Goal: Feedback & Contribution: Submit feedback/report problem

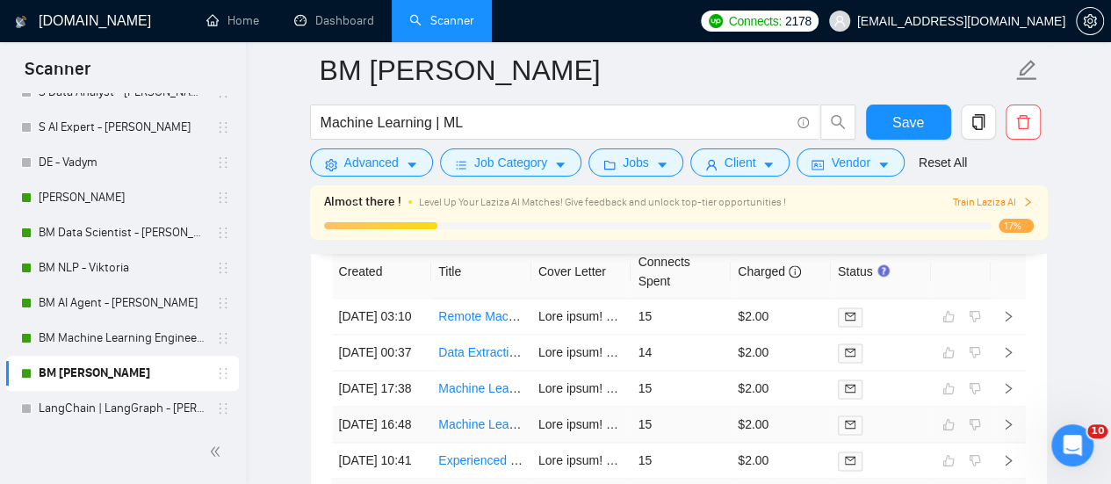
scroll to position [4752, 0]
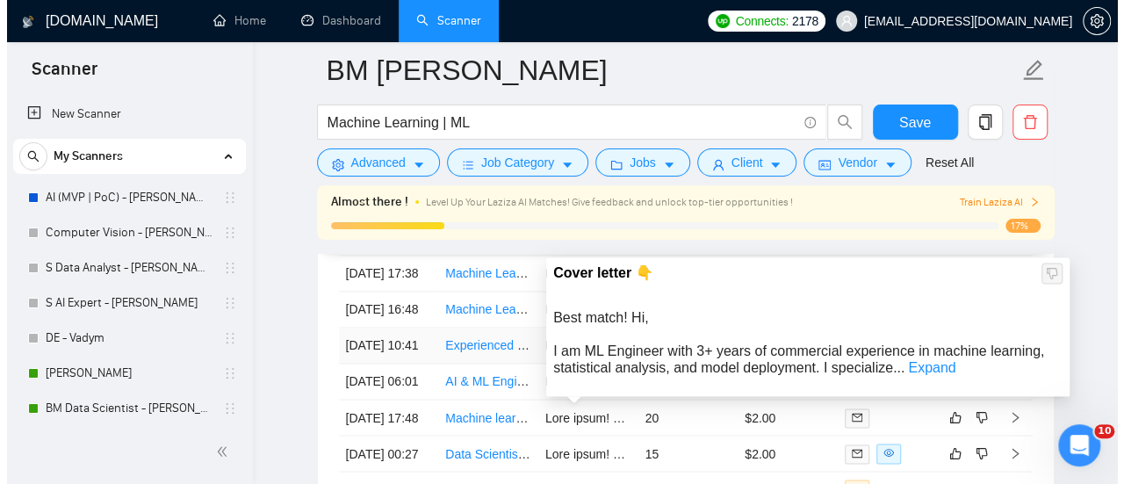
scroll to position [4694, 0]
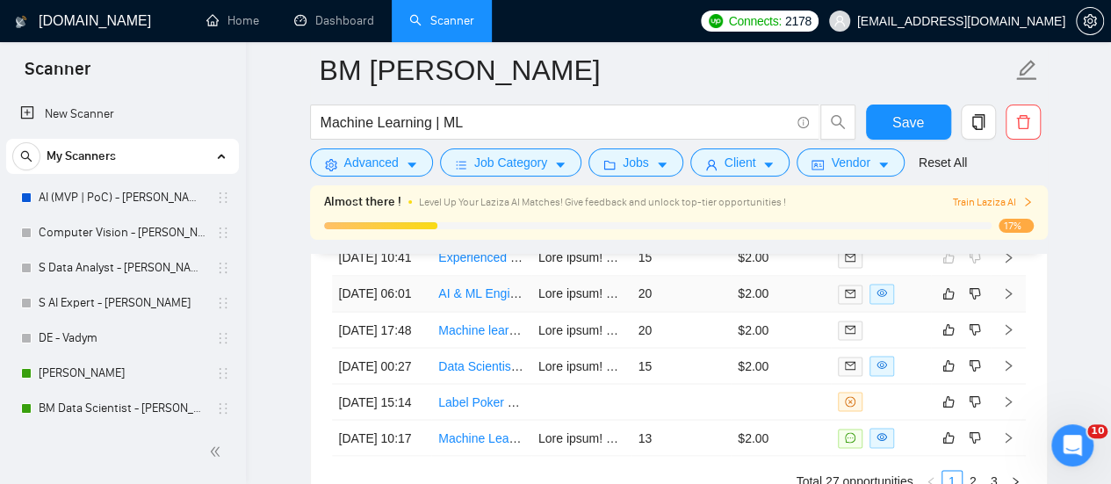
click at [505, 300] on link "AI & ML Engineer for Model Fine-tuning" at bounding box center [545, 293] width 215 height 14
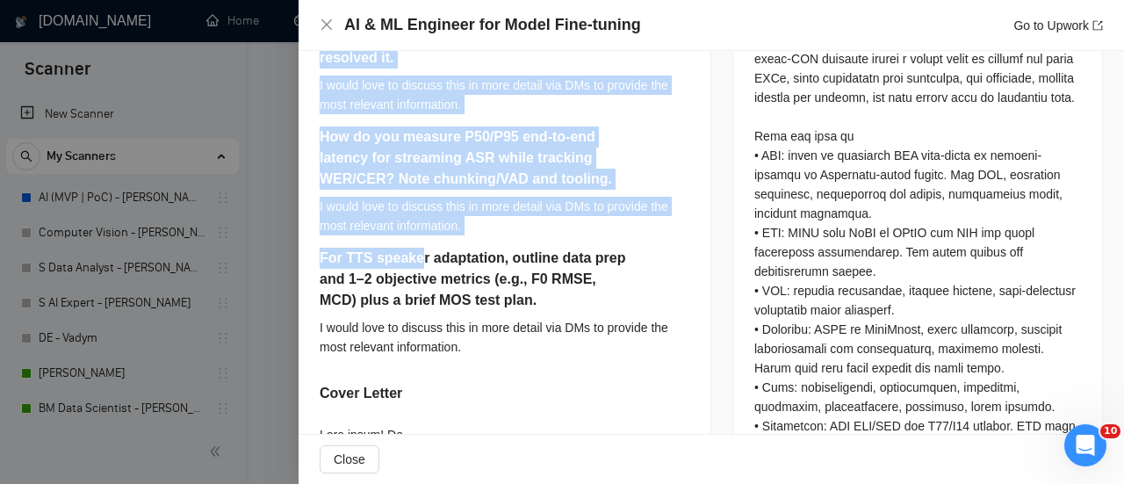
scroll to position [878, 0]
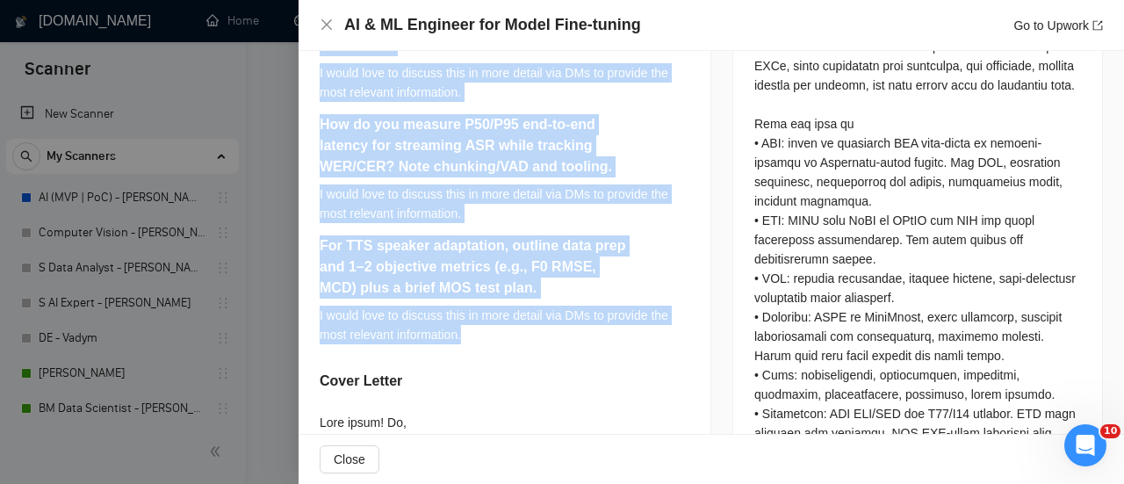
drag, startPoint x: 309, startPoint y: 209, endPoint x: 487, endPoint y: 335, distance: 218.6
click at [487, 335] on div "Link a recent fine-tune you led (STT/LLM/TTS): base model, GPUs, method ([PERSO…" at bounding box center [505, 395] width 412 height 1173
copy div "Link a recent fine-tune you led (STT/LLM/TTS): base model, GPUs, method ([PERSO…"
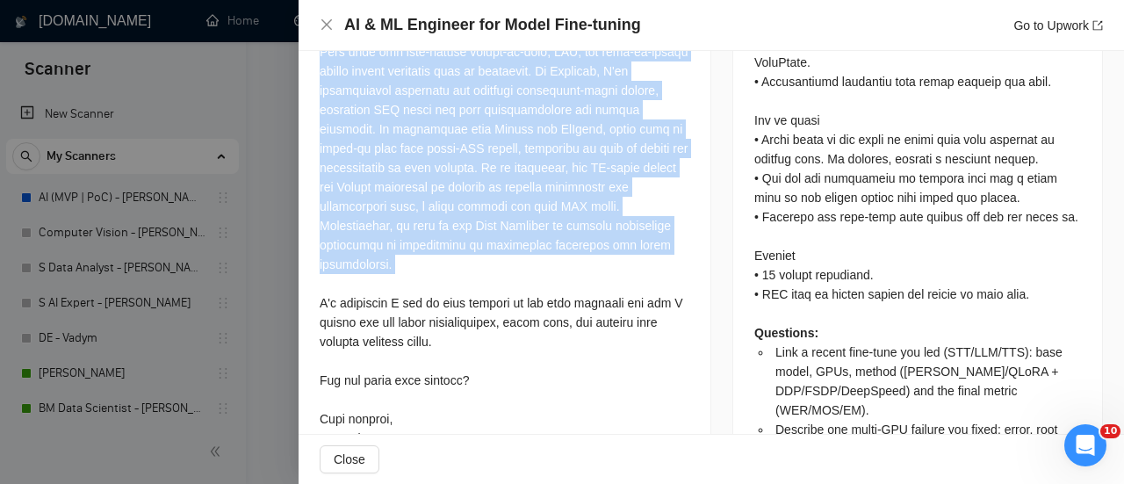
scroll to position [1558, 0]
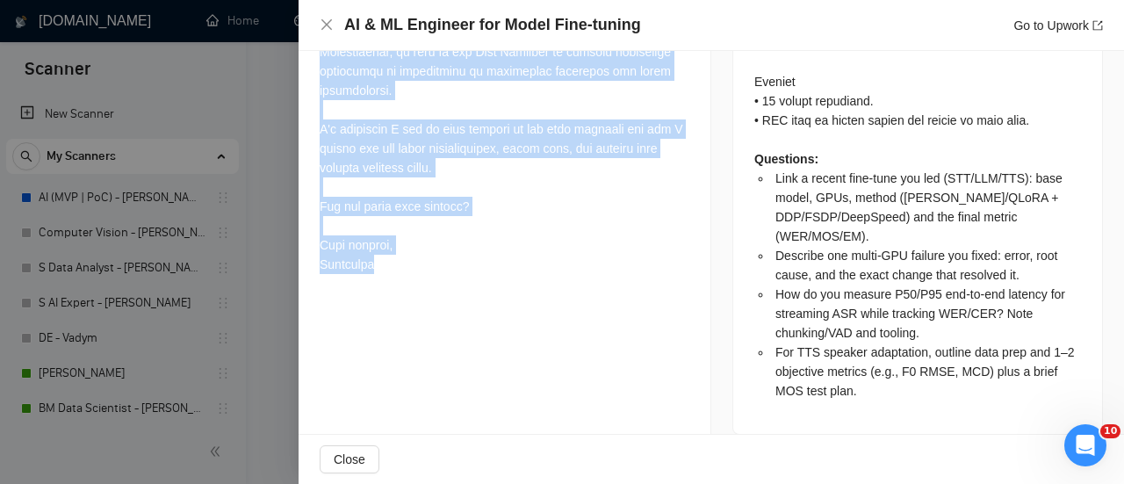
drag, startPoint x: 315, startPoint y: 68, endPoint x: 522, endPoint y: 112, distance: 211.0
copy div "Best match! Hi, I am an ML Engineer with 3+ years of commercial experience in m…"
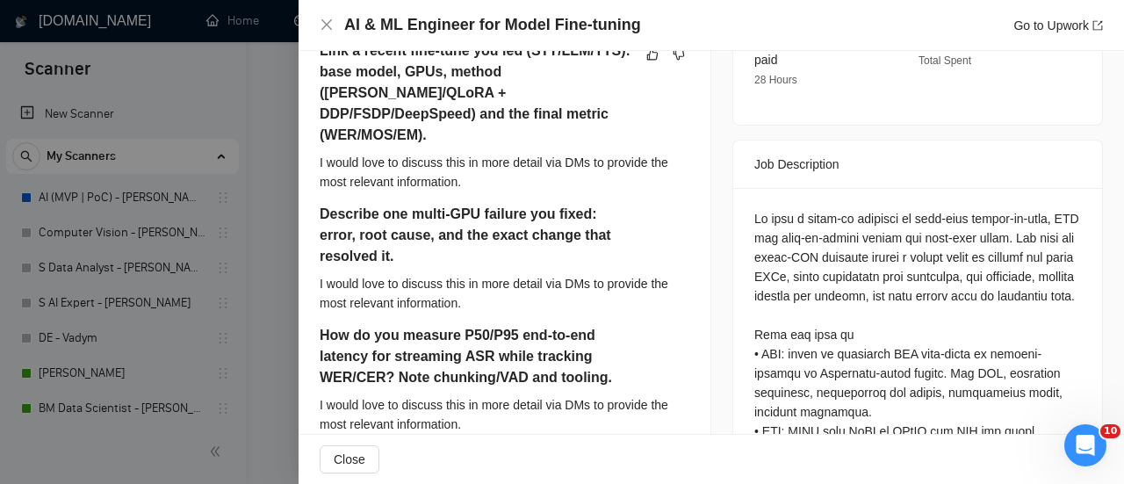
scroll to position [328, 0]
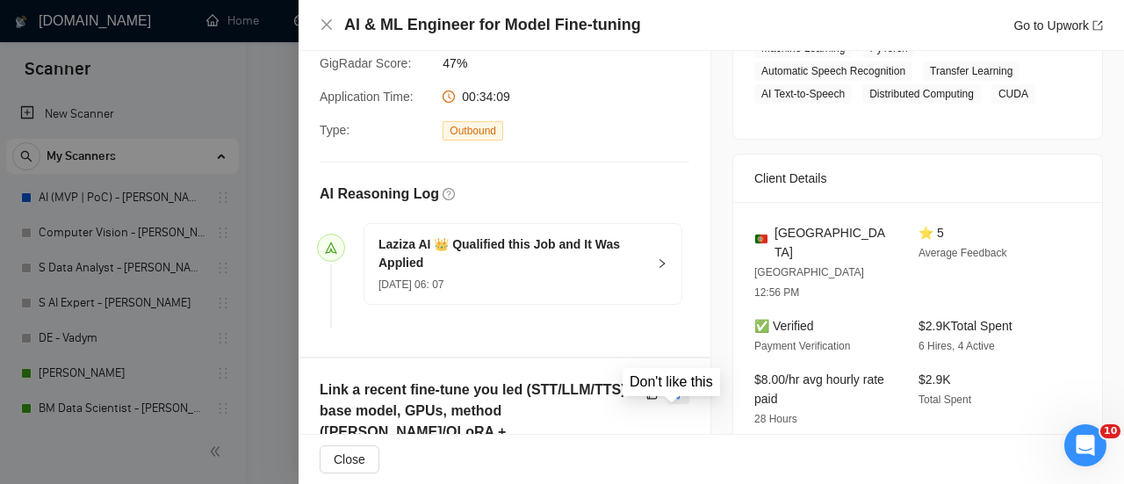
click at [674, 399] on icon "dislike" at bounding box center [679, 392] width 11 height 11
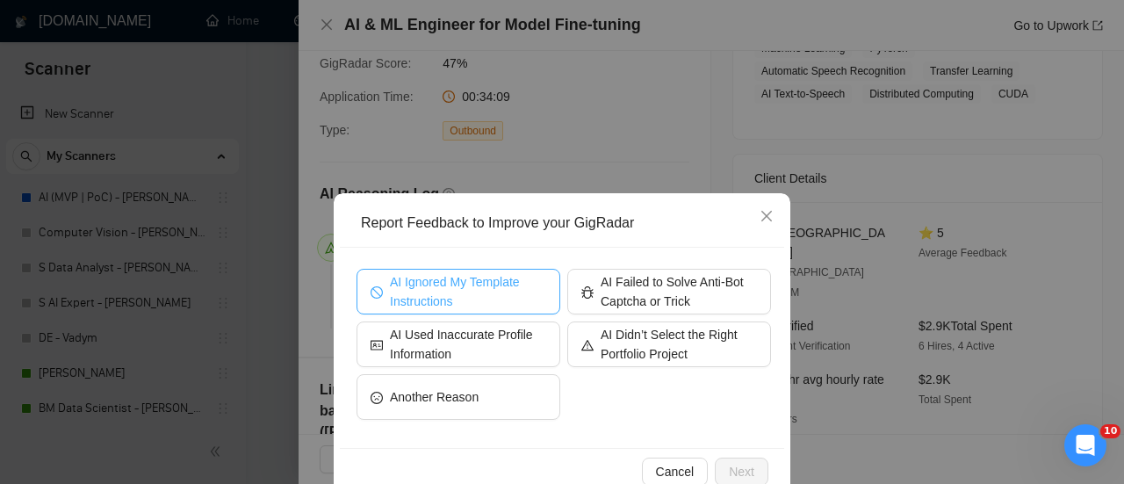
click at [465, 294] on span "AI Ignored My Template Instructions" at bounding box center [468, 291] width 156 height 39
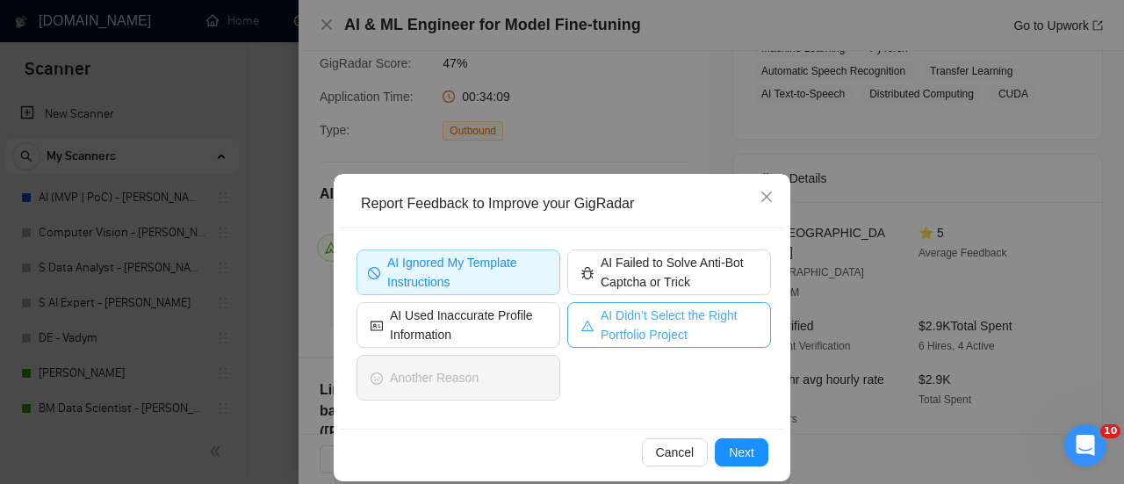
scroll to position [37, 0]
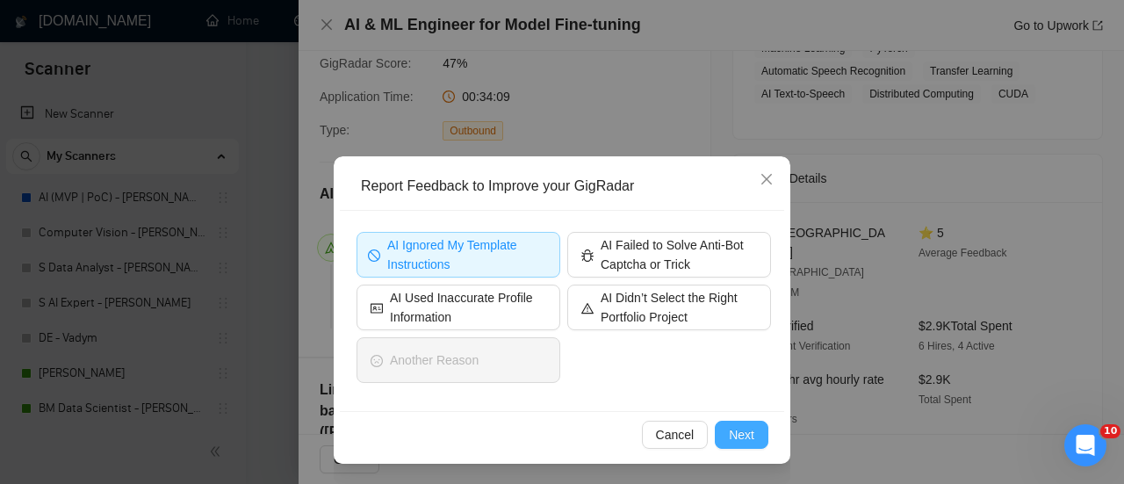
click at [732, 435] on span "Next" at bounding box center [741, 434] width 25 height 19
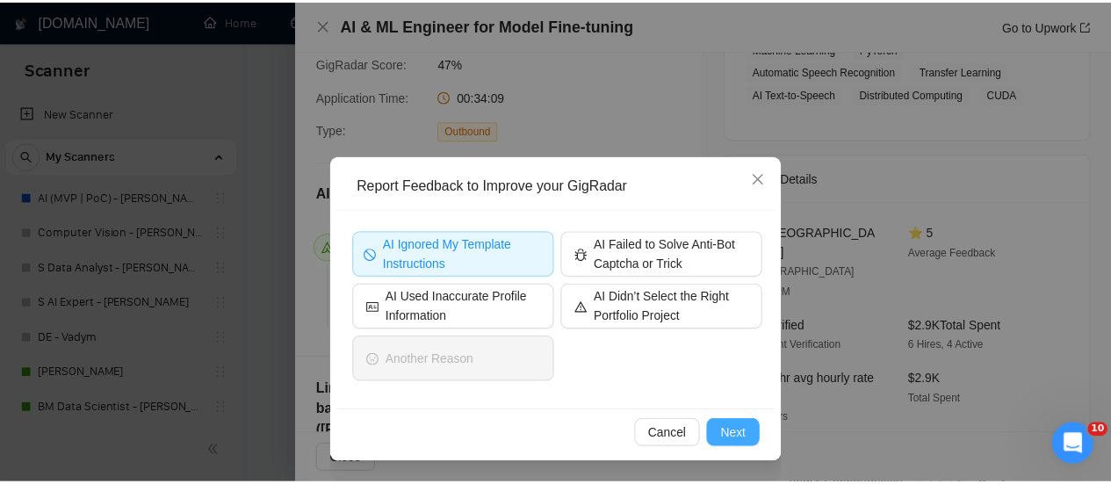
scroll to position [0, 0]
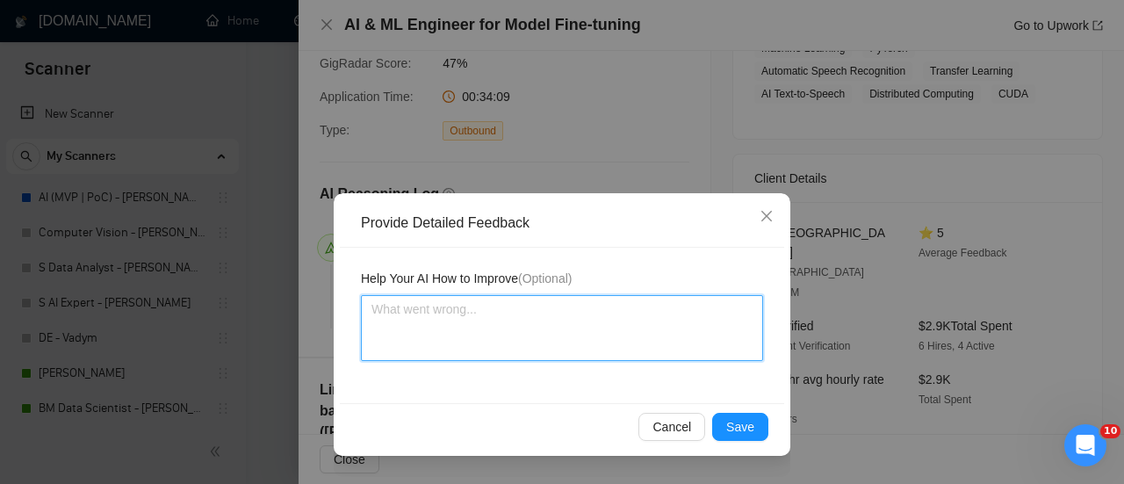
click at [432, 330] on textarea at bounding box center [562, 328] width 402 height 66
paste textarea "Ти чотири рази написав "I would love to discuss this in more detail via DMs to …"
type textarea "Ти чотири рази написав "I would love to discuss this in more detail via DMs to …"
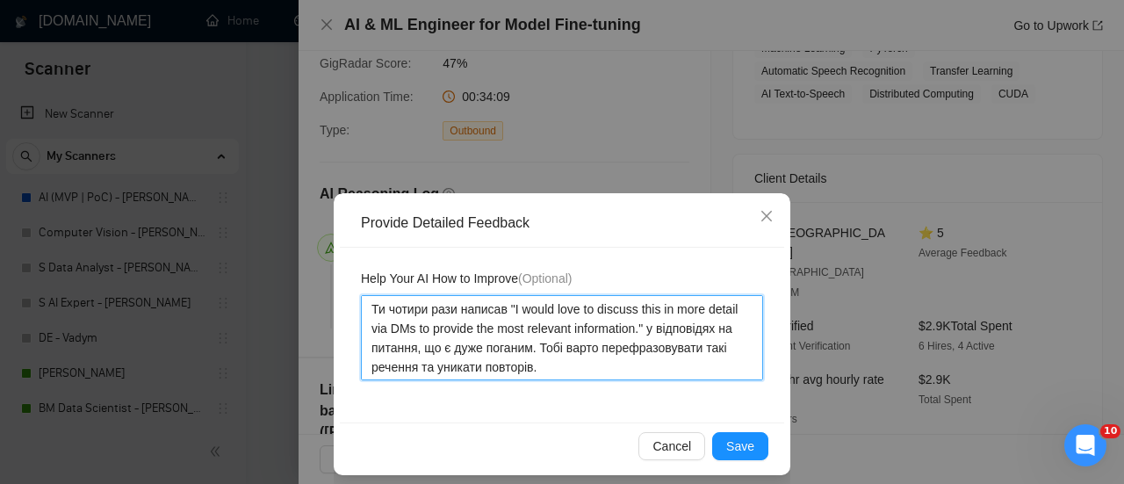
type textarea "Ти чотири рази написав "I would love to discuss this in more detail via DMs to …"
drag, startPoint x: 537, startPoint y: 371, endPoint x: 273, endPoint y: 292, distance: 276.1
click at [273, 292] on div "Provide Detailed Feedback Help Your AI How to Improve (Optional) Ти чотири рази…" at bounding box center [562, 242] width 1124 height 484
paste textarea "You wrote "I would love to discuss this in more detail via DMs to provide the m…"
type textarea "You wrote "I would love to discuss this in more detail via DMs to provide the m…"
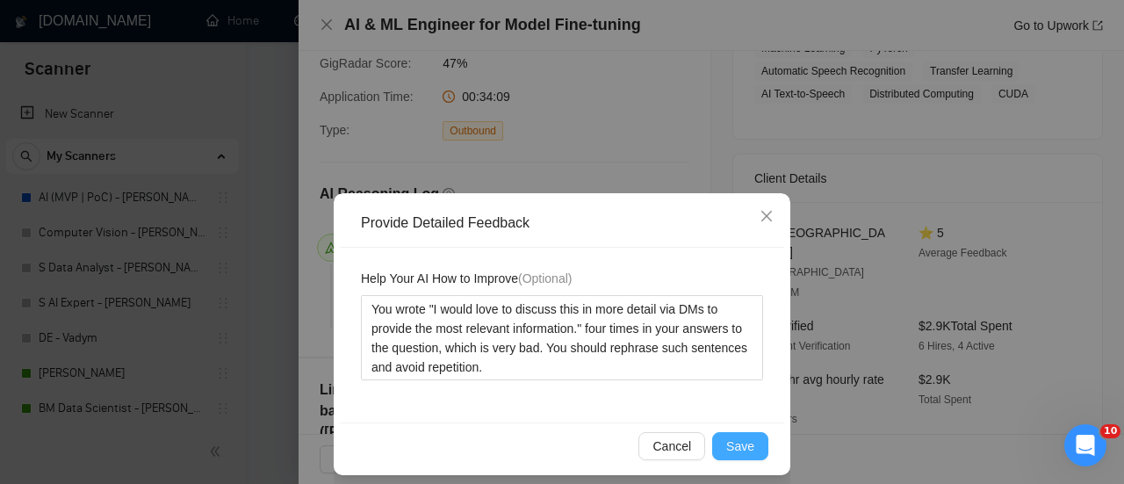
click at [717, 452] on button "Save" at bounding box center [740, 446] width 56 height 28
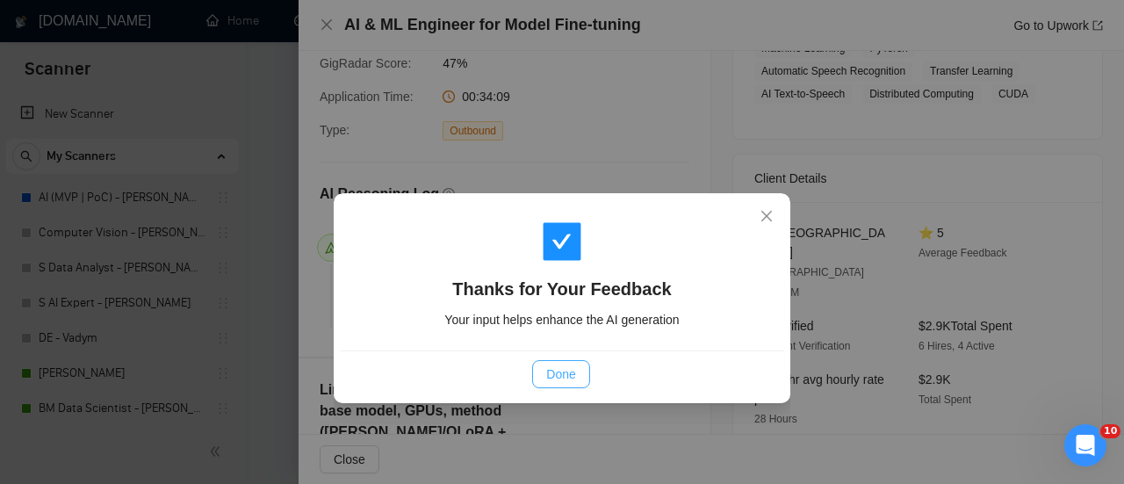
click at [558, 375] on span "Done" at bounding box center [560, 373] width 29 height 19
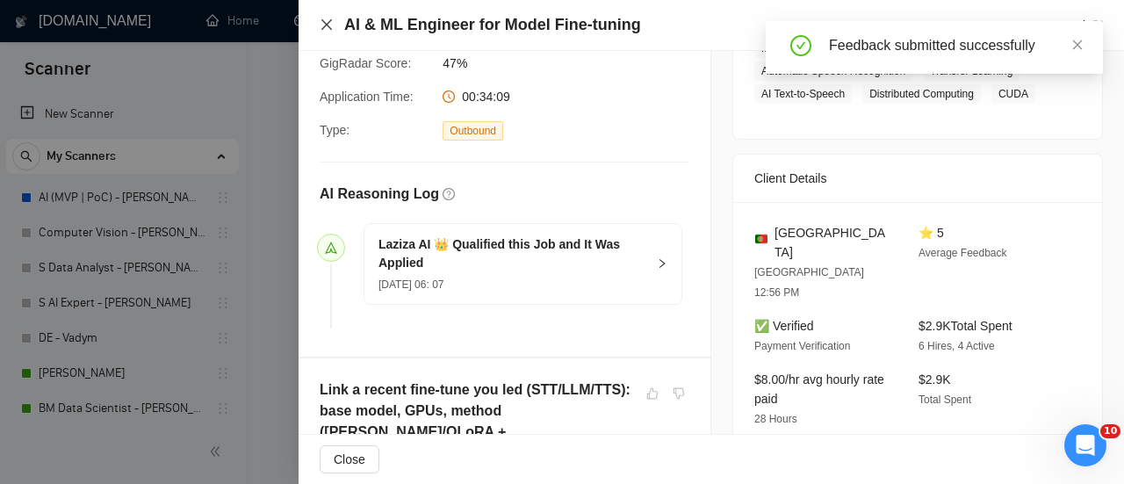
click at [323, 25] on icon "close" at bounding box center [327, 25] width 14 height 14
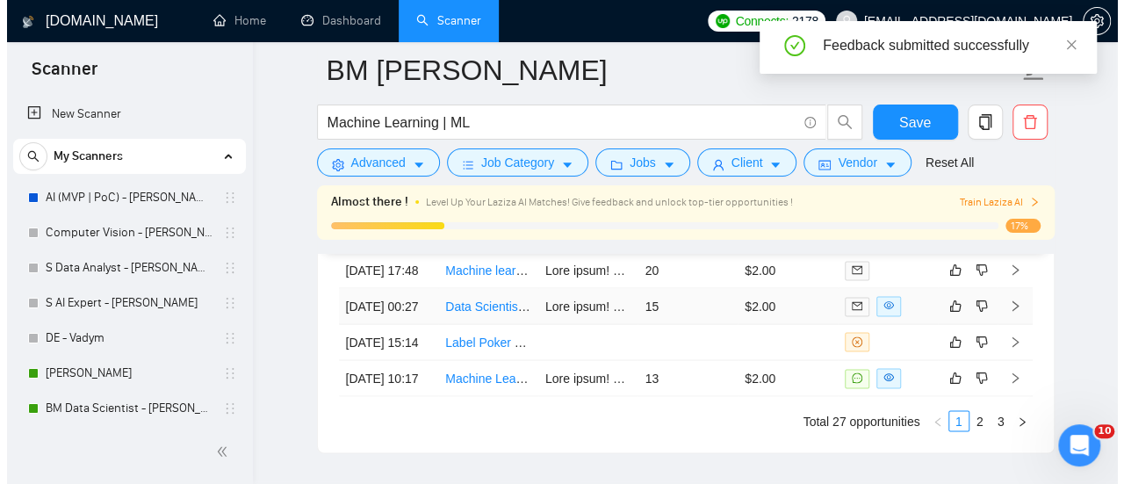
scroll to position [4781, 0]
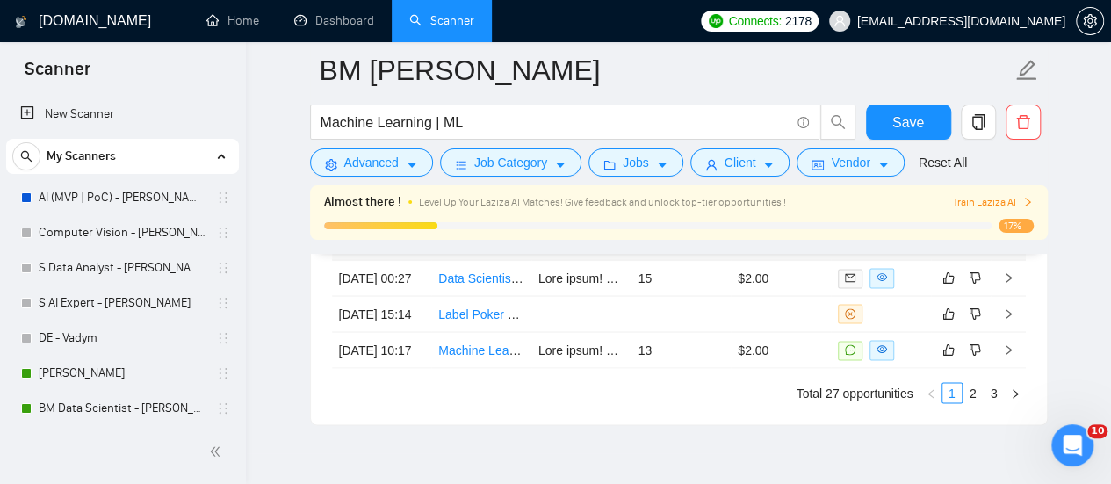
click at [491, 249] on link "Machine learning developer needed" at bounding box center [536, 241] width 196 height 14
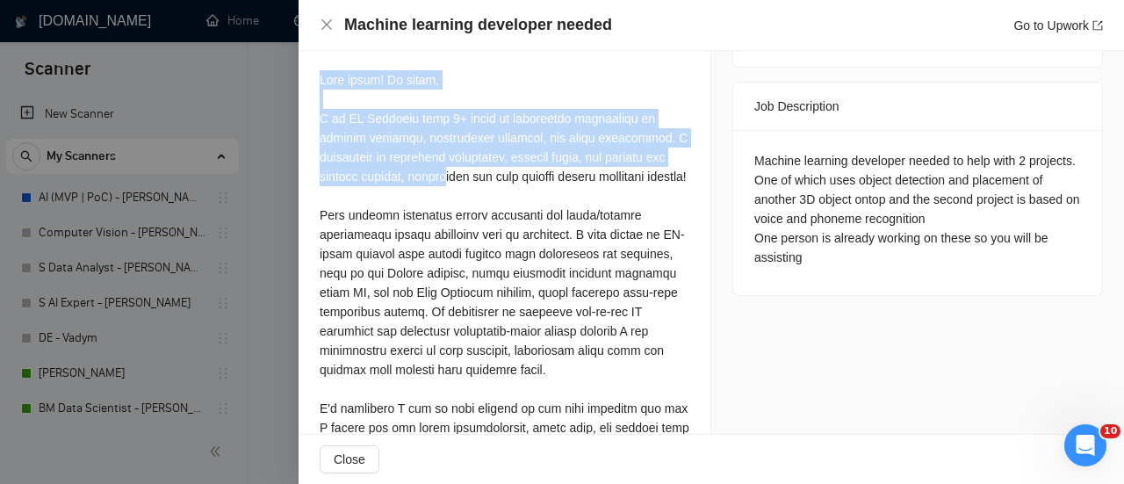
scroll to position [864, 0]
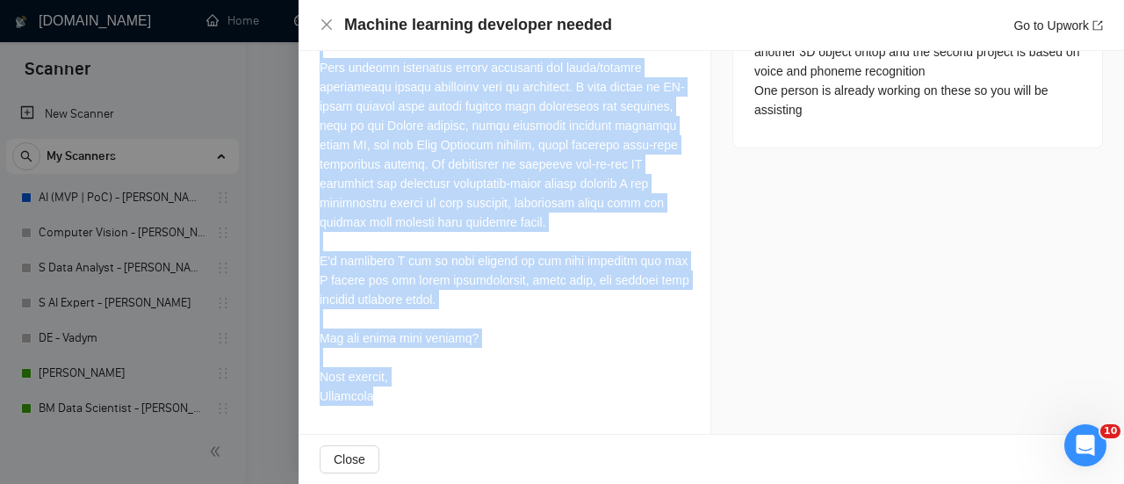
drag, startPoint x: 320, startPoint y: 92, endPoint x: 512, endPoint y: 402, distance: 364.8
click at [512, 402] on div "Cover Letter" at bounding box center [505, 146] width 412 height 574
copy div "Best match! Hi there, I am ML Engineer with 3+ years of commercial experience i…"
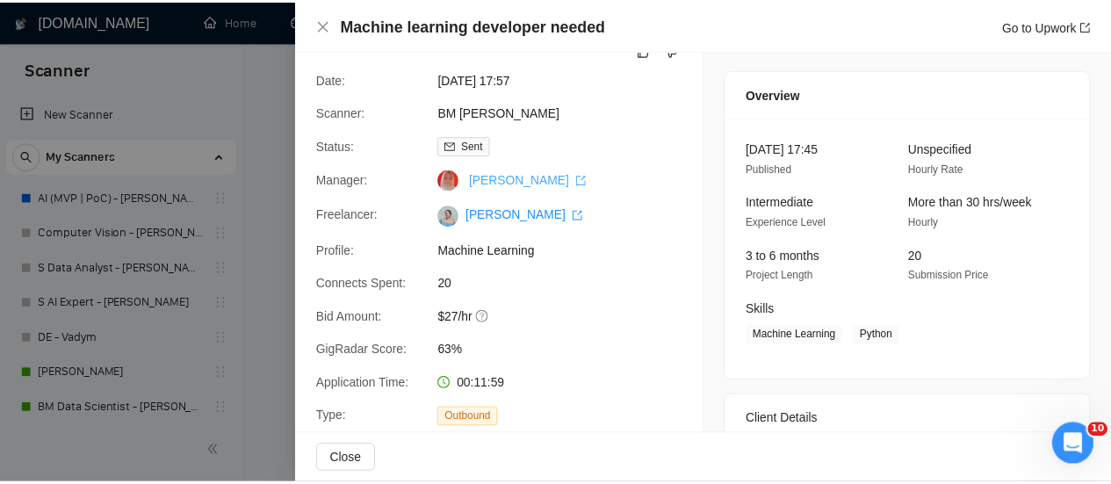
scroll to position [0, 0]
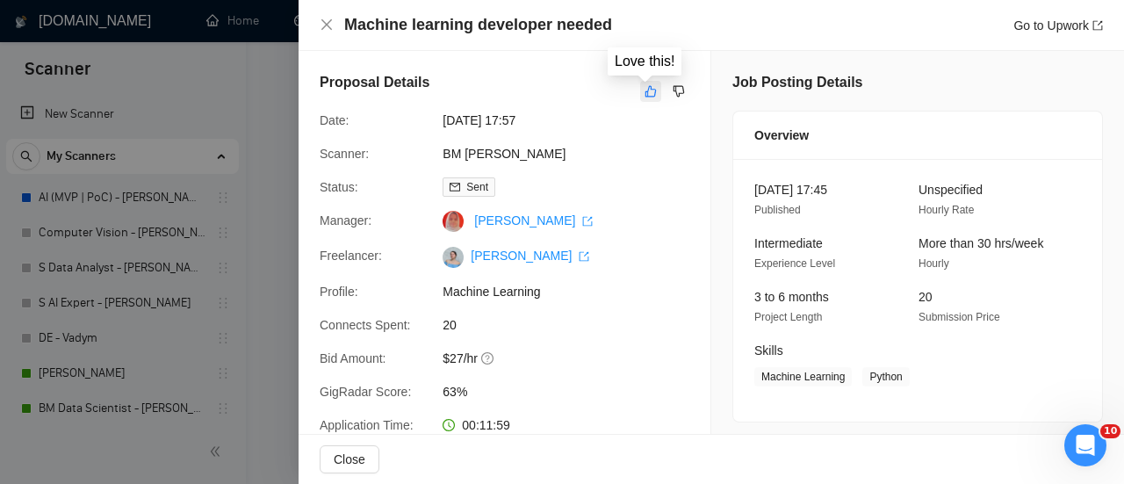
click at [646, 91] on icon "like" at bounding box center [651, 91] width 12 height 14
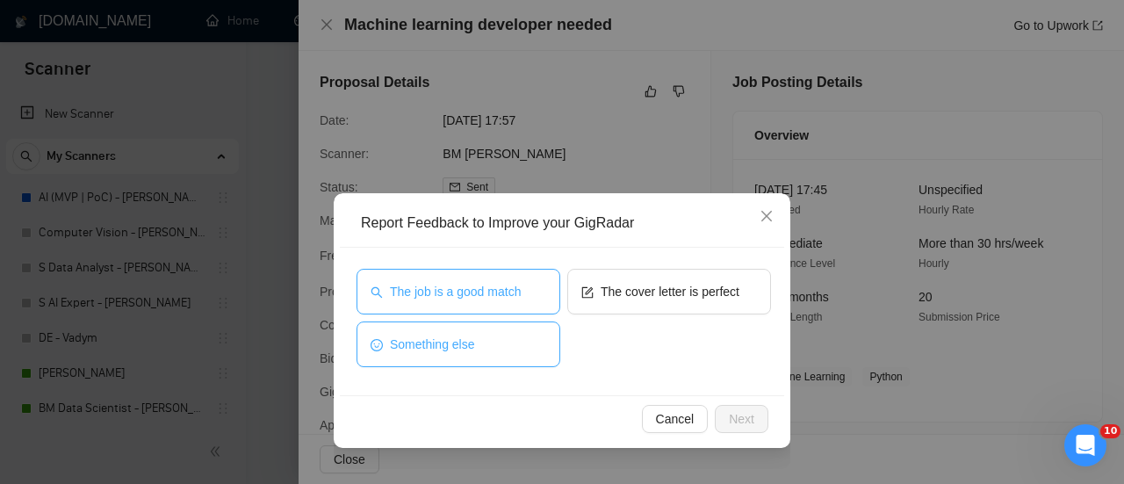
drag, startPoint x: 467, startPoint y: 356, endPoint x: 473, endPoint y: 307, distance: 48.7
click at [467, 354] on button "Something else" at bounding box center [459, 344] width 204 height 46
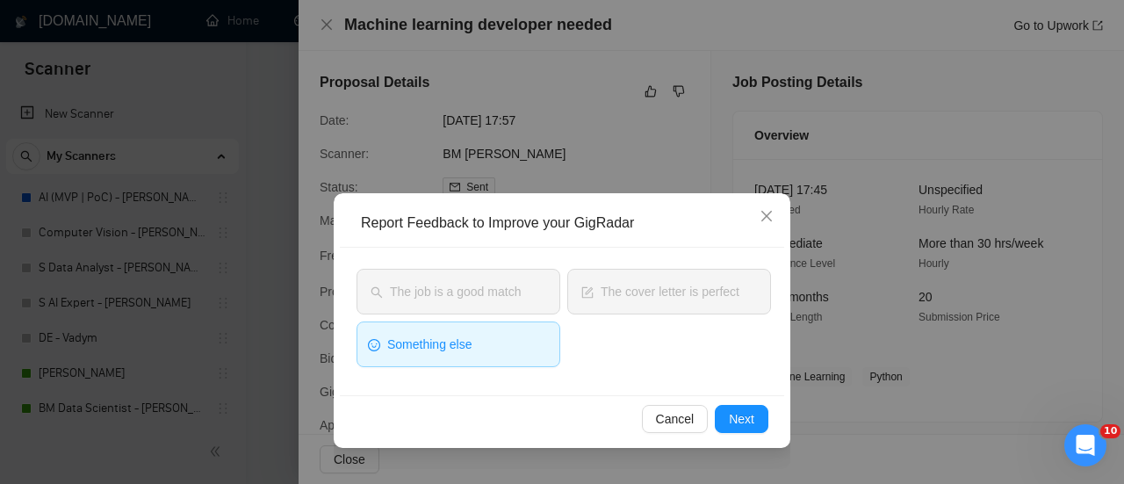
drag, startPoint x: 462, startPoint y: 372, endPoint x: 471, endPoint y: 353, distance: 21.2
click at [465, 364] on div "Something else" at bounding box center [459, 347] width 204 height 53
click at [472, 349] on button "Something else" at bounding box center [459, 344] width 204 height 46
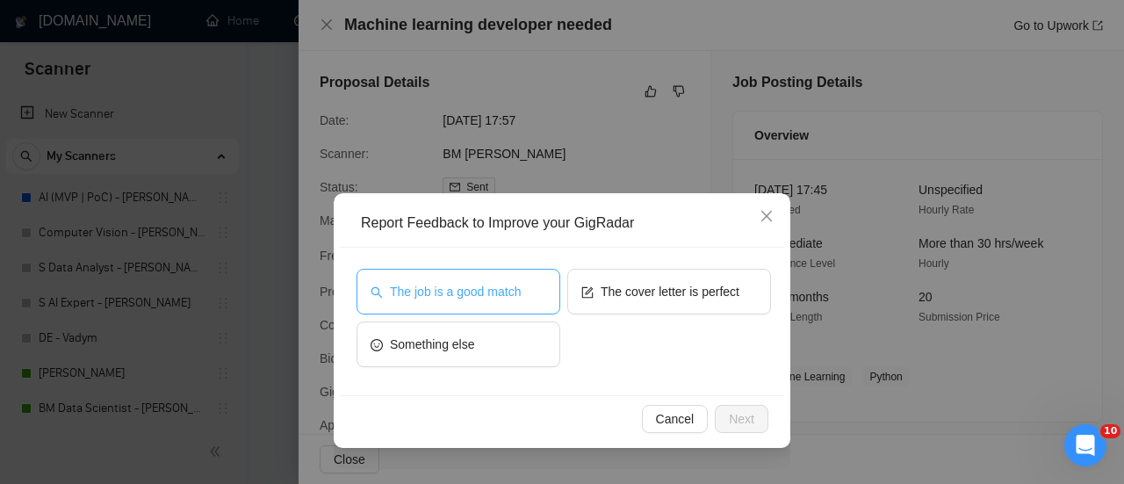
click at [508, 277] on button "The job is a good match" at bounding box center [459, 292] width 204 height 46
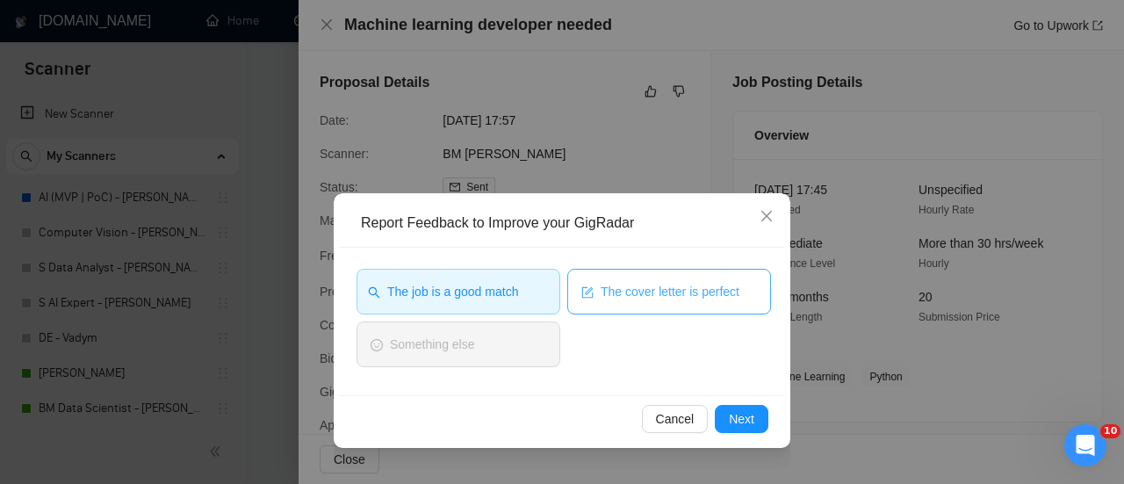
click at [604, 292] on span "The cover letter is perfect" at bounding box center [670, 291] width 139 height 19
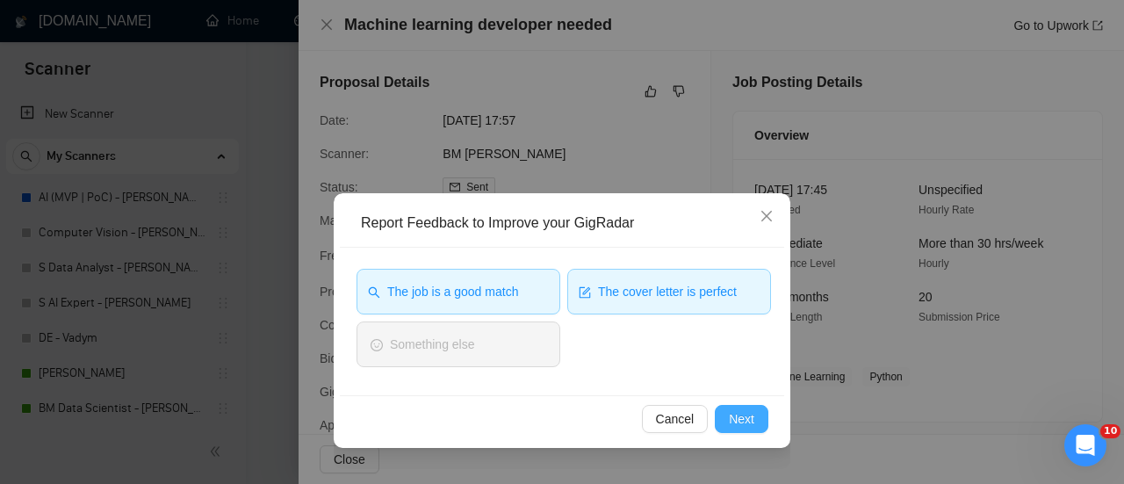
click at [751, 426] on span "Next" at bounding box center [741, 418] width 25 height 19
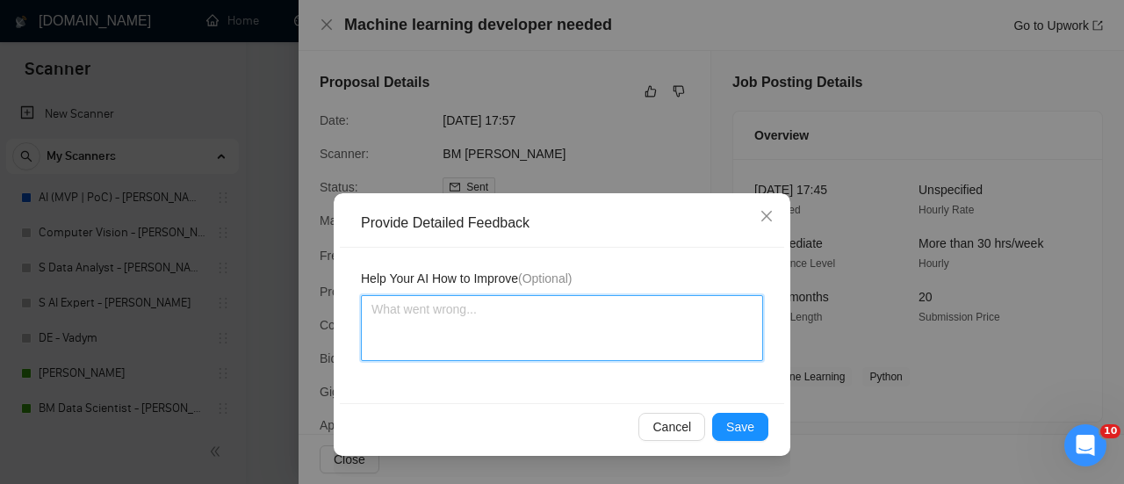
click at [531, 333] on textarea at bounding box center [562, 328] width 402 height 66
type textarea "З"
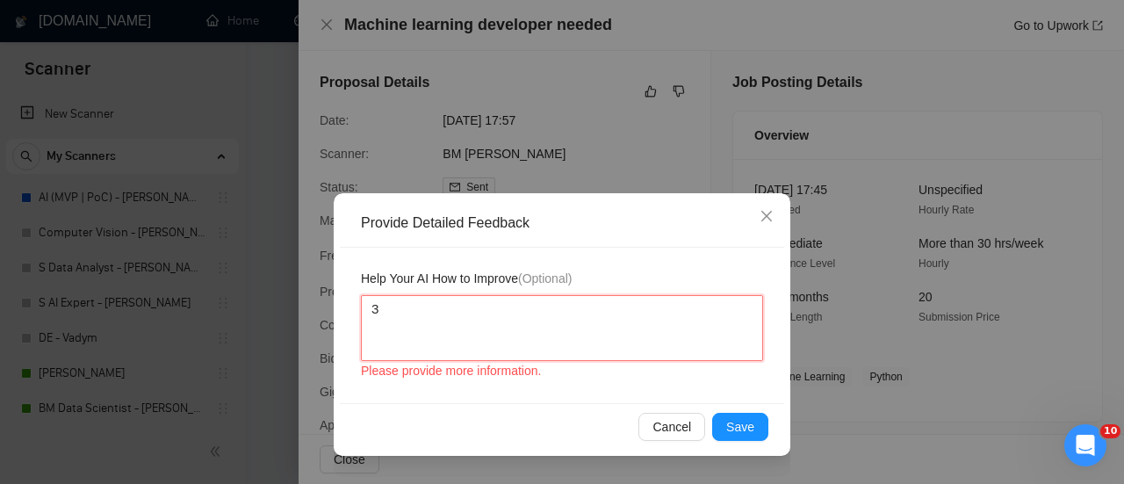
type textarea "Зу"
type textarea "Зук"
type textarea "Зука"
type textarea "Зукау"
type textarea "Зукаусе"
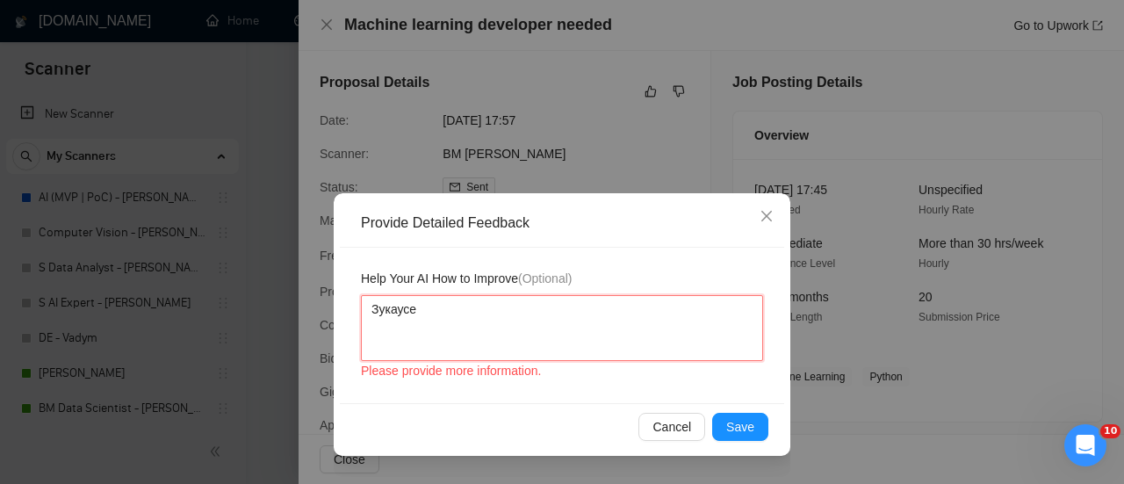
type textarea "Зукаусе"
type textarea "Зукаус"
type textarea "Зукау"
type textarea "Зука"
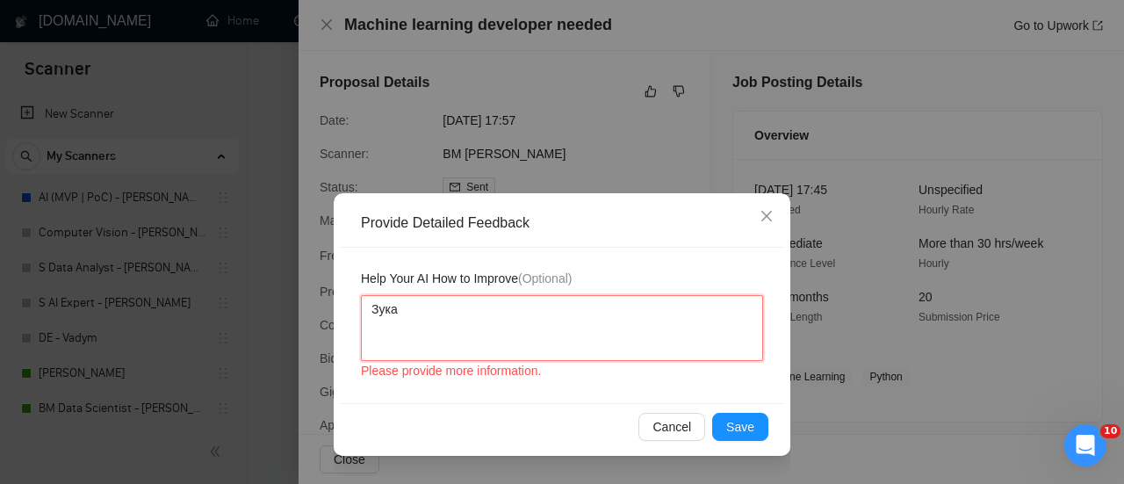
type textarea "Зук"
type textarea "Зу"
type textarea "З"
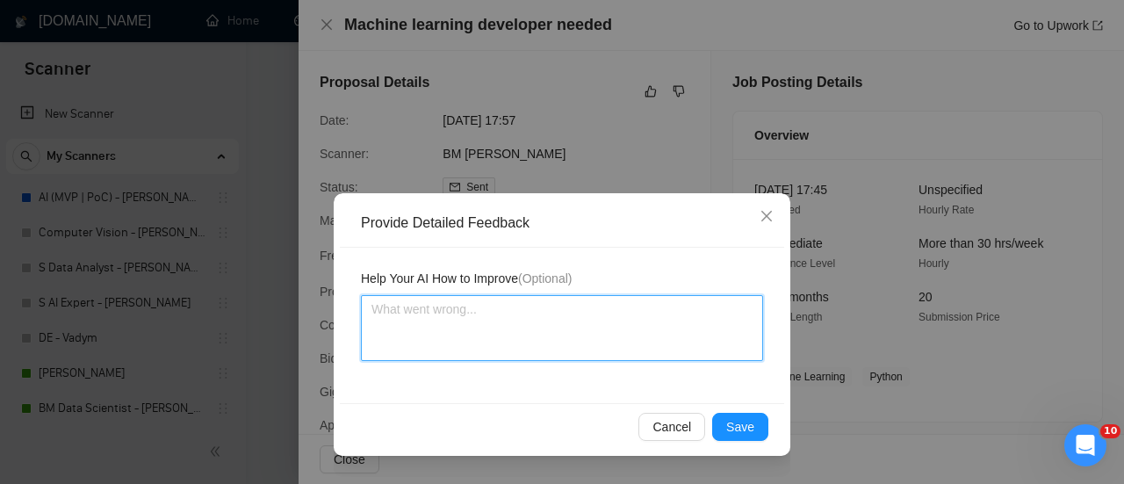
type textarea "P"
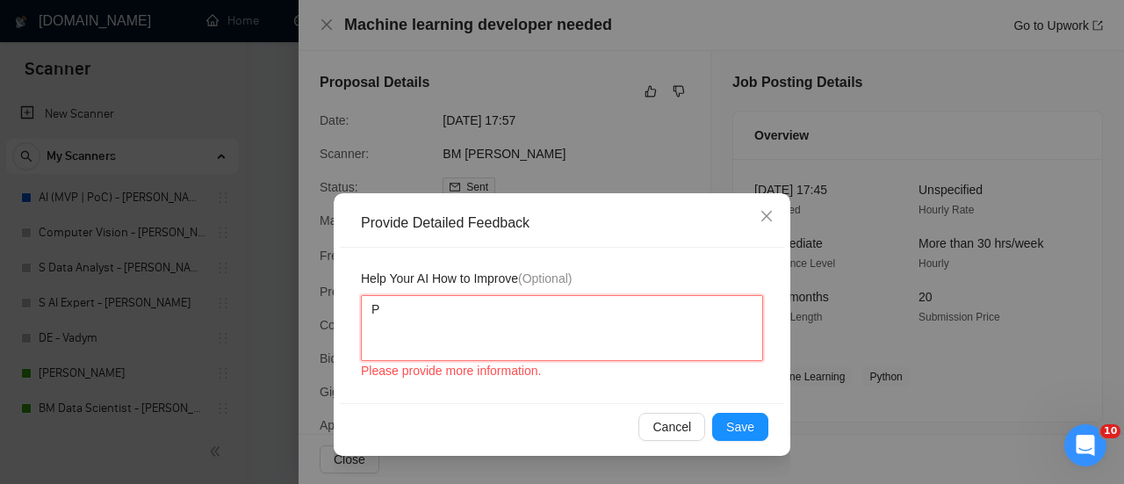
type textarea "Pe"
type textarea "Per"
type textarea "Perf"
type textarea "Perfe"
type textarea "Perfec"
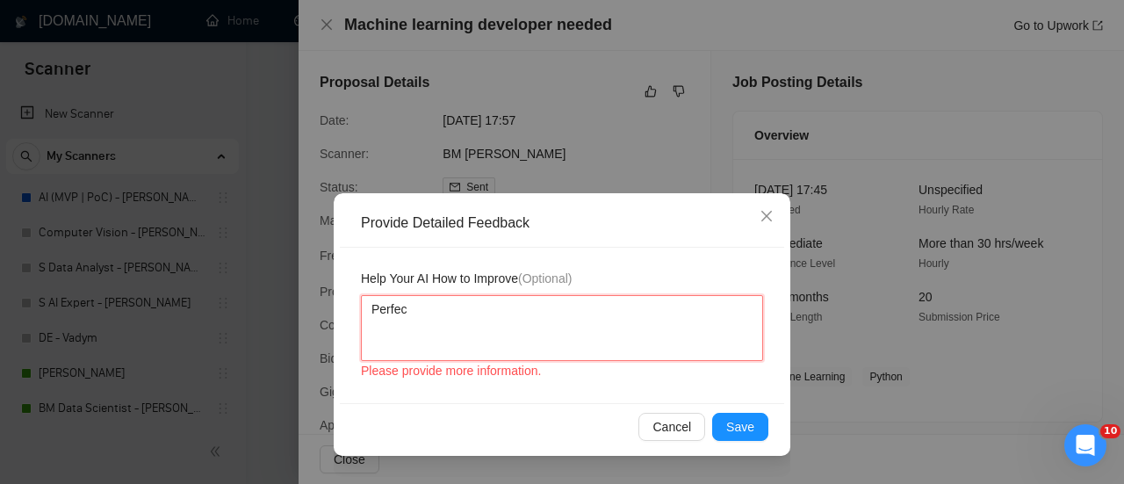
type textarea "Perfect"
type textarea "Perfect c"
type textarea "Perfect co"
type textarea "Perfect cov"
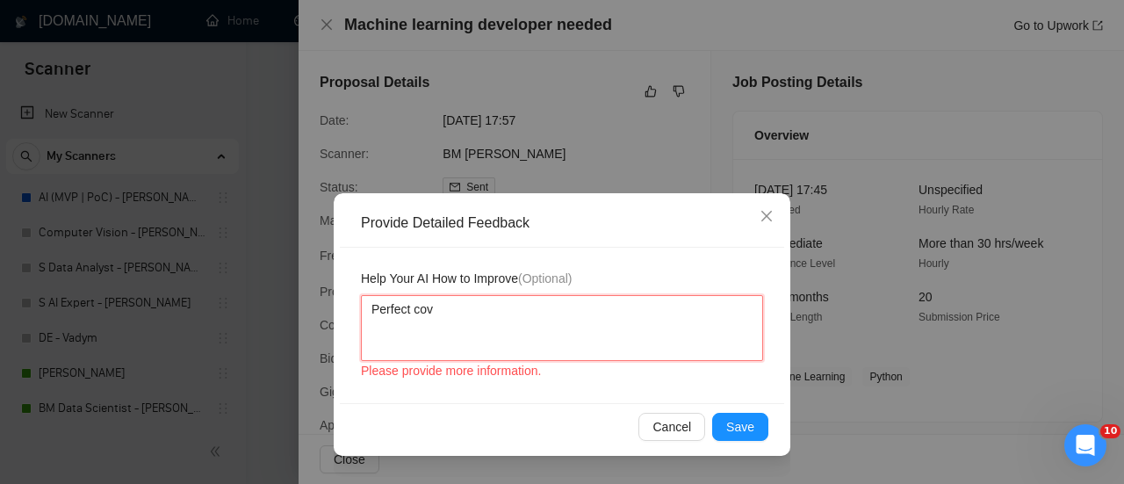
type textarea "Perfect cove"
type textarea "Perfect cover"
type textarea "Perfect cover l"
type textarea "Perfect cover le"
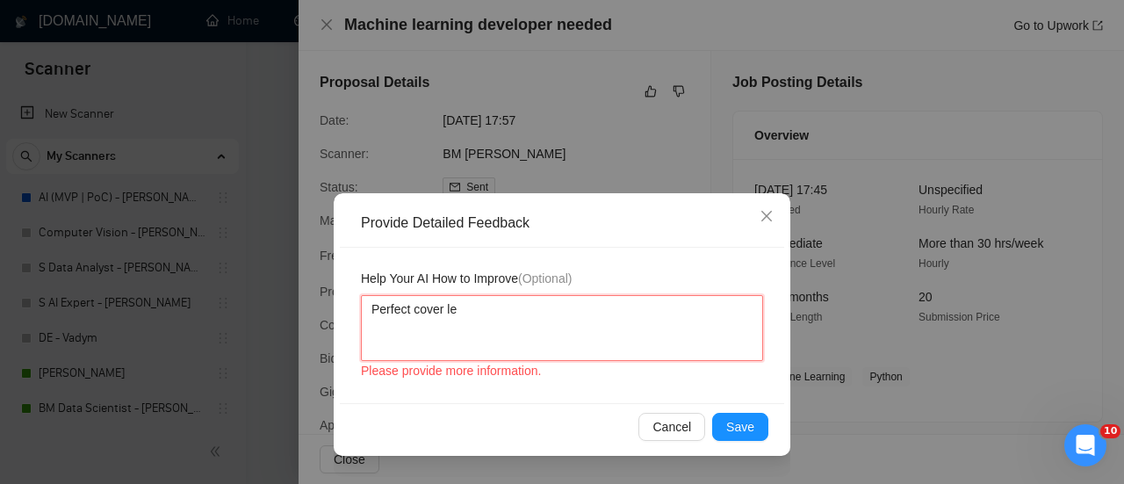
type textarea "Perfect cover let"
type textarea "Perfect cover lett"
type textarea "Perfect cover lette"
type textarea "Perfect cover letter"
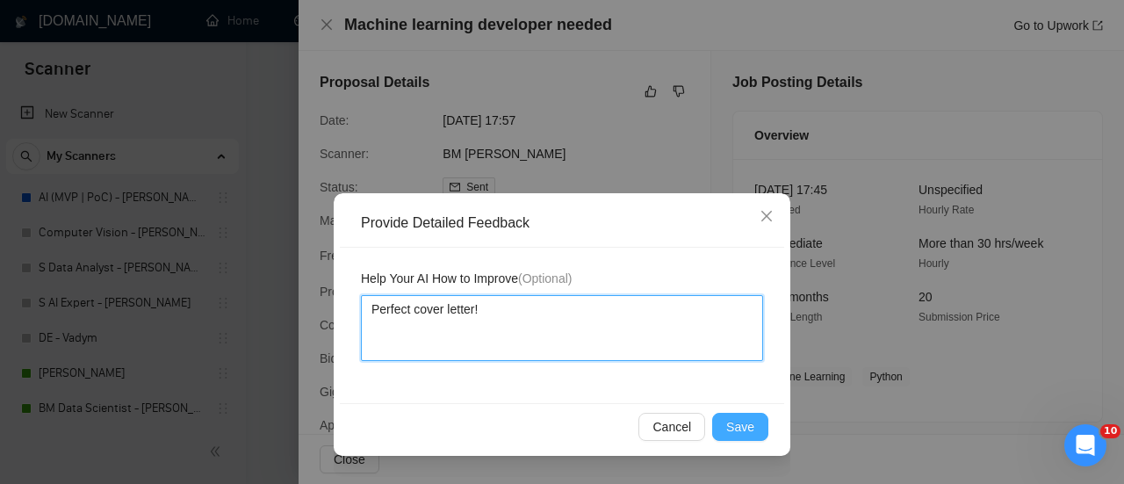
type textarea "Perfect cover letter!"
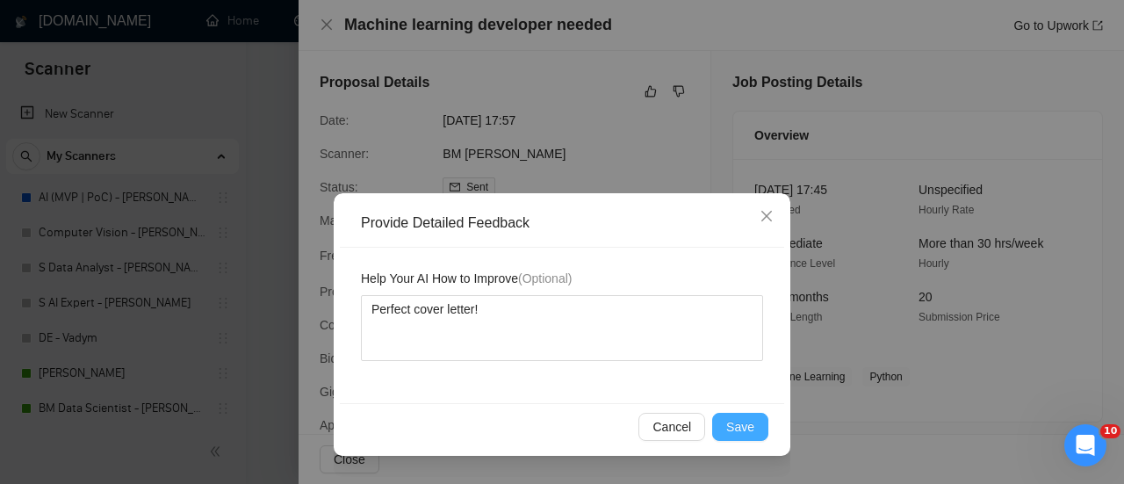
click at [738, 425] on span "Save" at bounding box center [740, 426] width 28 height 19
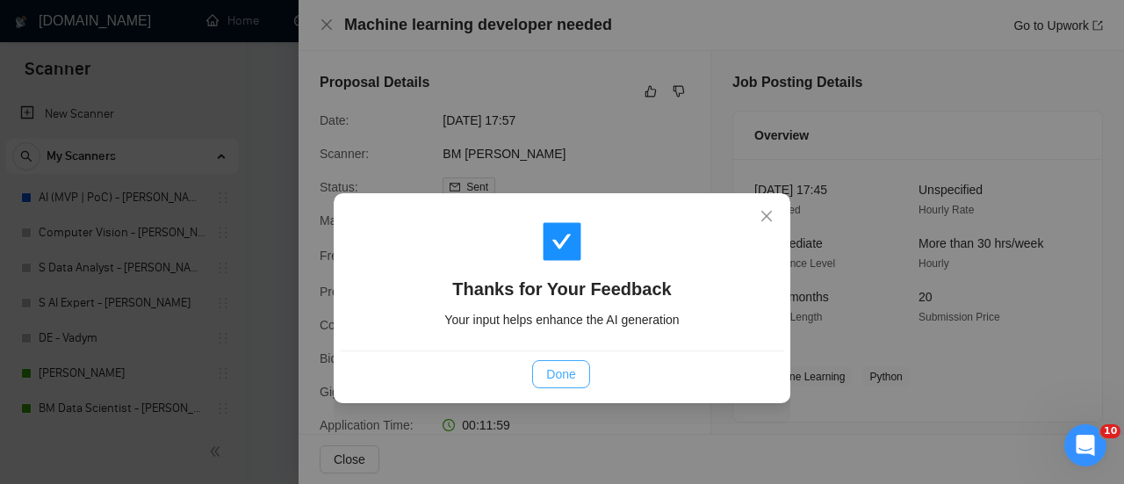
click at [562, 368] on span "Done" at bounding box center [560, 373] width 29 height 19
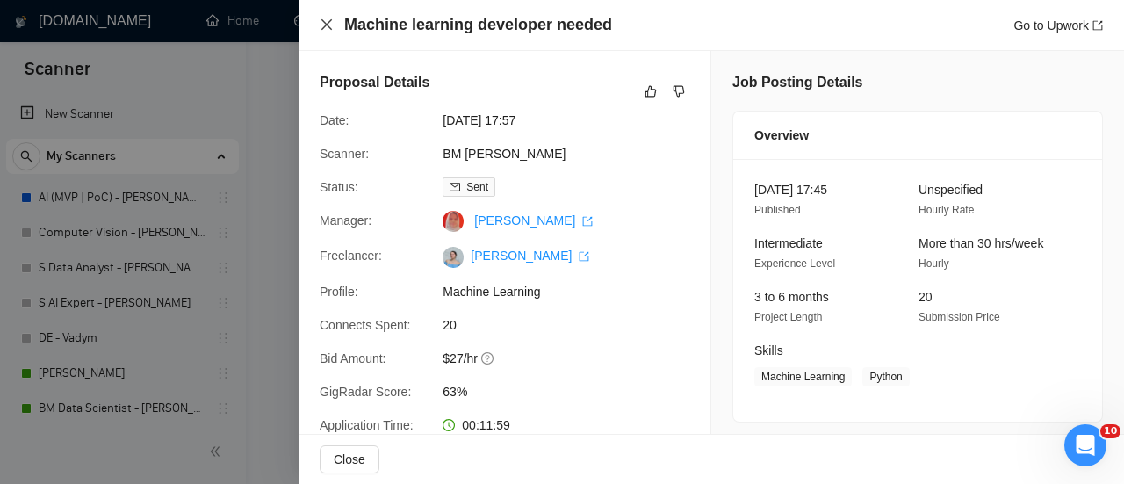
drag, startPoint x: 321, startPoint y: 23, endPoint x: 444, endPoint y: 129, distance: 162.5
click at [322, 23] on icon "close" at bounding box center [327, 25] width 14 height 14
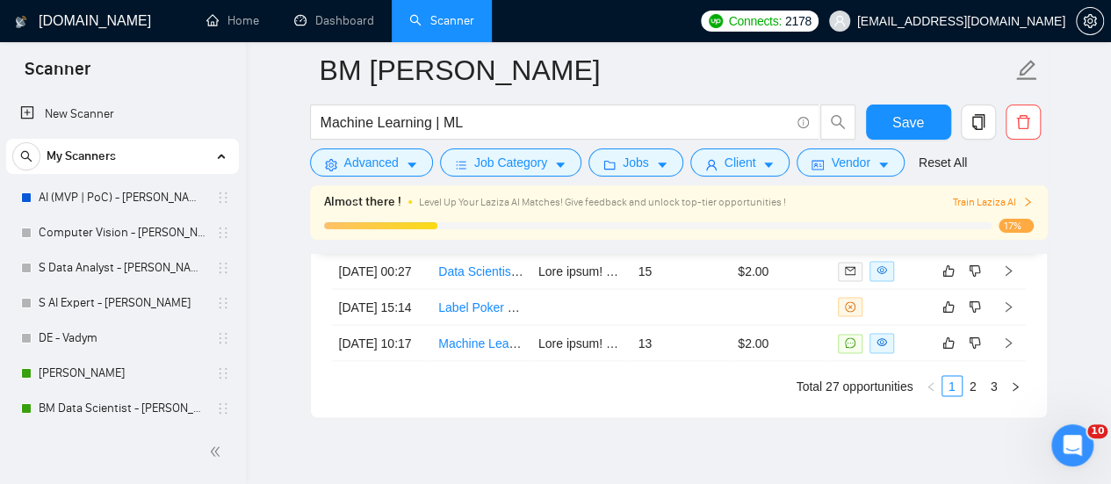
scroll to position [4869, 0]
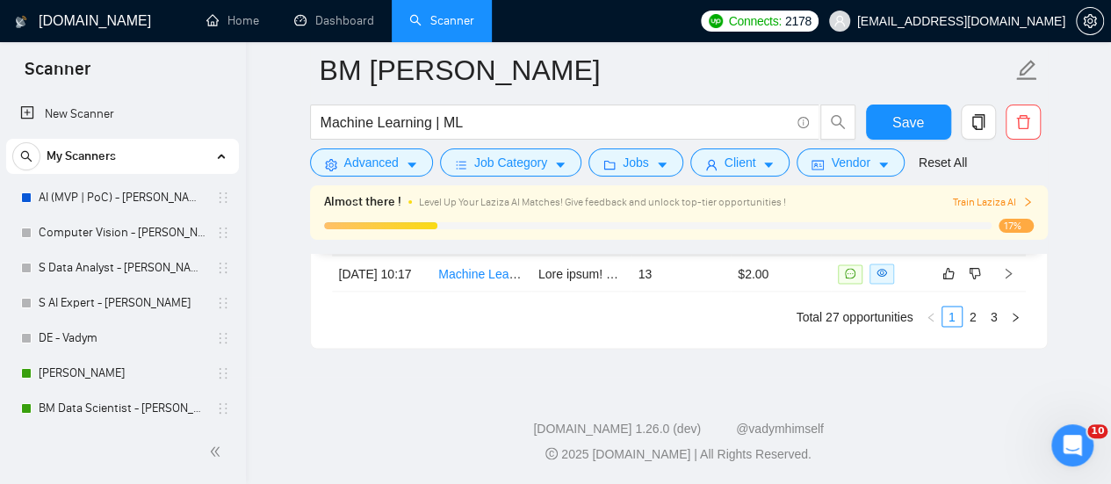
click at [485, 244] on link "Label Poker Table UI Screenshots (Bounding Boxes for ML Training)" at bounding box center [623, 237] width 371 height 14
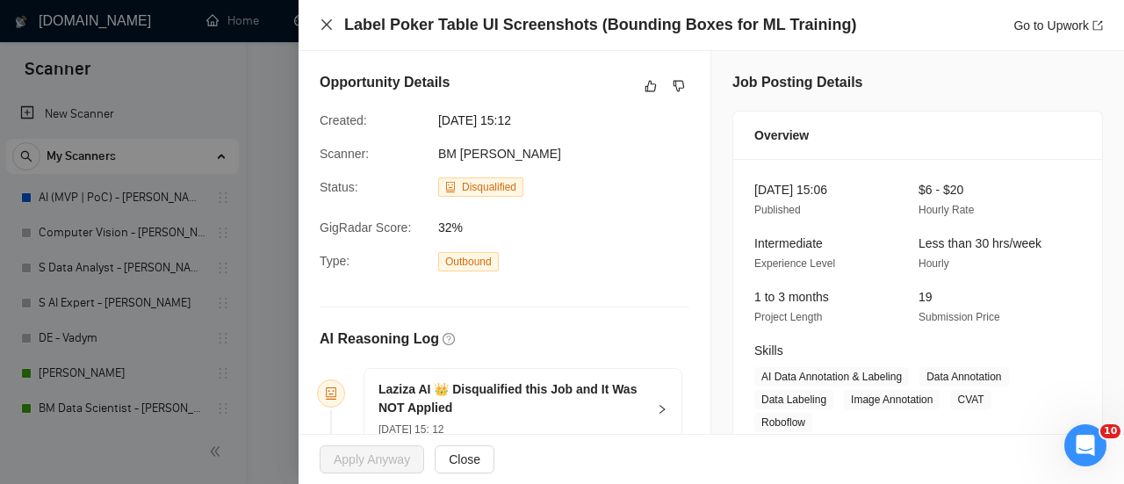
drag, startPoint x: 323, startPoint y: 22, endPoint x: 417, endPoint y: -106, distance: 159.0
click at [321, 25] on icon "close" at bounding box center [327, 25] width 14 height 14
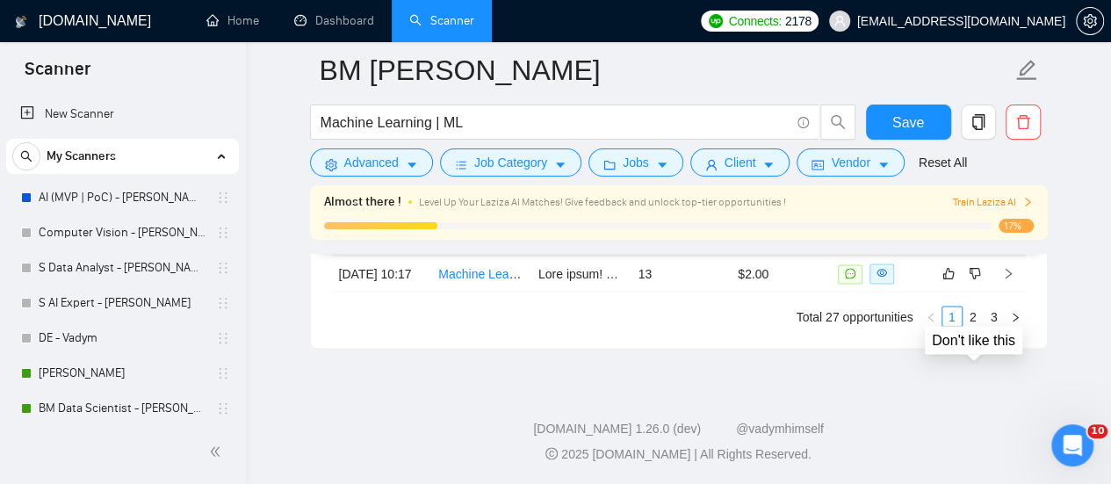
click at [979, 243] on icon "dislike" at bounding box center [974, 237] width 11 height 11
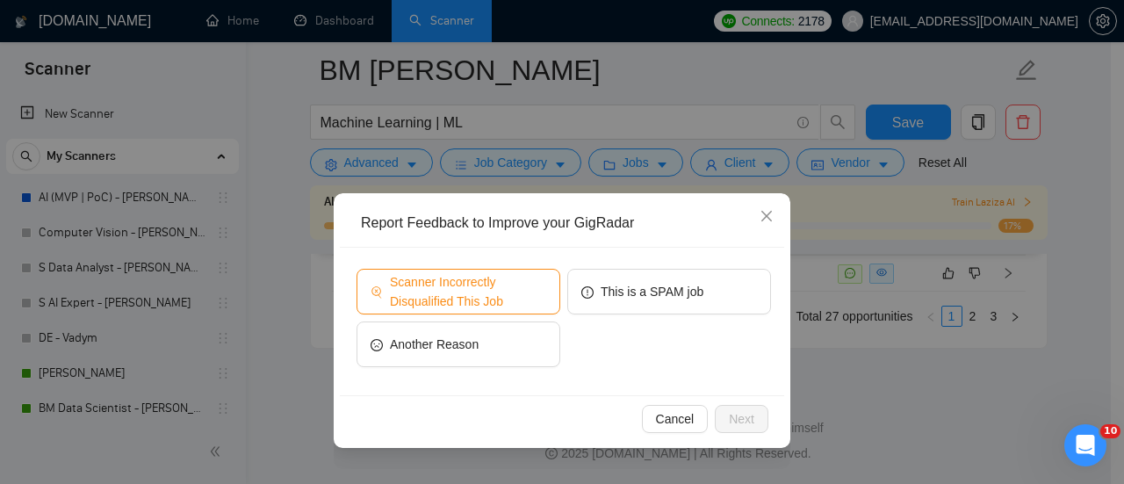
click at [520, 282] on span "Scanner Incorrectly Disqualified This Job" at bounding box center [468, 291] width 156 height 39
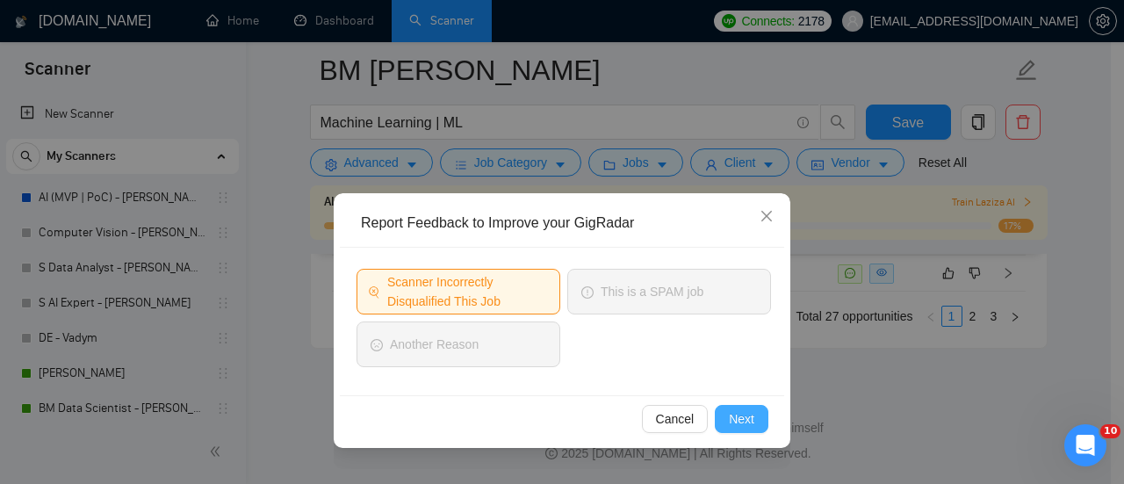
click at [748, 414] on span "Next" at bounding box center [741, 418] width 25 height 19
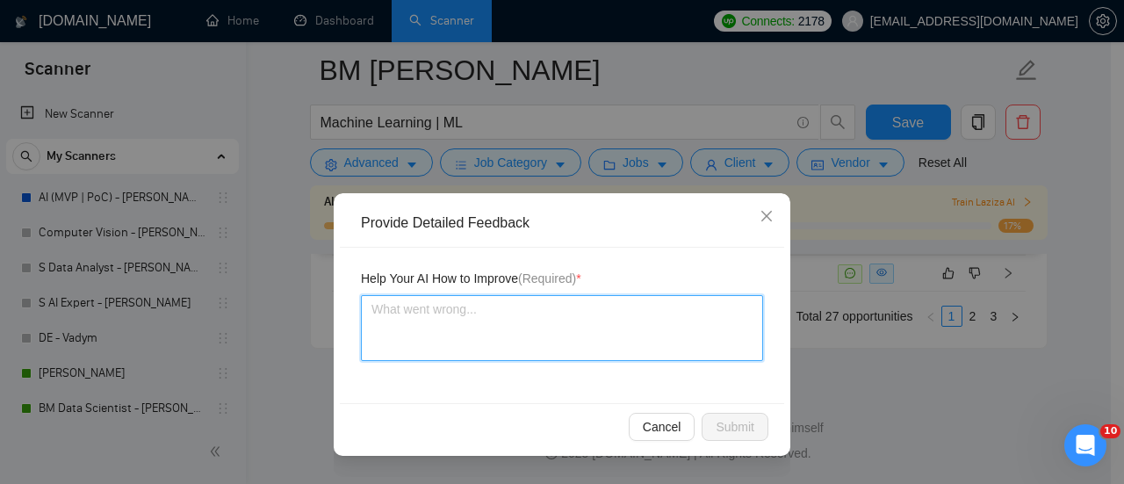
click at [573, 314] on textarea at bounding box center [562, 328] width 402 height 66
click at [468, 315] on textarea at bounding box center [562, 328] width 402 height 66
paste textarea "This work could be done by a freelancer, and there is also a match in technolog…"
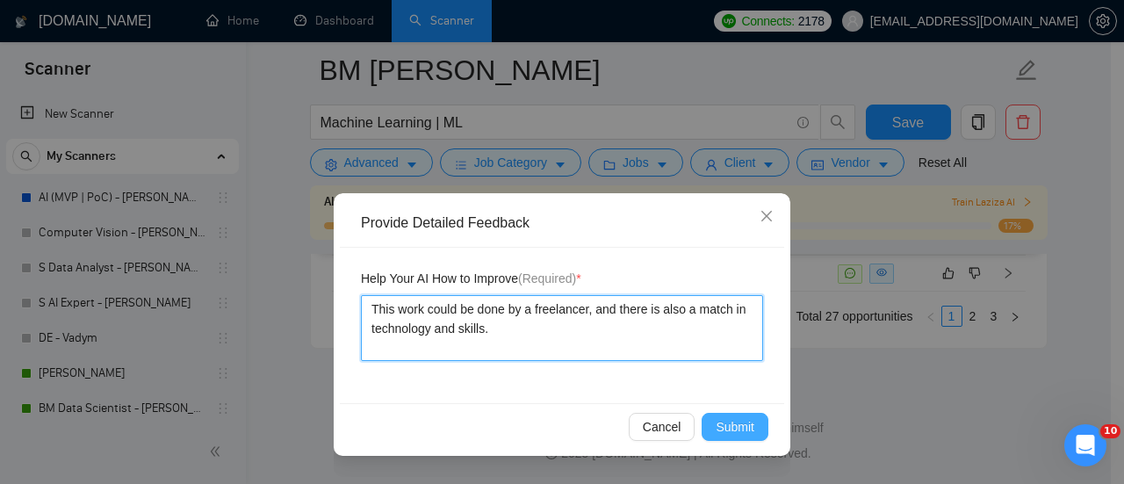
type textarea "This work could be done by a freelancer, and there is also a match in technolog…"
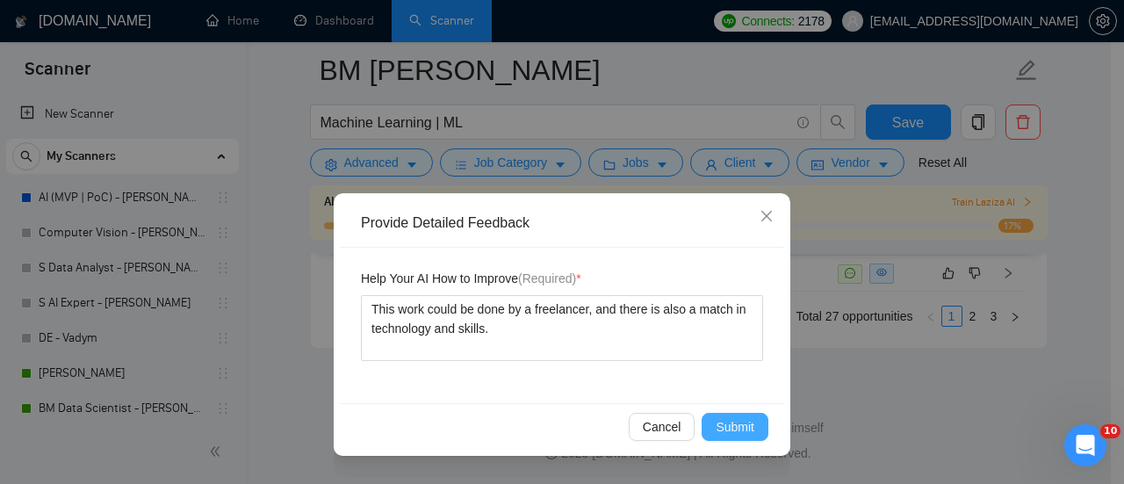
click at [746, 429] on span "Submit" at bounding box center [735, 426] width 39 height 19
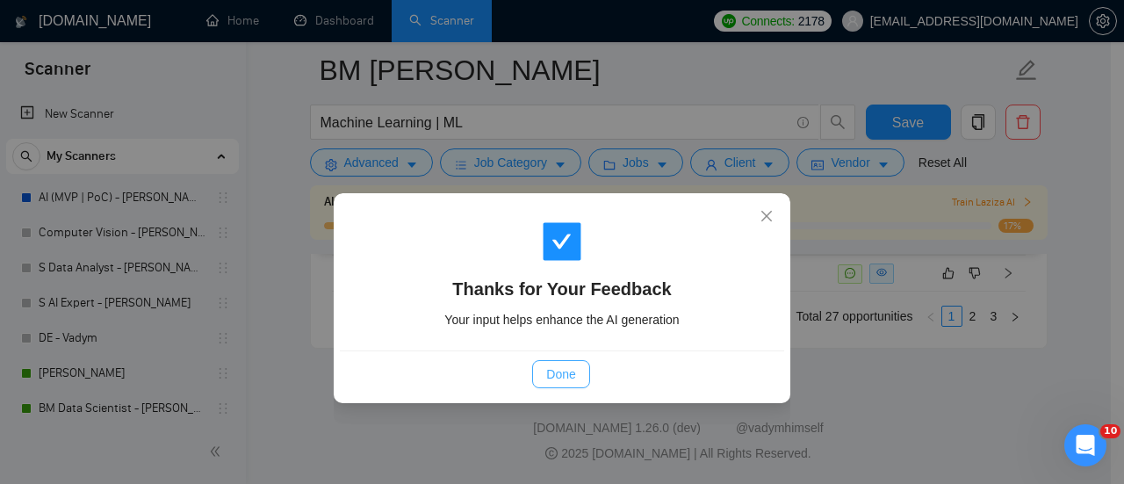
click at [542, 378] on button "Done" at bounding box center [560, 374] width 57 height 28
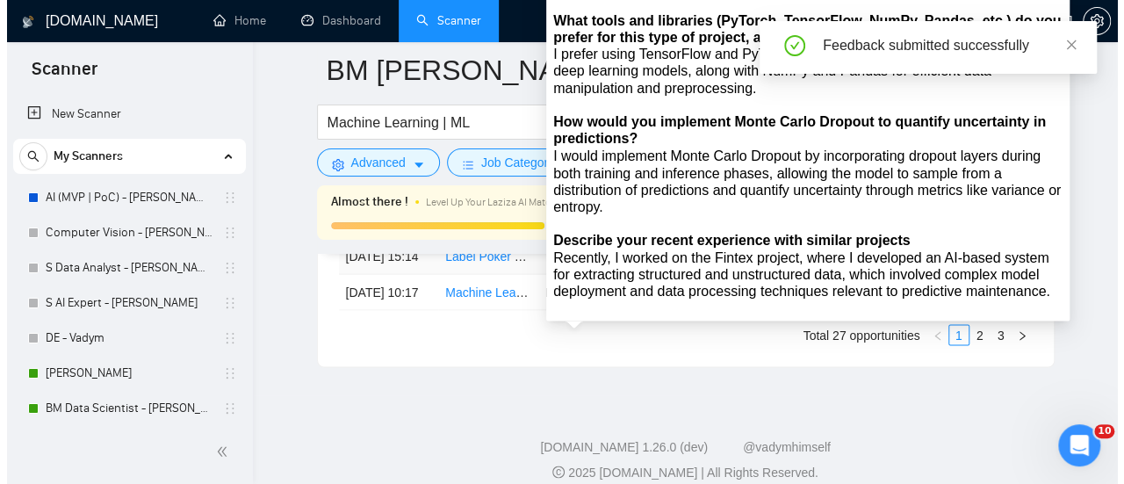
scroll to position [4867, 0]
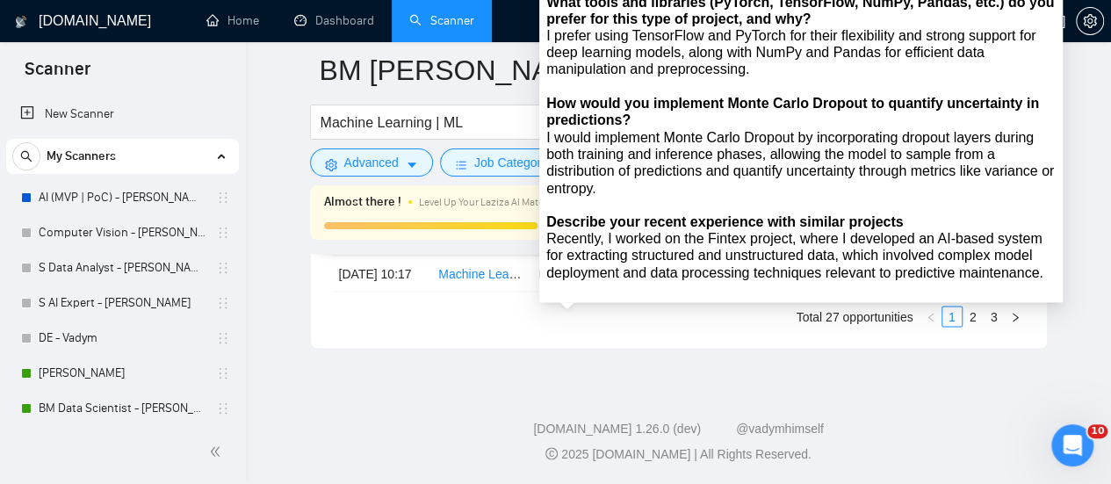
drag, startPoint x: 569, startPoint y: 306, endPoint x: 315, endPoint y: 273, distance: 256.0
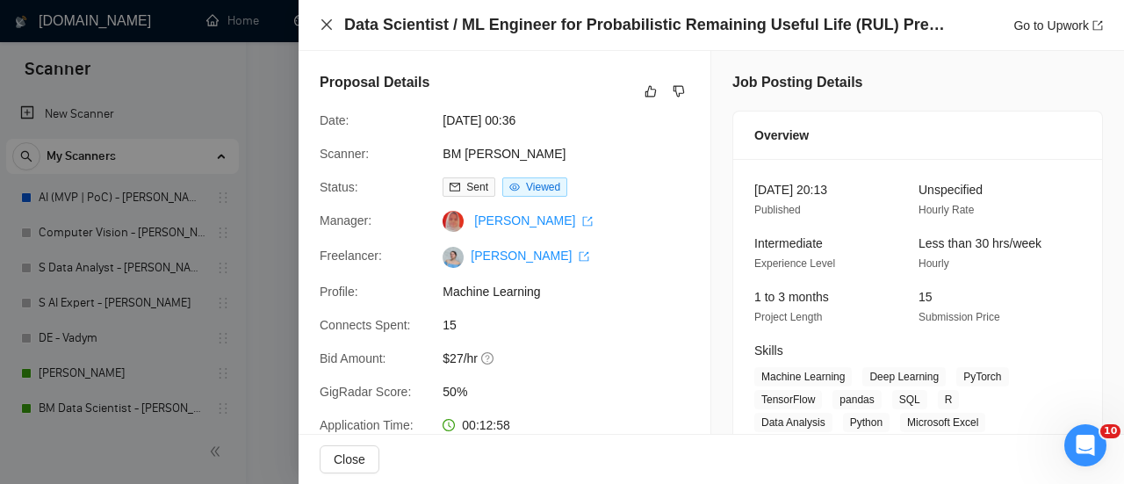
drag, startPoint x: 323, startPoint y: 25, endPoint x: 519, endPoint y: 240, distance: 290.9
click at [321, 23] on icon "close" at bounding box center [327, 25] width 14 height 14
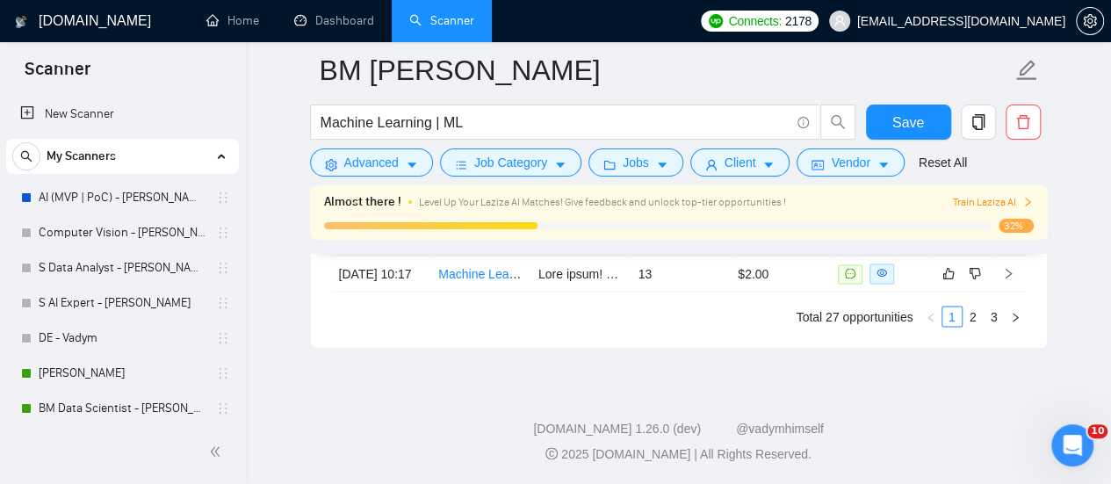
click at [457, 208] on link "Data Scientist / ML Engineer for Probabilistic Remaining Useful Life (RUL) Pred…" at bounding box center [668, 201] width 461 height 14
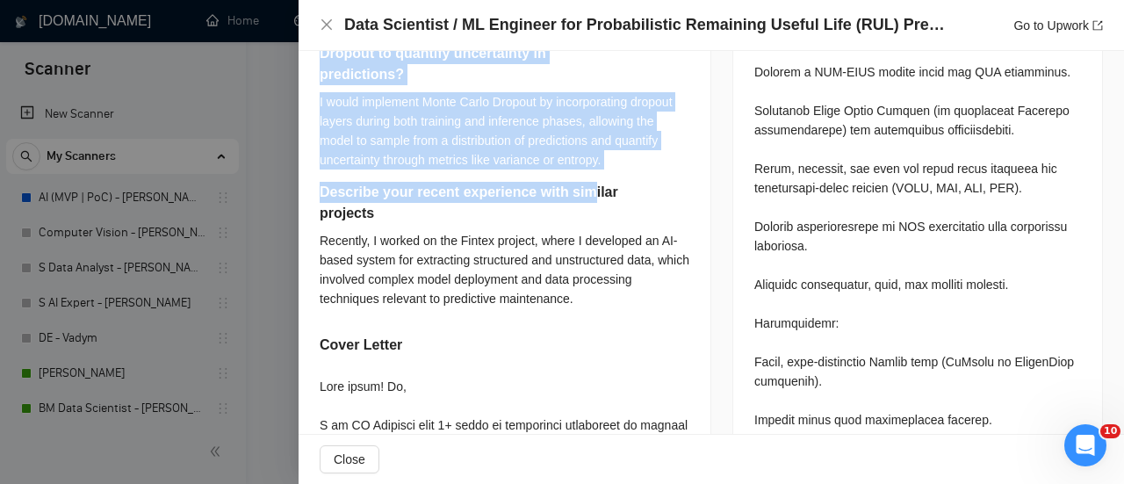
scroll to position [1142, 0]
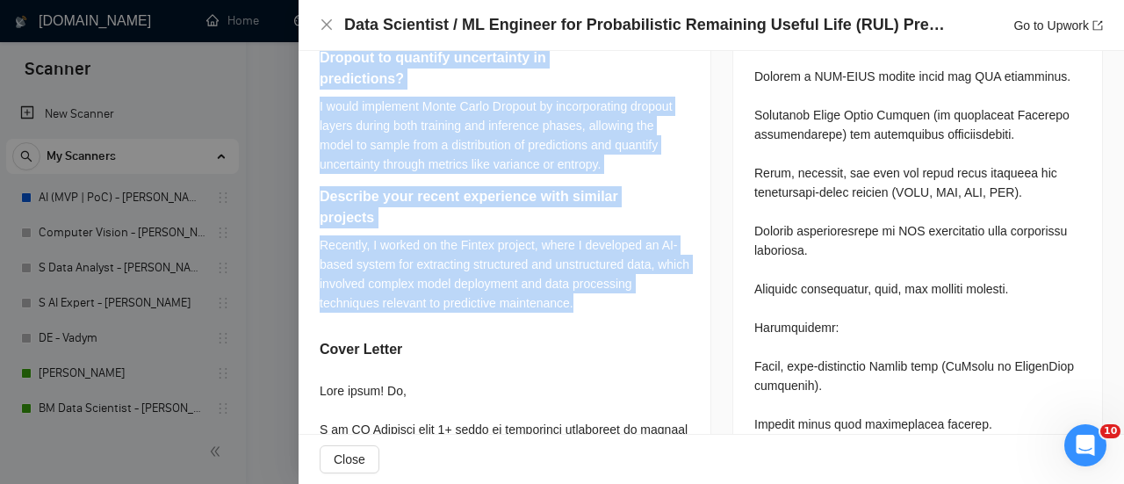
drag, startPoint x: 309, startPoint y: 122, endPoint x: 610, endPoint y: 312, distance: 355.9
click at [610, 312] on div "Have you previously worked with the NASA C-MAPSS dataset or a similar predictiv…" at bounding box center [505, 247] width 412 height 1405
copy div "Have you previously worked with the NASA C-MAPSS dataset or a similar predictiv…"
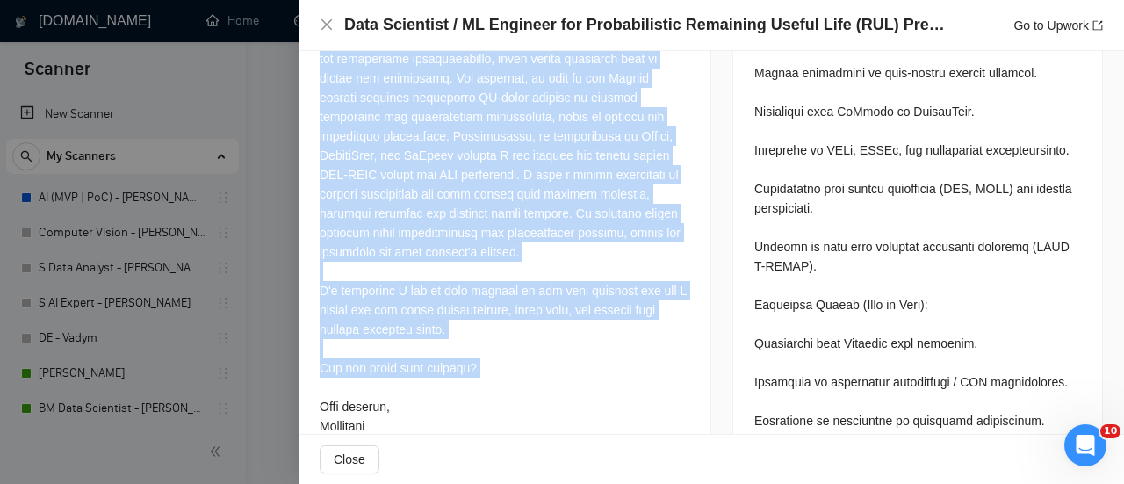
scroll to position [1844, 0]
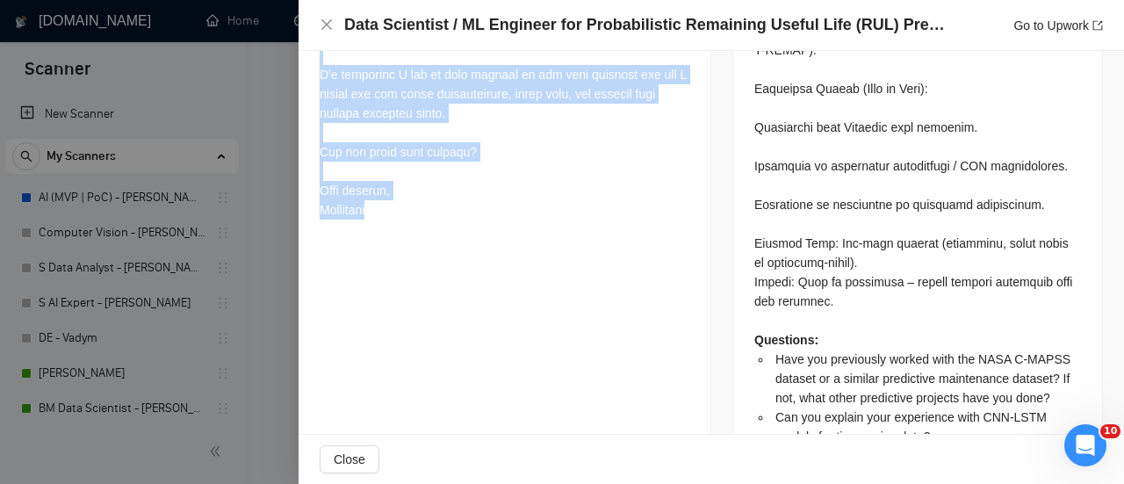
drag, startPoint x: 321, startPoint y: 380, endPoint x: 530, endPoint y: 220, distance: 262.9
copy div "Best match! Hi, I am ML Engineer with 3+ years of commercial experience in mach…"
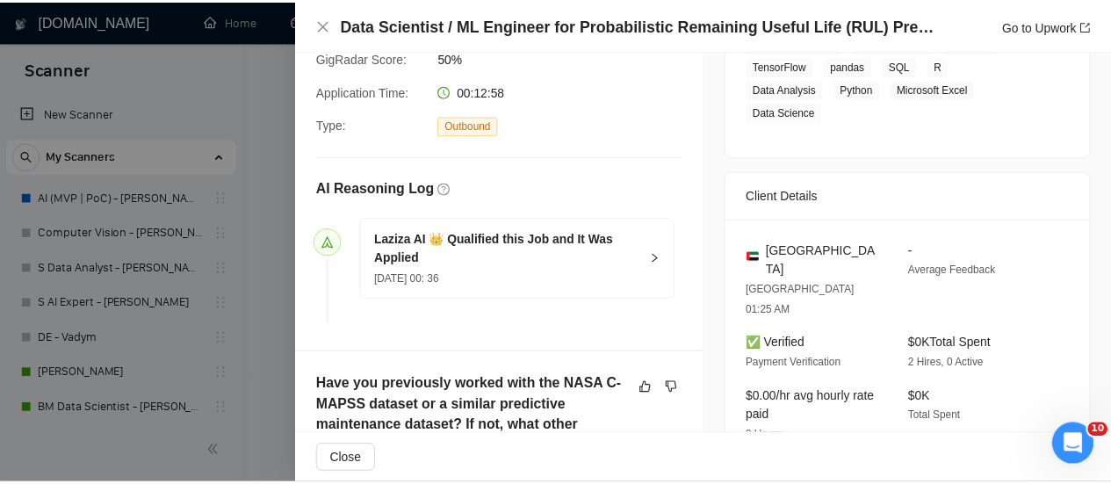
scroll to position [527, 0]
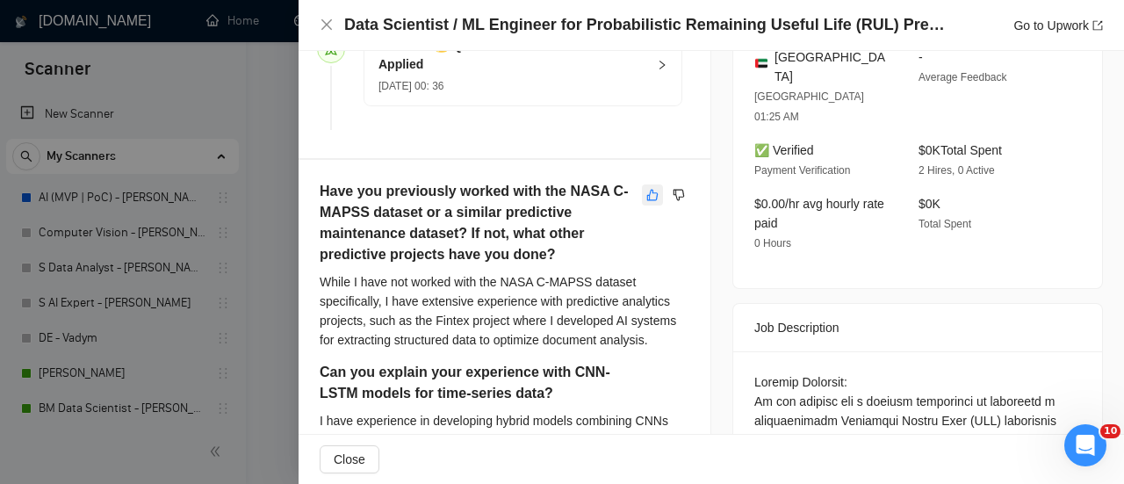
click at [646, 202] on icon "like" at bounding box center [652, 195] width 12 height 14
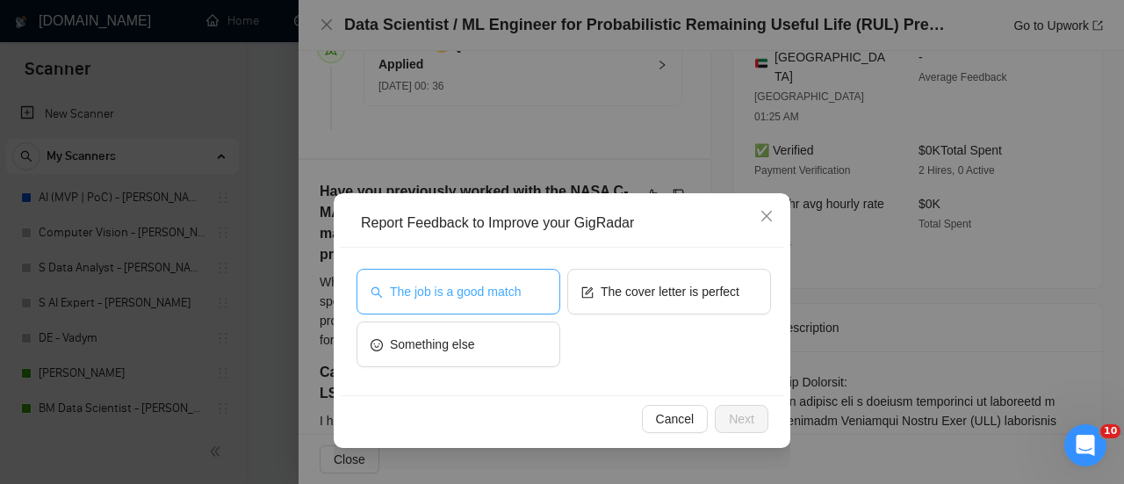
click at [429, 285] on span "The job is a good match" at bounding box center [455, 291] width 131 height 19
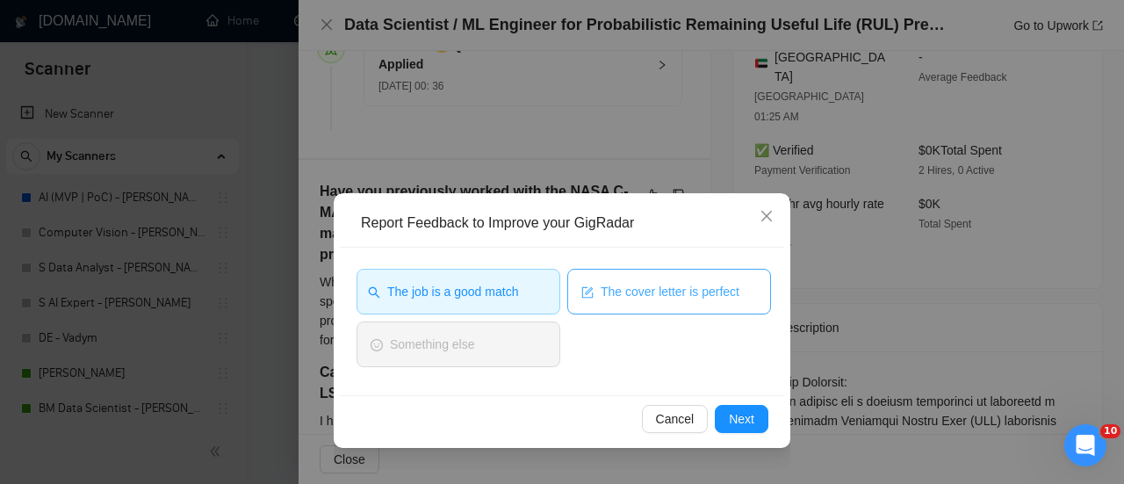
click at [639, 280] on button "The cover letter is perfect" at bounding box center [669, 292] width 204 height 46
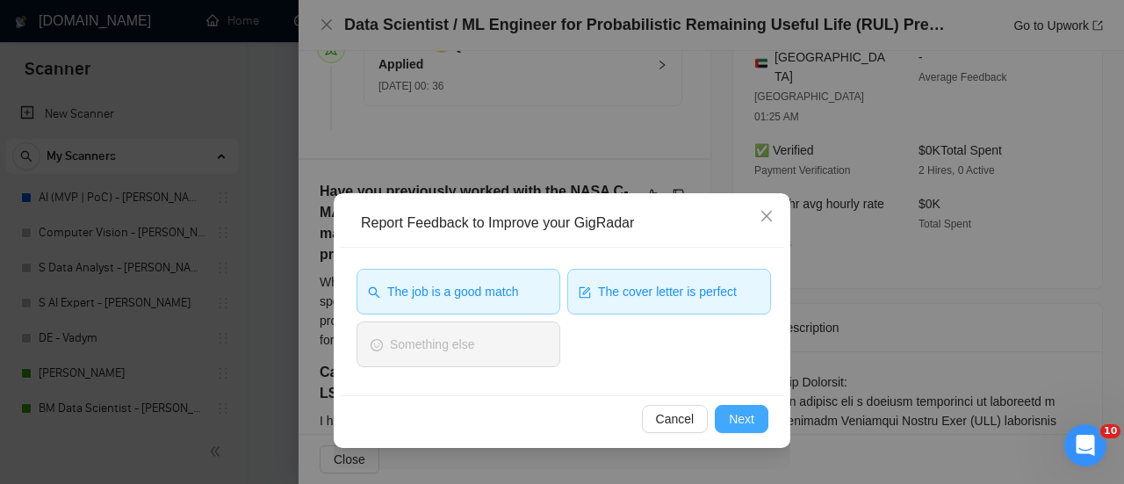
click at [753, 424] on span "Next" at bounding box center [741, 418] width 25 height 19
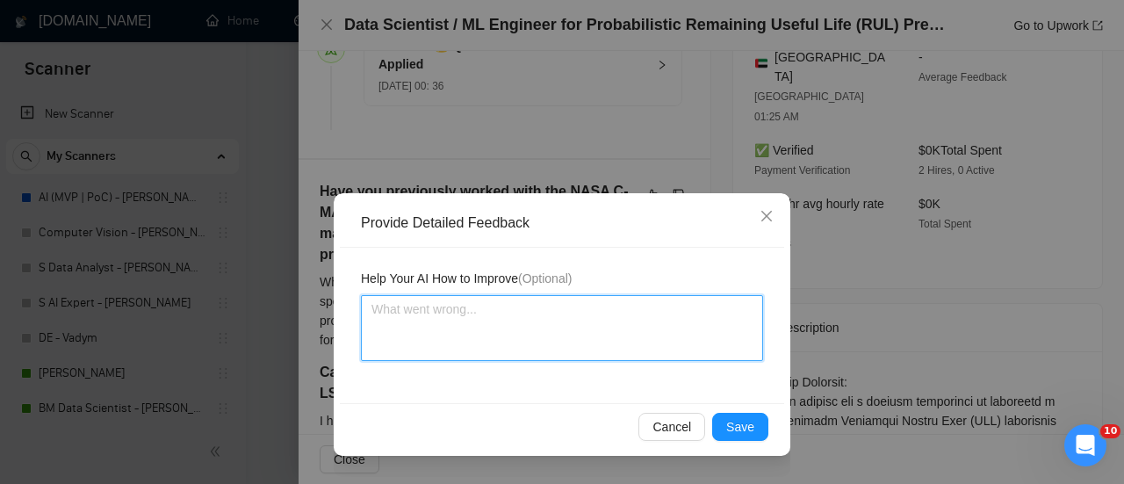
drag, startPoint x: 555, startPoint y: 354, endPoint x: 553, endPoint y: 338, distance: 15.9
click at [555, 352] on textarea at bounding box center [562, 328] width 402 height 66
paste textarea "Perfect answers to questions! Perfect cover letter!"
type textarea "Perfect answers to questions! Perfect cover letter!"
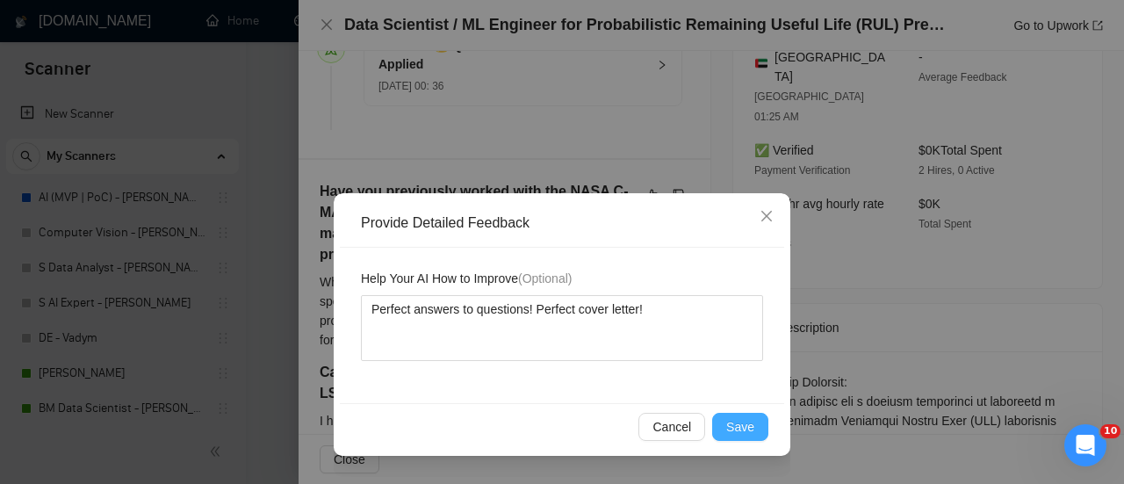
click at [725, 428] on button "Save" at bounding box center [740, 427] width 56 height 28
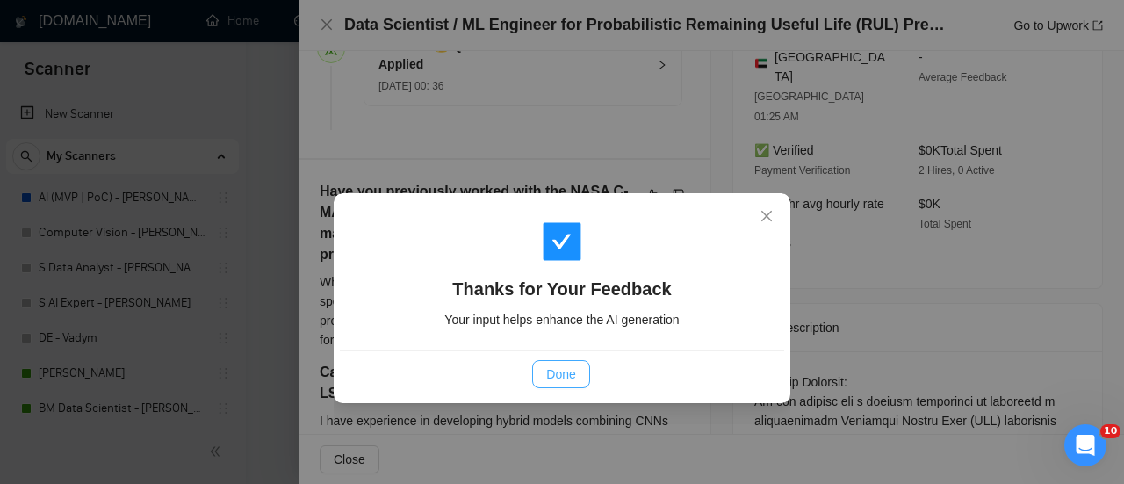
click at [564, 371] on span "Done" at bounding box center [560, 373] width 29 height 19
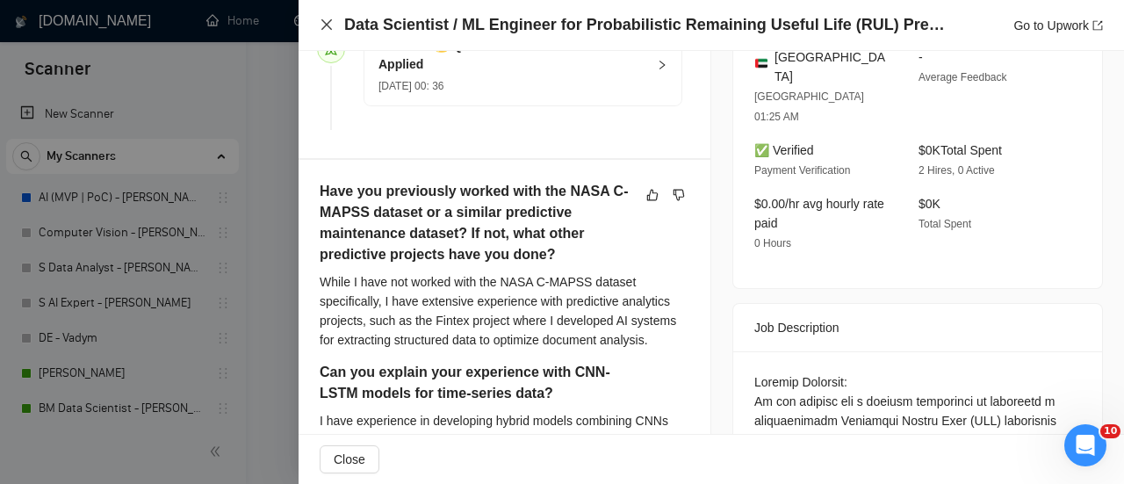
drag, startPoint x: 327, startPoint y: 25, endPoint x: 262, endPoint y: 78, distance: 83.7
click at [327, 25] on icon "close" at bounding box center [326, 24] width 11 height 11
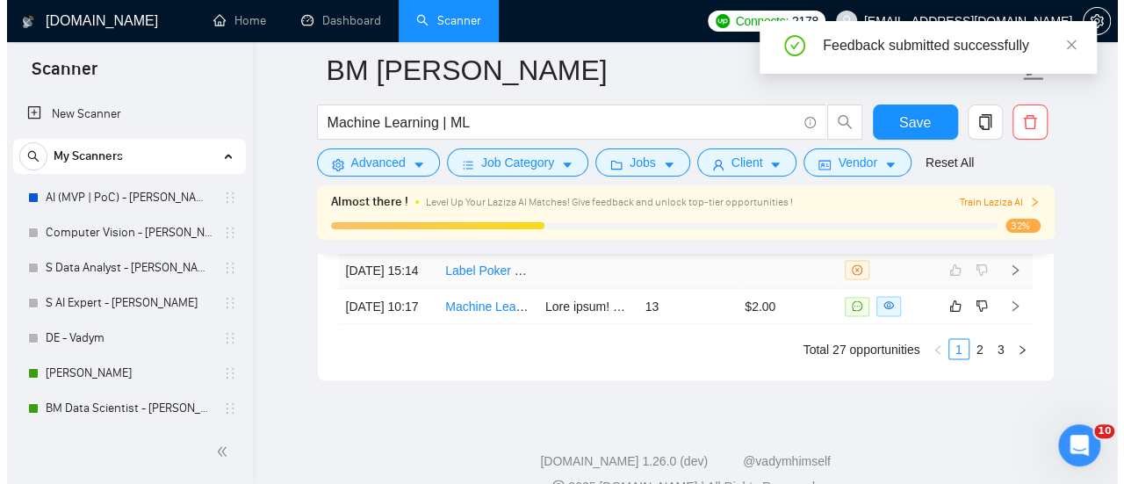
scroll to position [4927, 0]
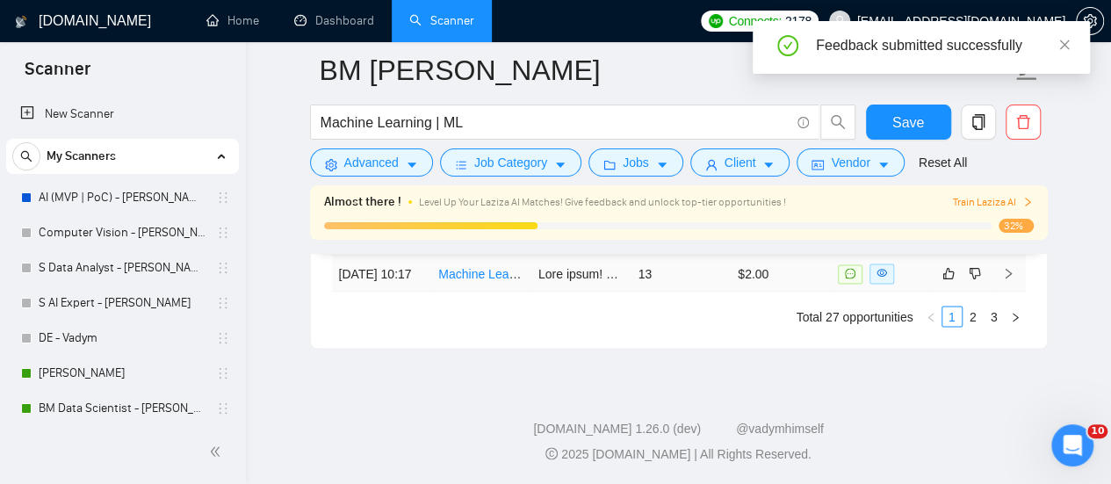
click at [503, 280] on link "Machine Learning Model for OWASP 10 Detection" at bounding box center [574, 273] width 273 height 14
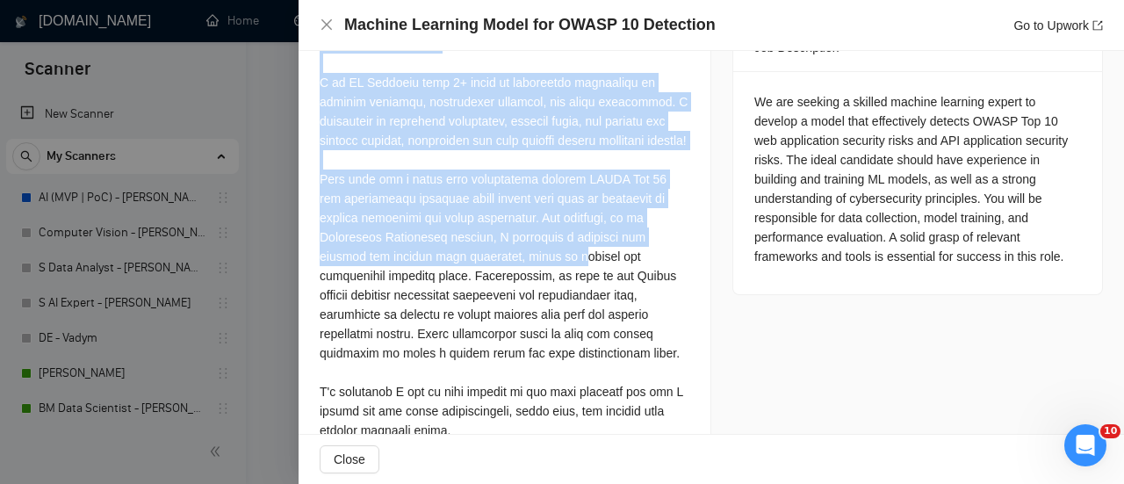
scroll to position [908, 0]
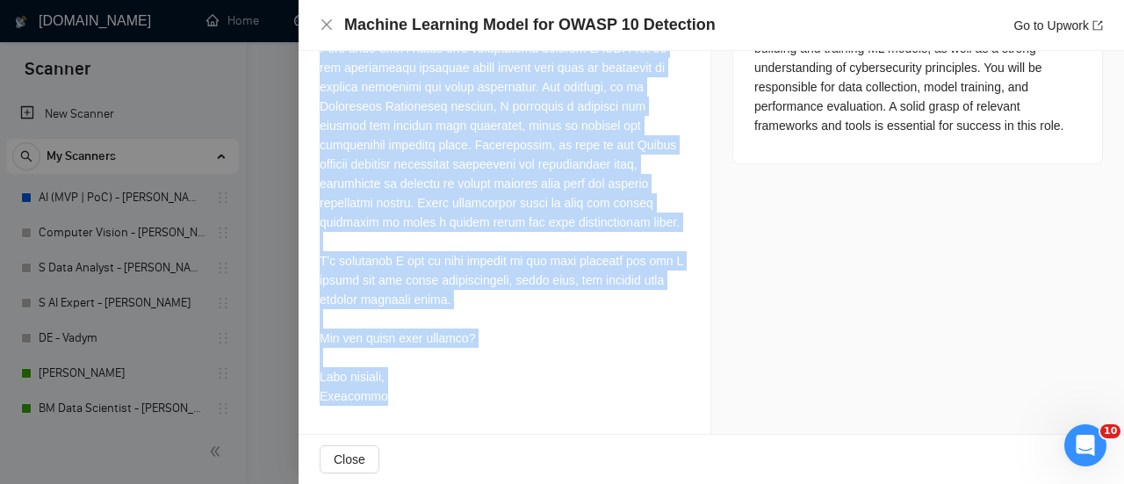
drag, startPoint x: 320, startPoint y: 184, endPoint x: 508, endPoint y: 403, distance: 289.6
click at [508, 403] on div at bounding box center [505, 154] width 370 height 502
copy div "Best match! Hi there, I am ML Engineer with 3+ years of commercial experience i…"
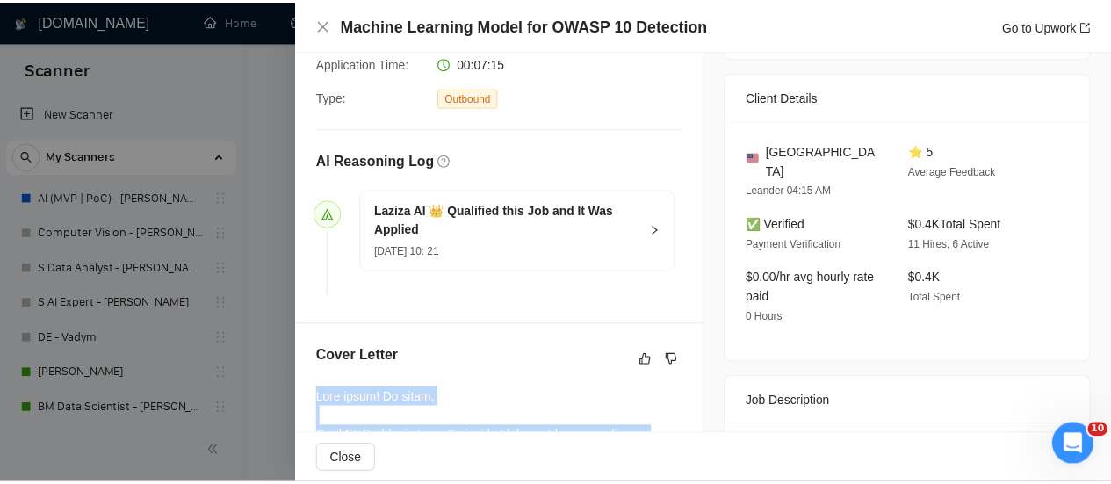
scroll to position [469, 0]
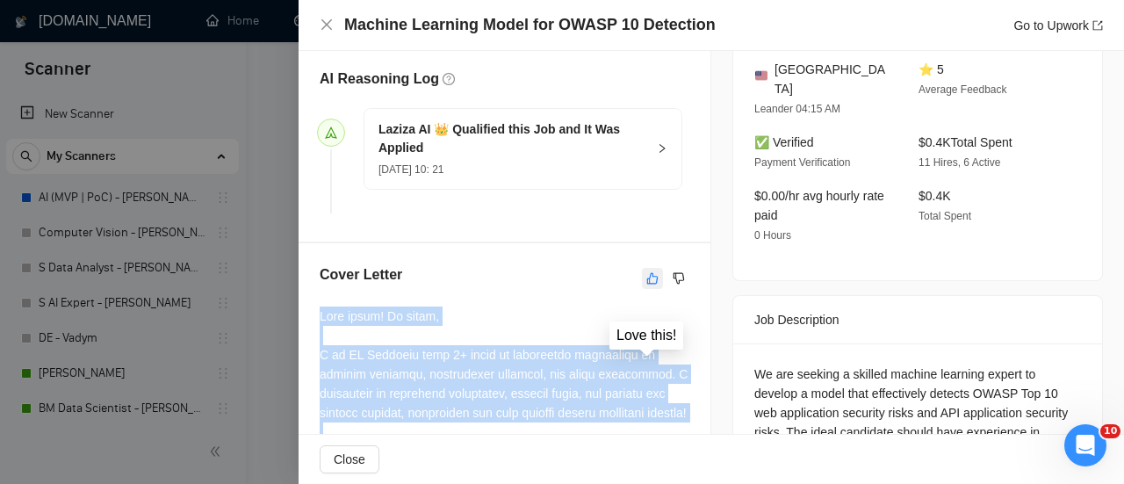
click at [646, 285] on icon "like" at bounding box center [652, 278] width 12 height 14
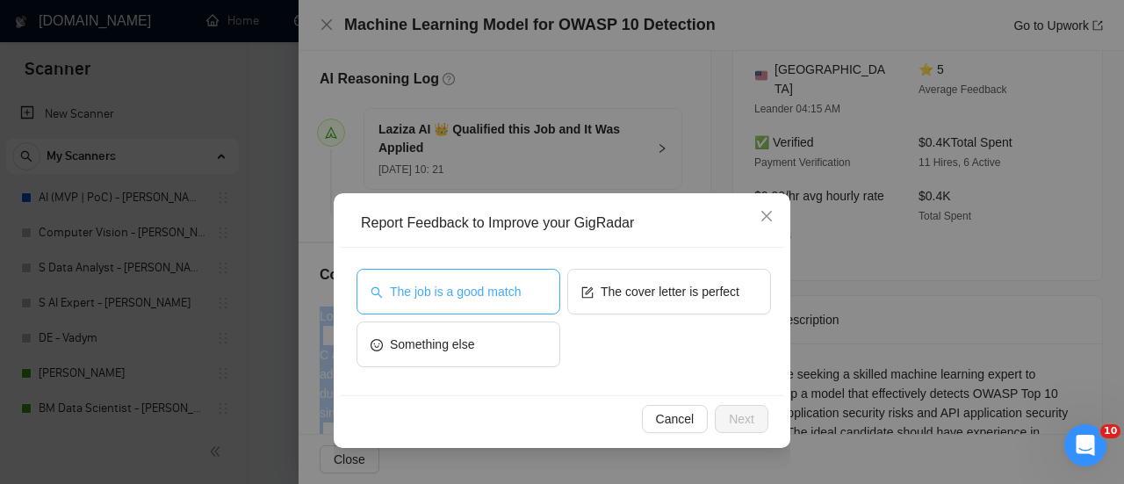
click at [437, 295] on span "The job is a good match" at bounding box center [455, 291] width 131 height 19
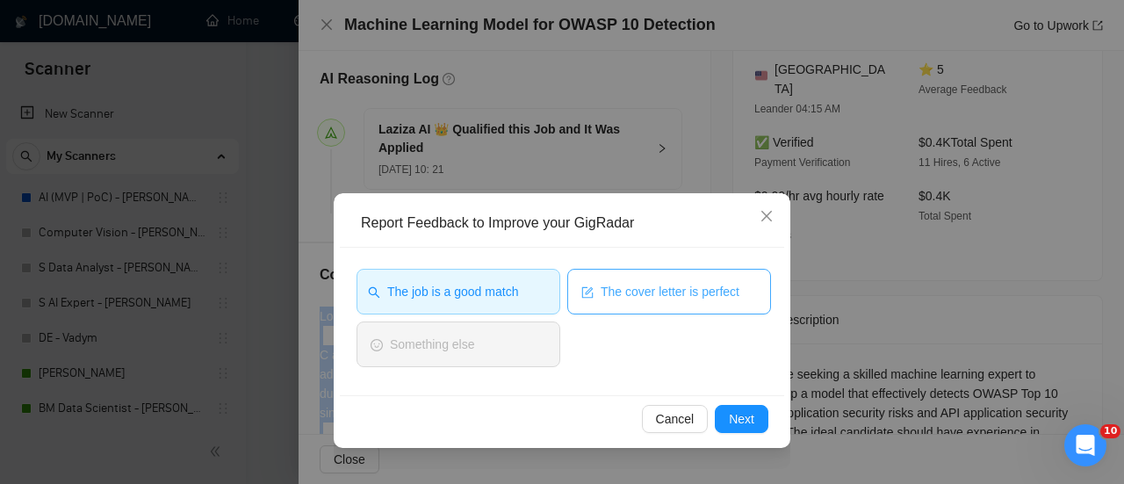
drag, startPoint x: 667, startPoint y: 285, endPoint x: 674, endPoint y: 308, distance: 23.6
click at [668, 285] on span "The cover letter is perfect" at bounding box center [670, 291] width 139 height 19
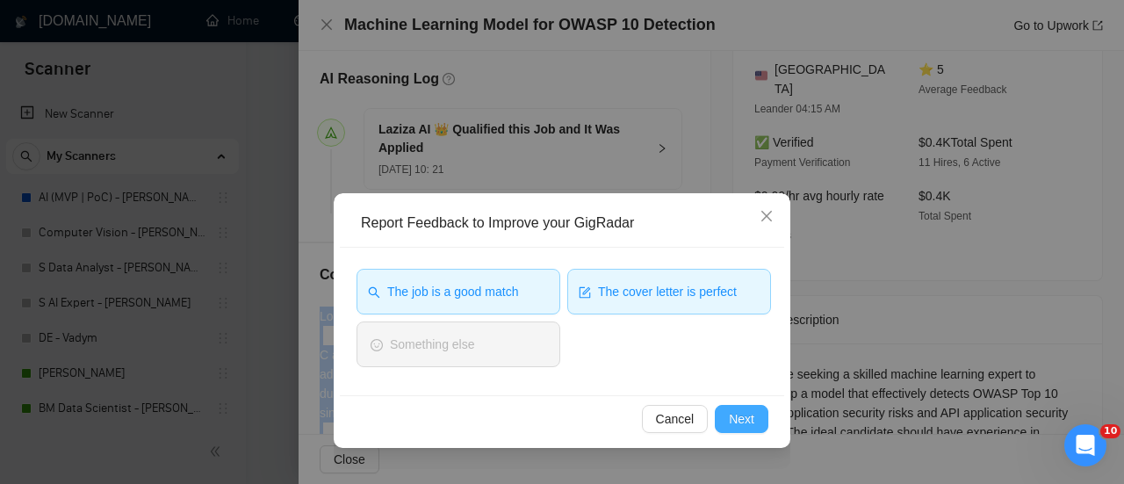
click at [733, 410] on span "Next" at bounding box center [741, 418] width 25 height 19
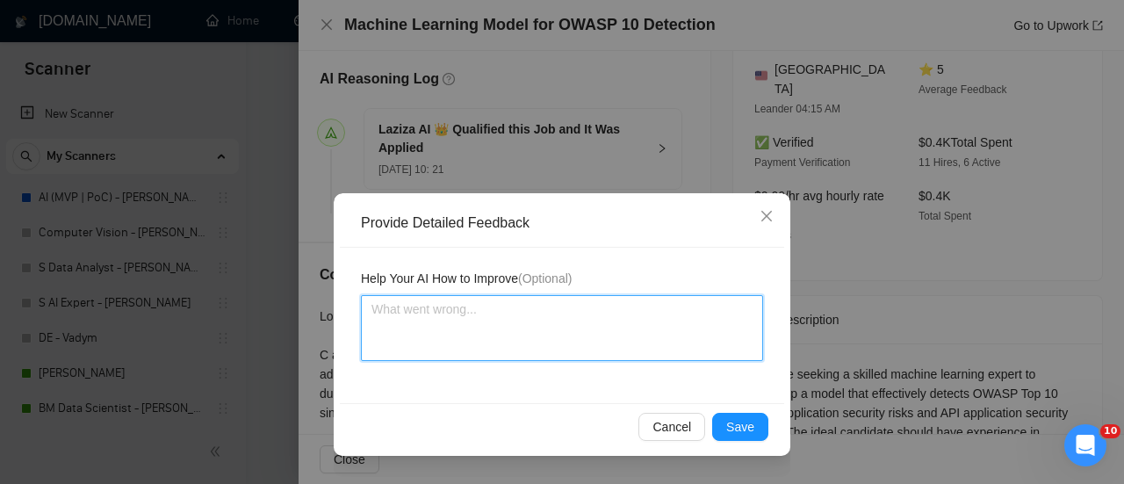
click at [488, 324] on textarea at bounding box center [562, 328] width 402 height 66
type textarea "З"
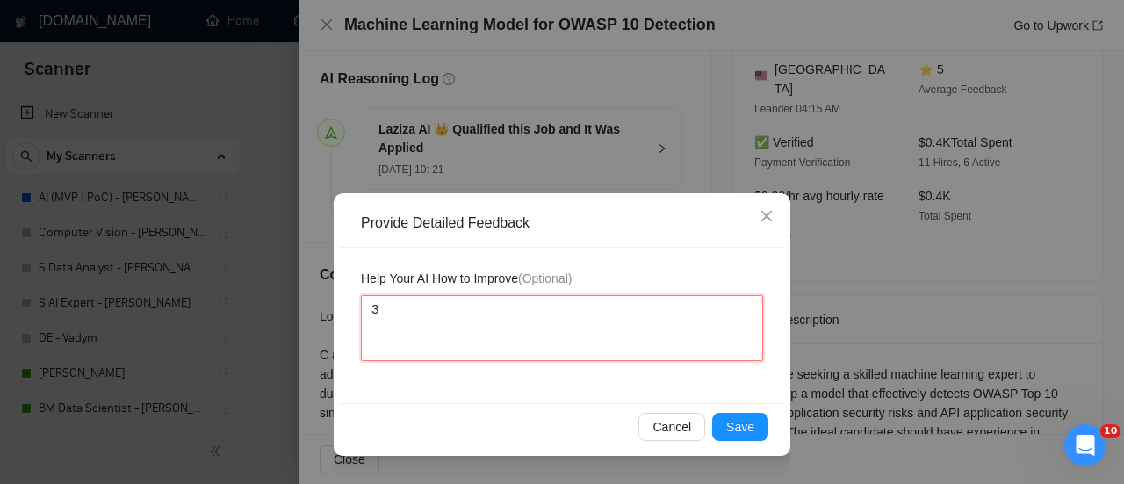
type textarea "Зу"
type textarea "Зук"
type textarea "Зука"
type textarea "Зукау"
type textarea "Зукаус"
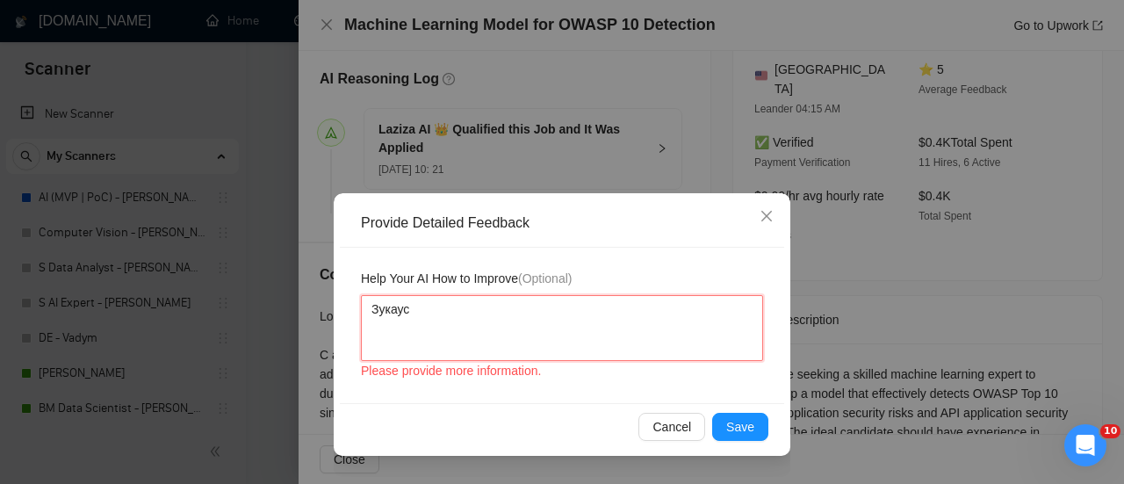
type textarea "Зукаусе"
type textarea "Зукаус"
type textarea "Зукау"
type textarea "Зука"
type textarea "Зук"
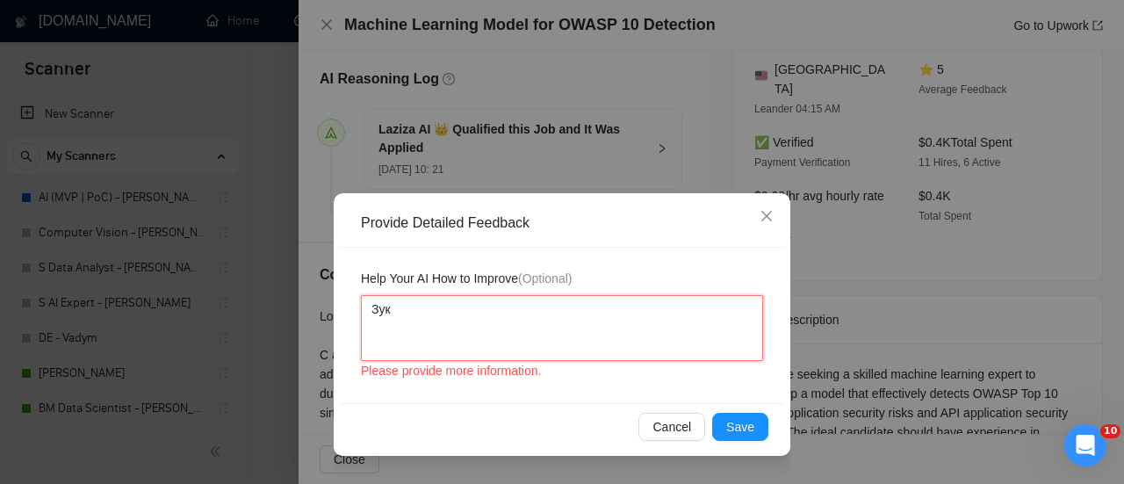
type textarea "Зу"
type textarea "З"
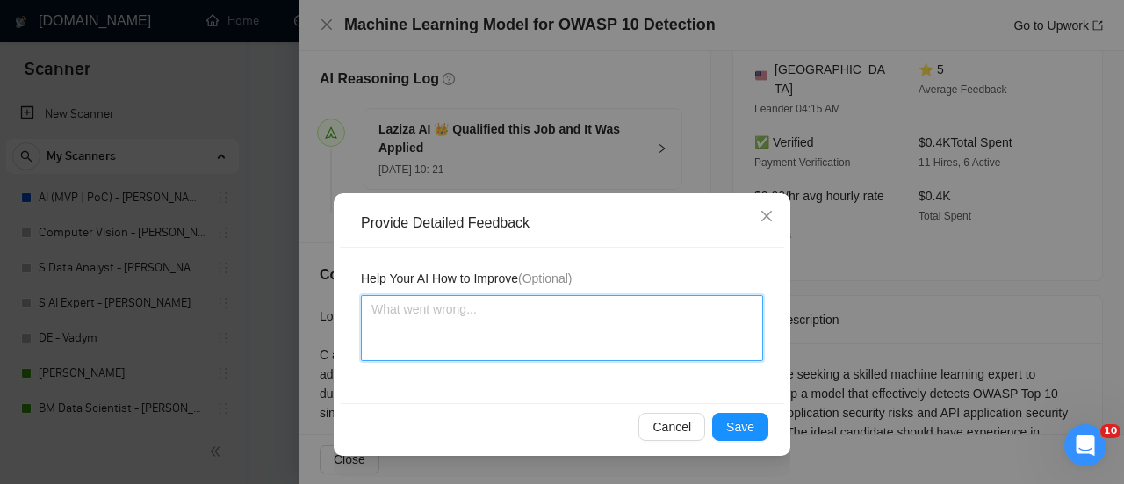
type textarea "P"
type textarea "Pe"
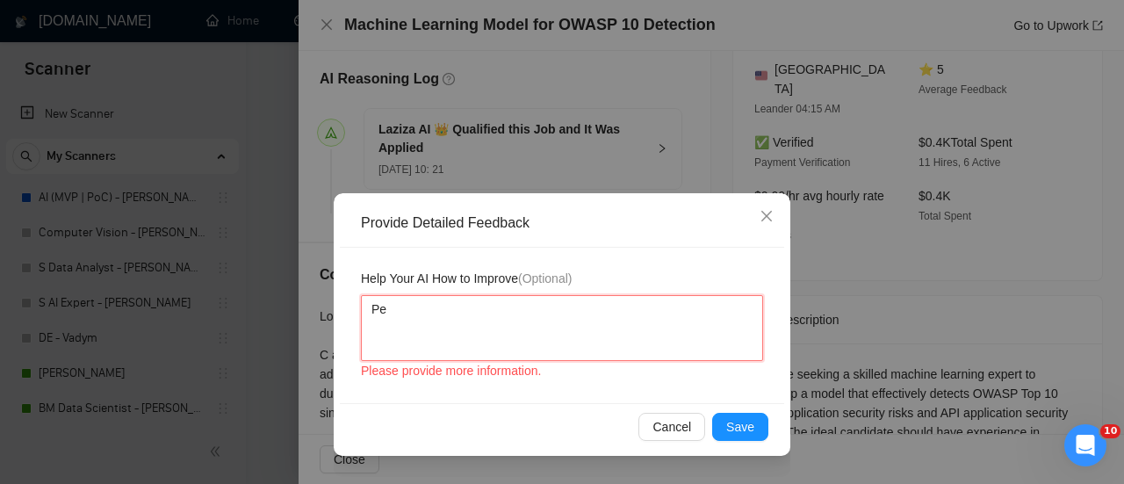
type textarea "Per"
type textarea "Perf"
type textarea "Perfe"
type textarea "Perfec"
type textarea "Perfect"
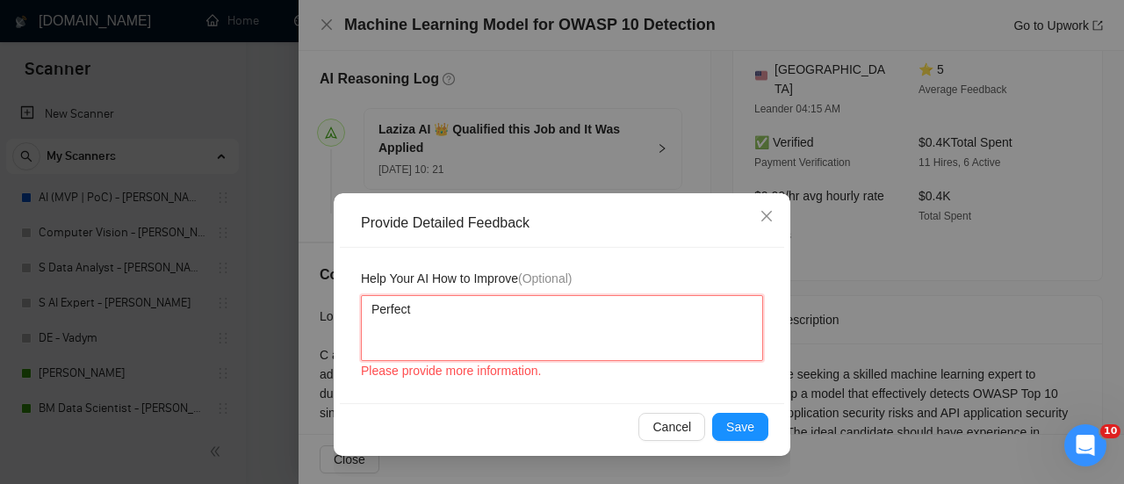
type textarea "Perfect"
type textarea "Perfect c"
type textarea "Perfect co"
type textarea "Perfect cov"
type textarea "Perfect cove"
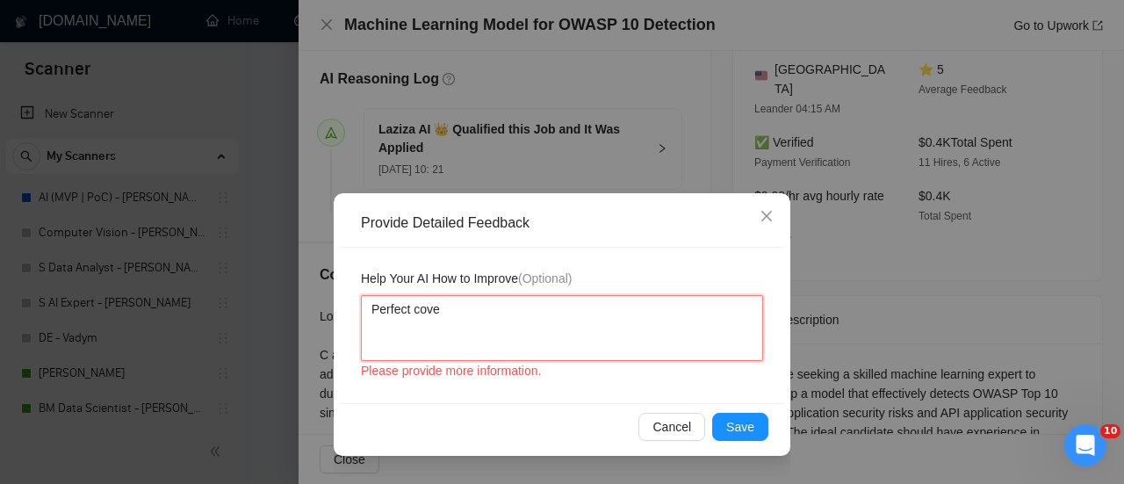
type textarea "Perfect cover"
type textarea "Perfect cover L"
type textarea "Perfect cover Le"
type textarea "Perfect cover Let"
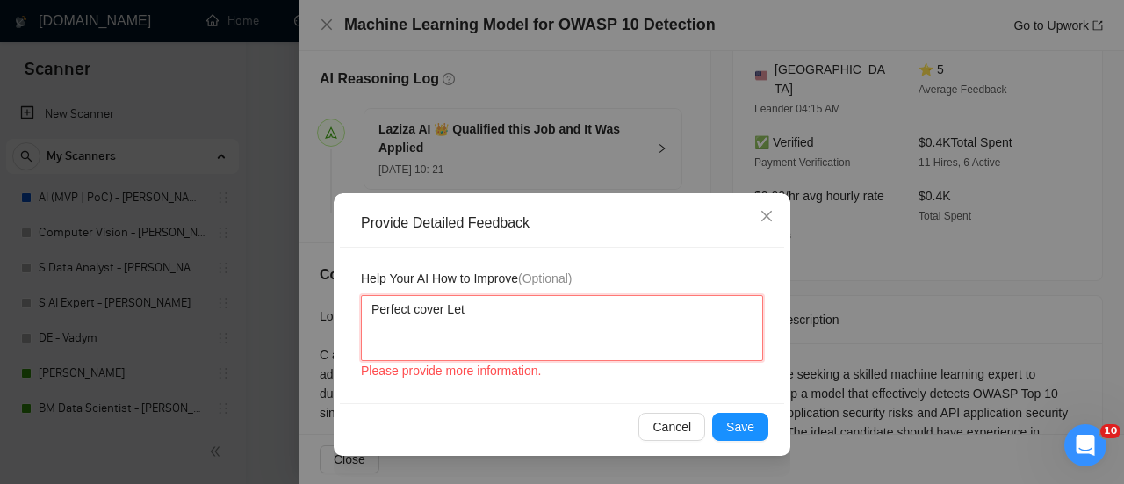
type textarea "Perfect cover Lett"
type textarea "Perfect cover Lette"
type textarea "Perfect cover Letter"
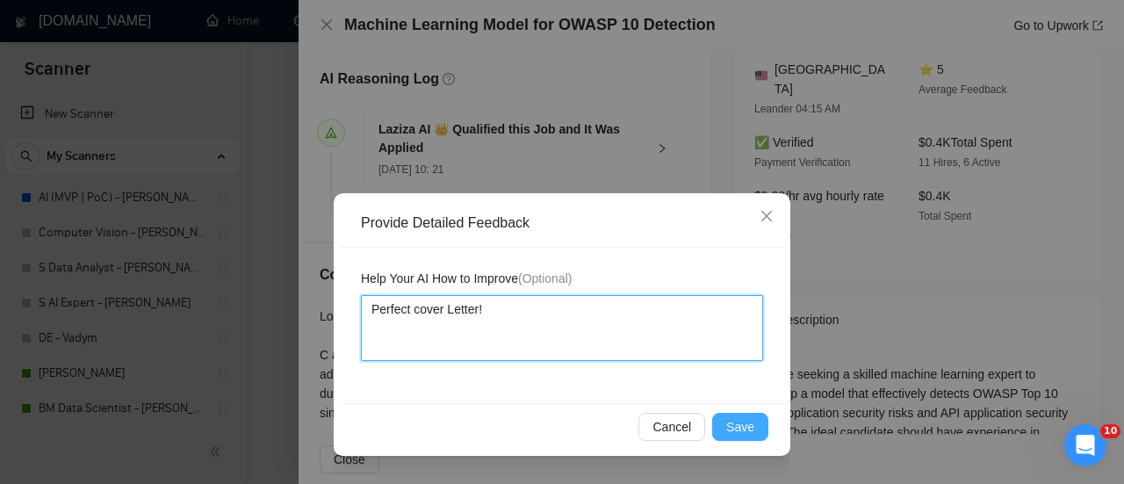
type textarea "Perfect cover Letter!"
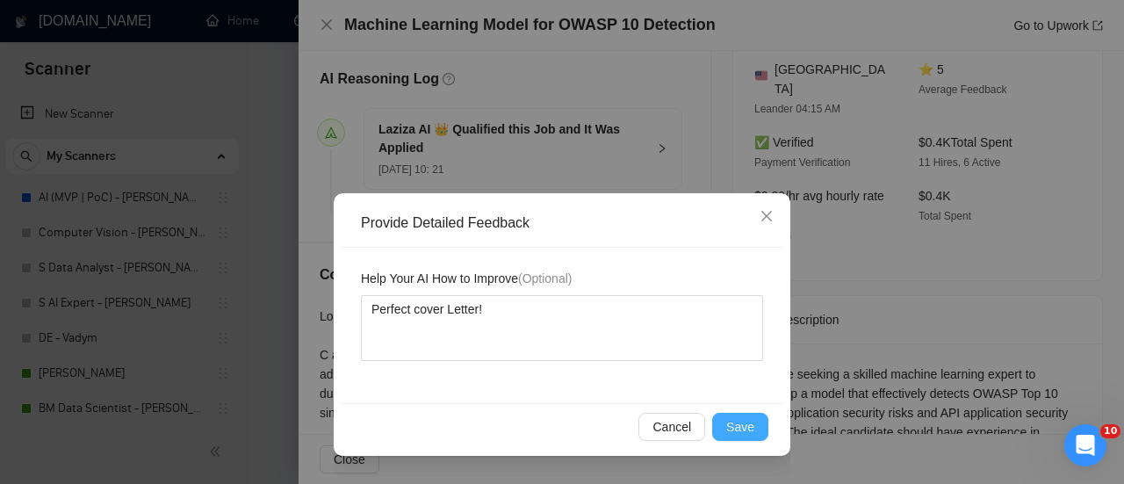
click at [759, 431] on button "Save" at bounding box center [740, 427] width 56 height 28
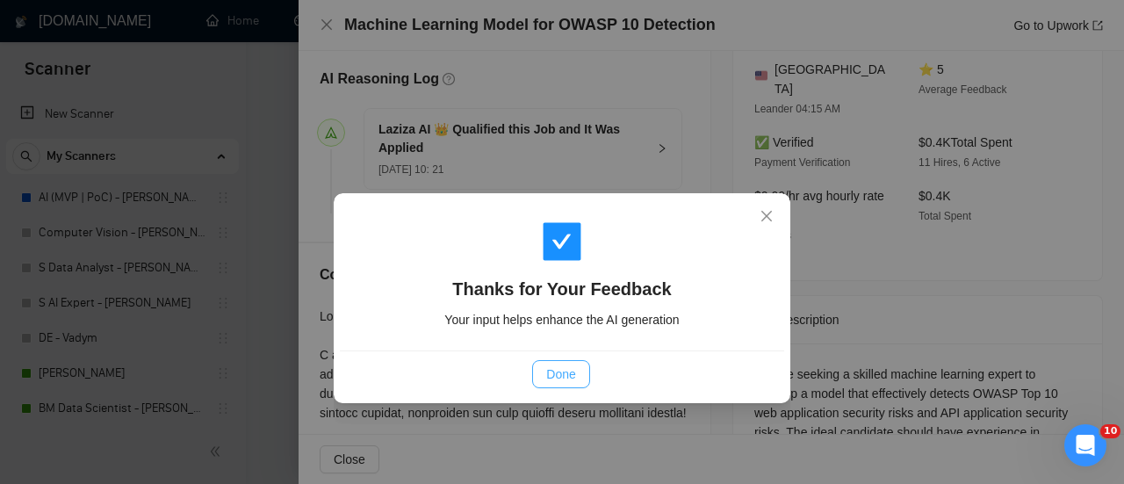
click at [572, 371] on span "Done" at bounding box center [560, 373] width 29 height 19
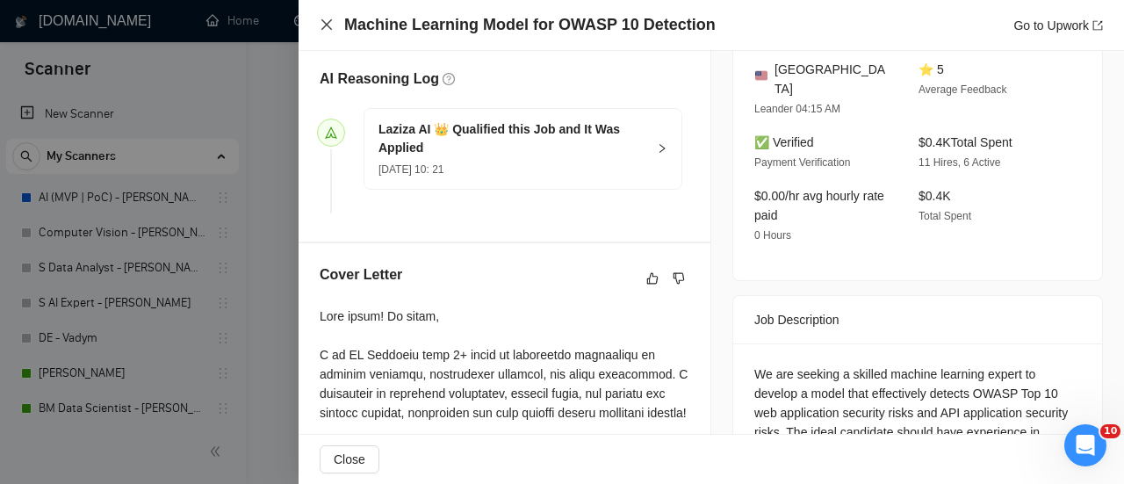
click at [325, 24] on icon "close" at bounding box center [326, 24] width 11 height 11
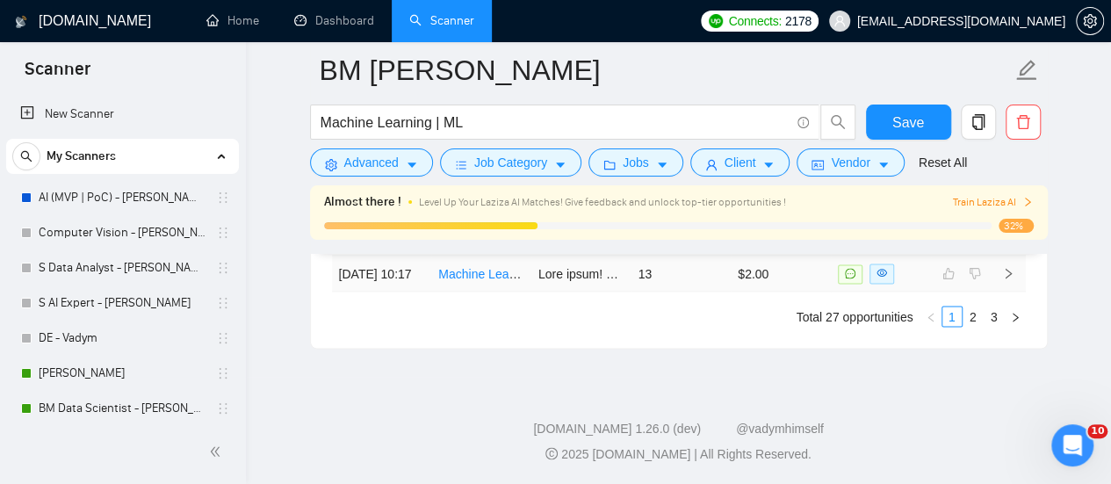
click at [515, 280] on link "Machine Learning Model for OWASP 10 Detection" at bounding box center [574, 273] width 273 height 14
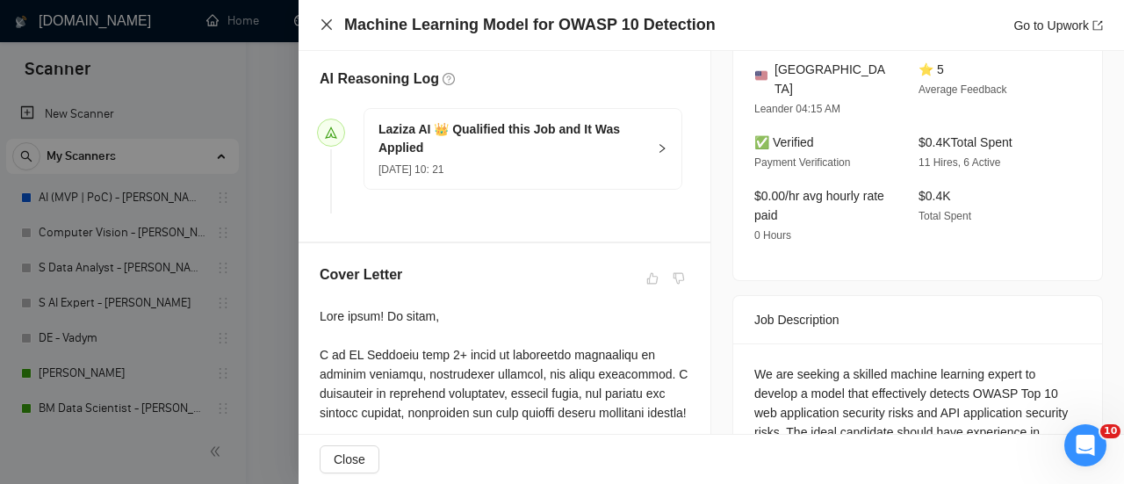
click at [329, 16] on div "Machine Learning Model for OWASP 10 Detection Go to Upwork" at bounding box center [711, 25] width 783 height 22
click at [327, 23] on icon "close" at bounding box center [327, 25] width 14 height 14
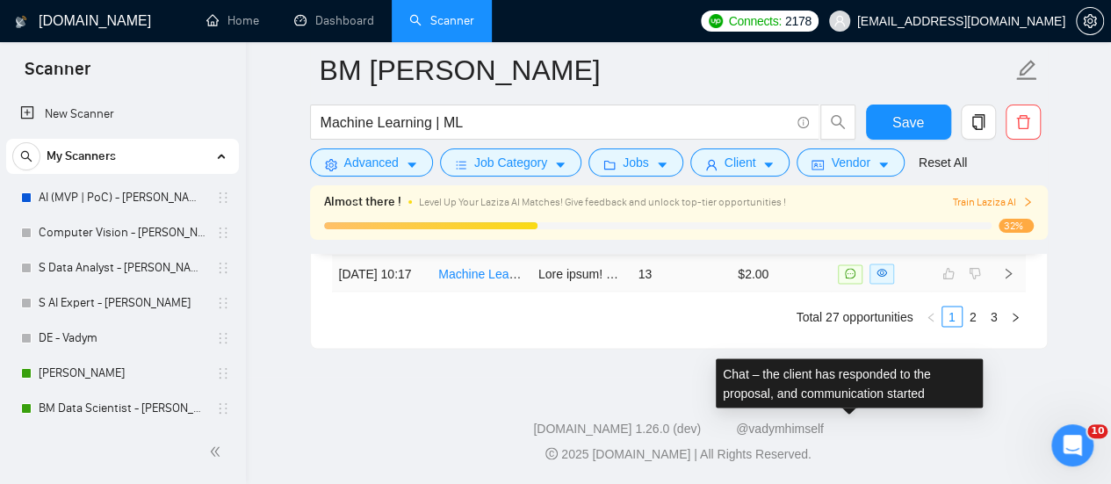
click at [855, 284] on span at bounding box center [850, 273] width 25 height 19
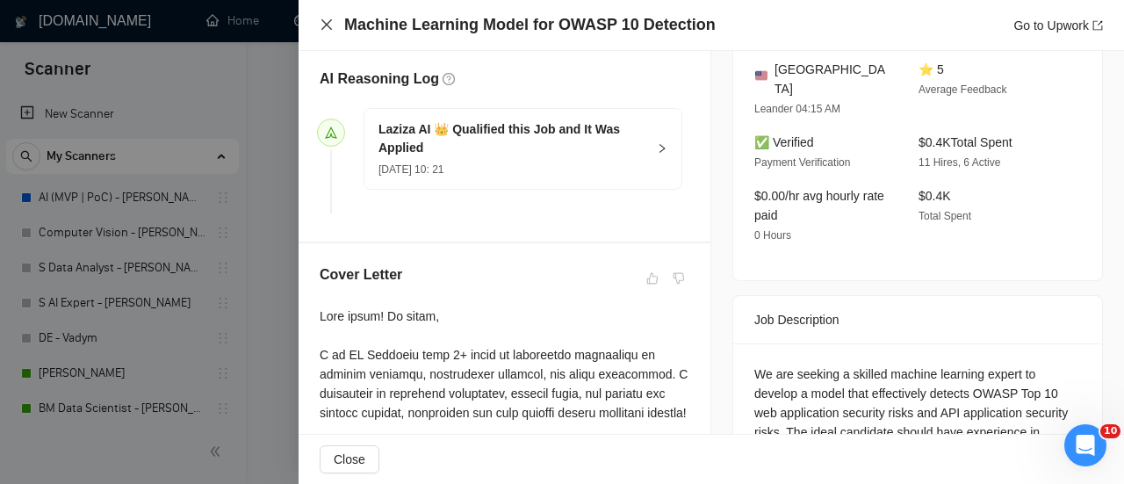
click at [327, 20] on icon "close" at bounding box center [327, 25] width 14 height 14
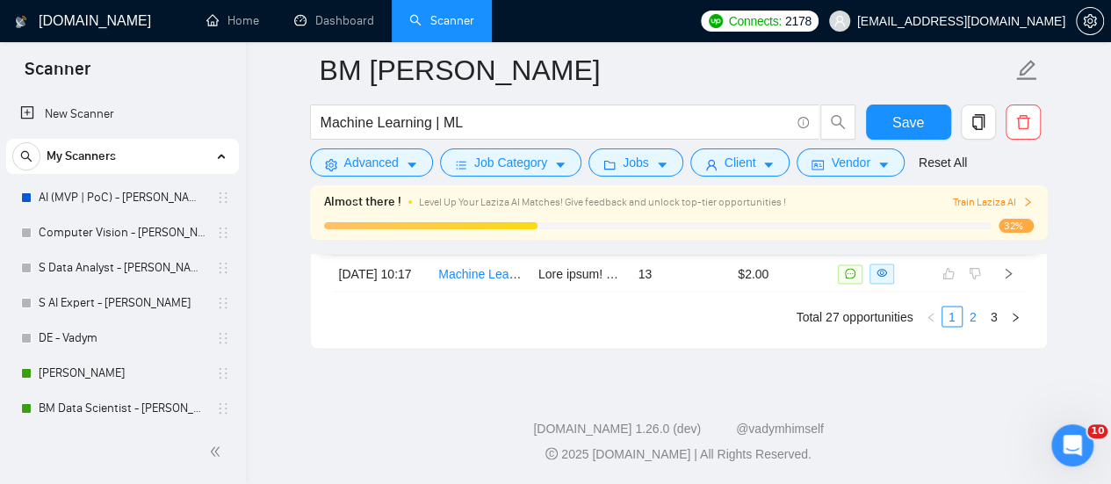
click at [974, 326] on link "2" at bounding box center [972, 315] width 19 height 19
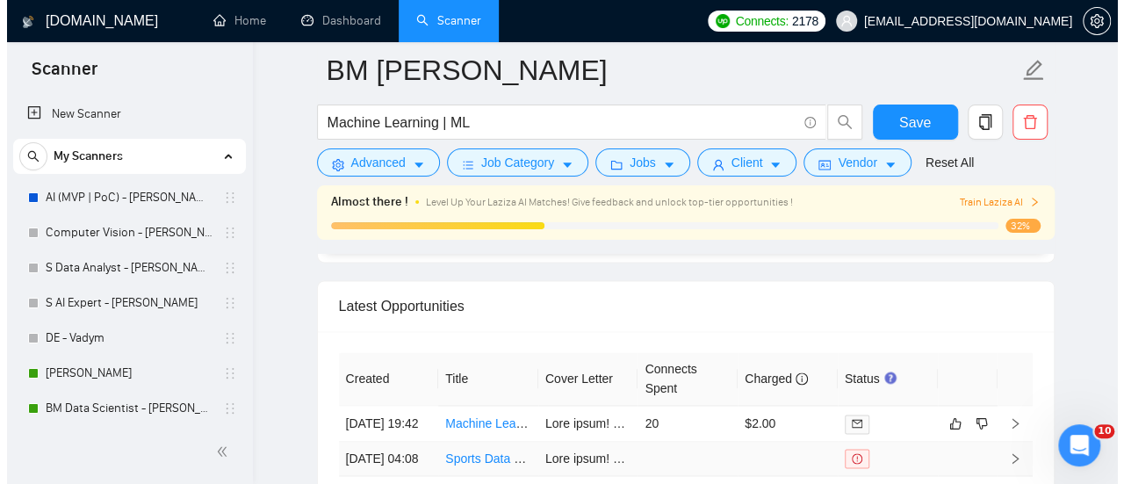
scroll to position [4488, 0]
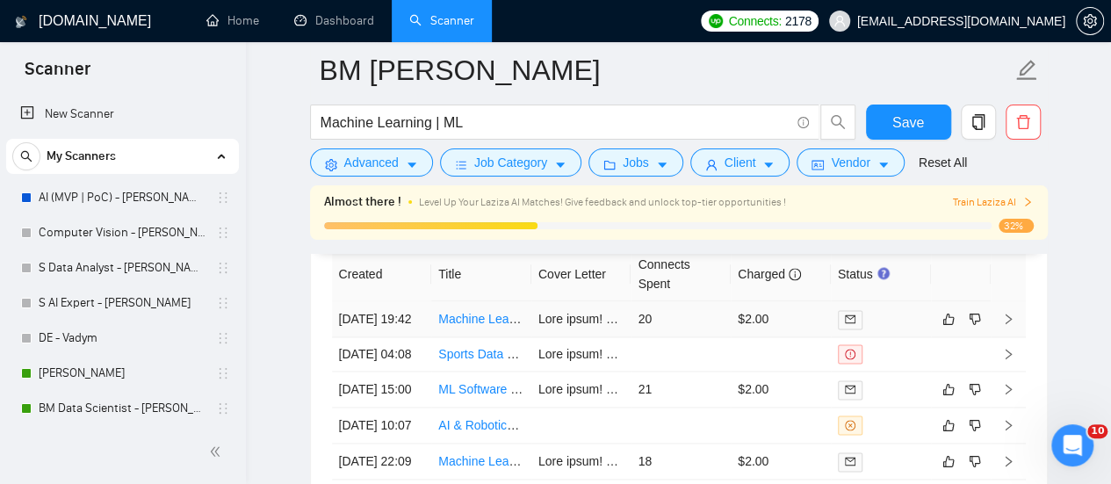
click at [471, 312] on link "Machine Learning Specialist for Knowledge Graph Development" at bounding box center [612, 319] width 349 height 14
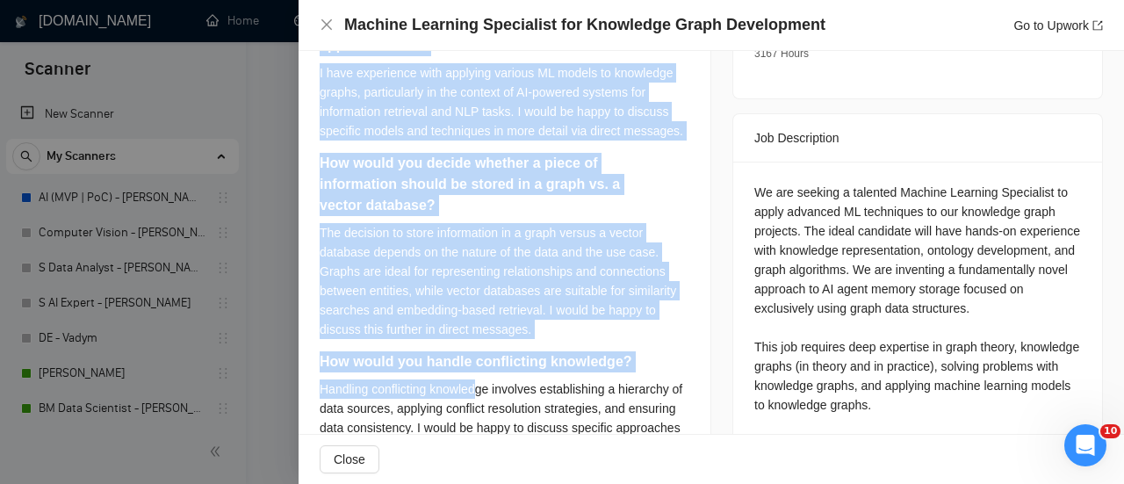
scroll to position [820, 0]
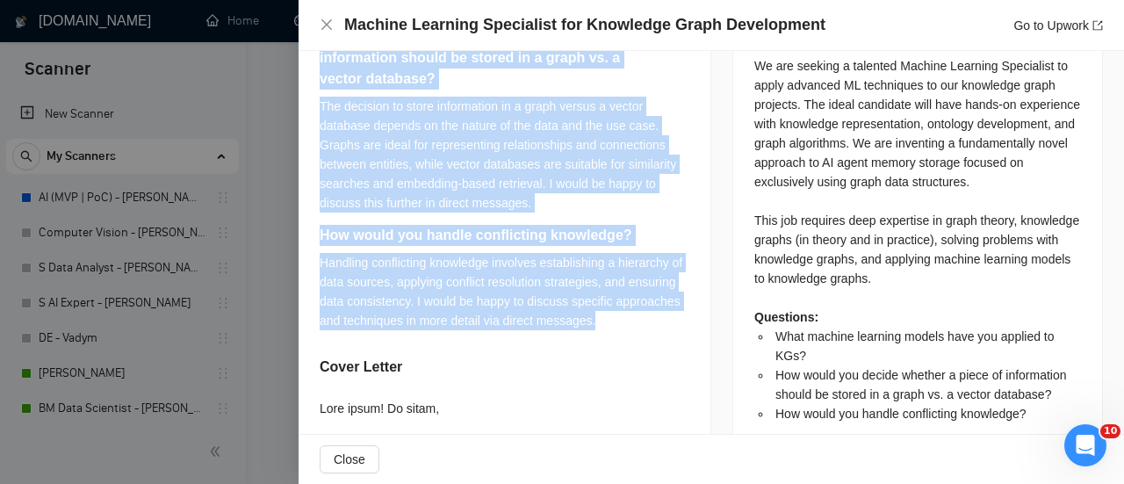
drag, startPoint x: 316, startPoint y: 263, endPoint x: 658, endPoint y: 349, distance: 352.3
click at [658, 349] on div "What machine learning models have you applied to KGs? I have experience with ap…" at bounding box center [505, 398] width 412 height 1063
copy div "What machine learning models have you applied to KGs? I have experience with ap…"
click at [677, 253] on div "How would you handle conflicting knowledge?" at bounding box center [505, 239] width 370 height 28
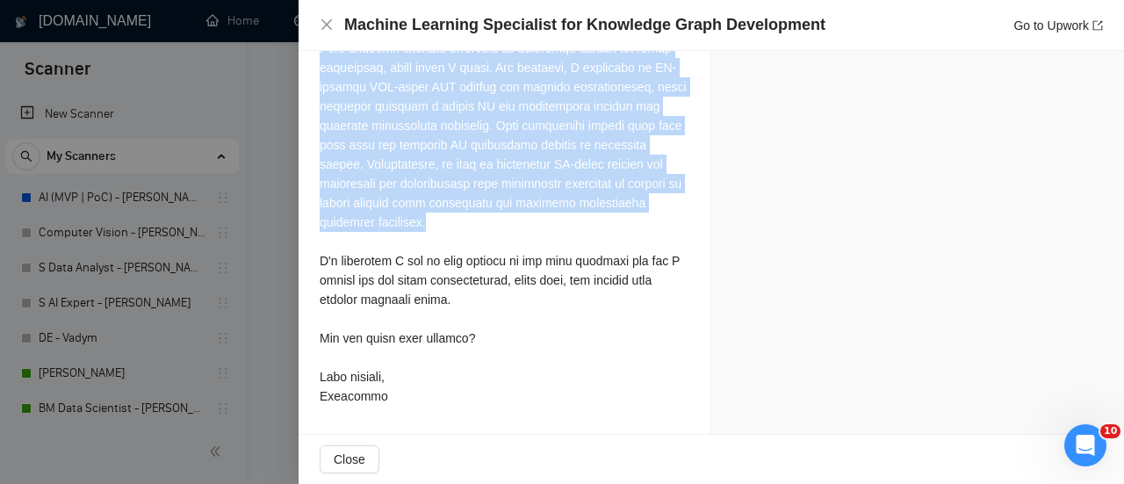
scroll to position [1352, 0]
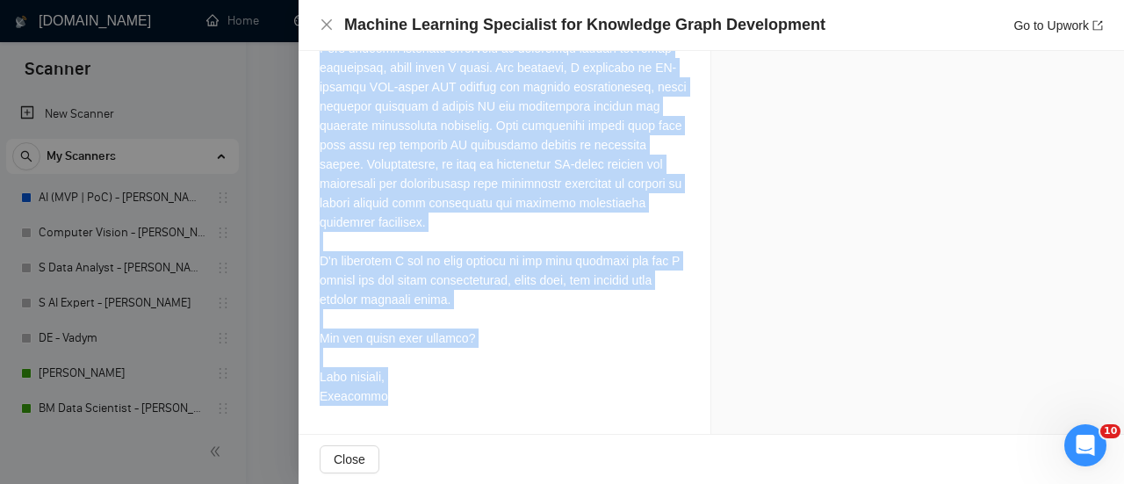
drag, startPoint x: 313, startPoint y: 157, endPoint x: 563, endPoint y: 371, distance: 329.5
copy div "Best match! Hi there, I am ML Engineer with 3+ years of commercial experience i…"
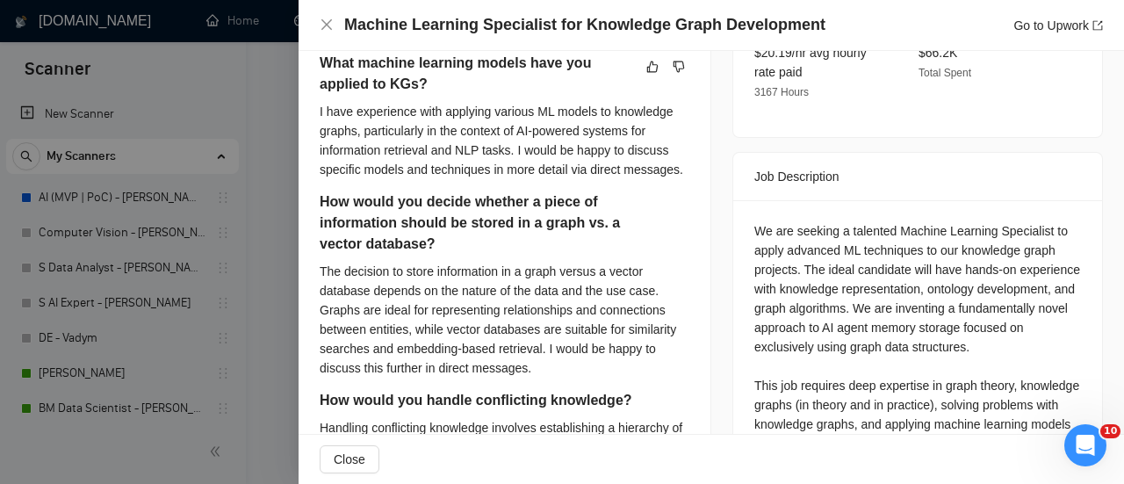
scroll to position [474, 0]
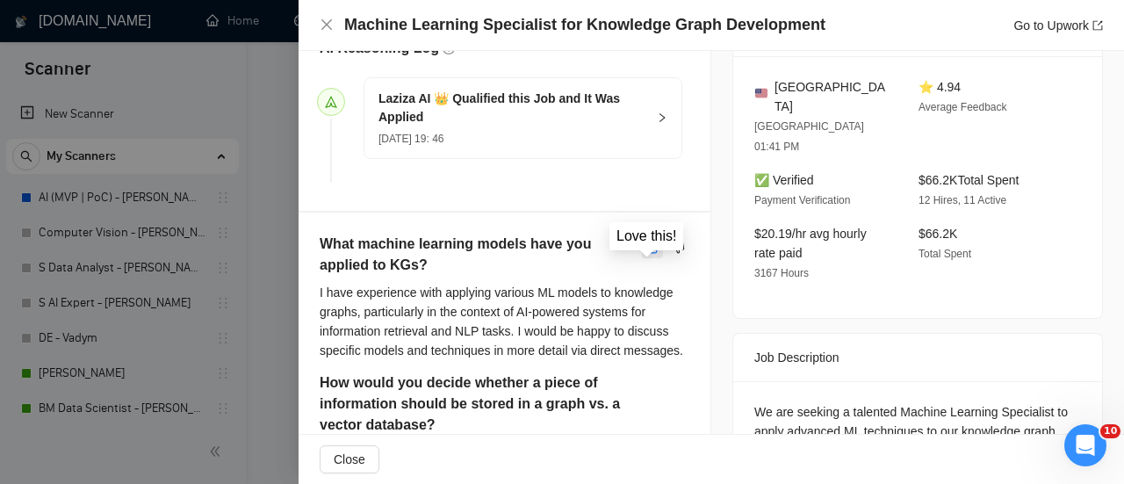
click at [646, 255] on icon "like" at bounding box center [652, 248] width 12 height 14
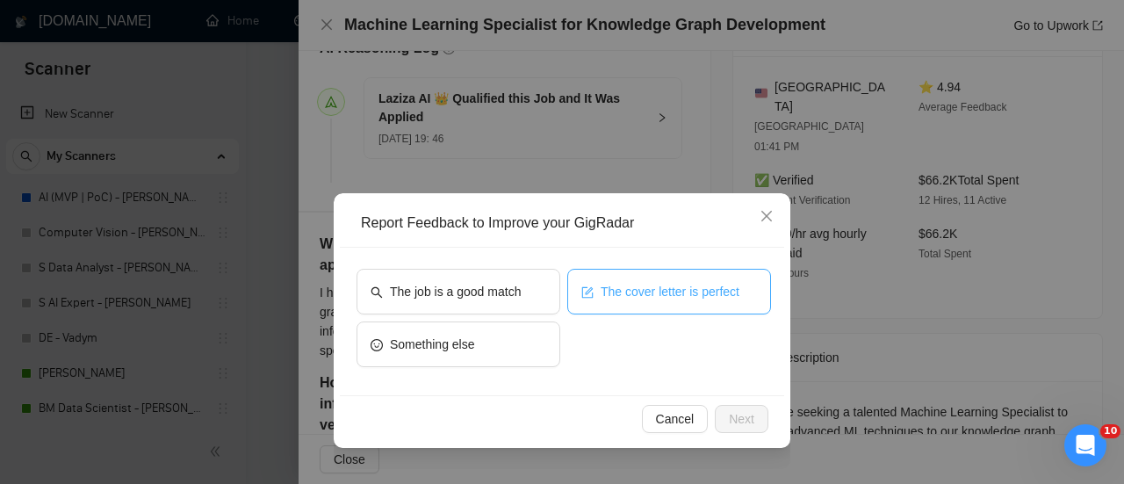
click at [603, 299] on span "The cover letter is perfect" at bounding box center [670, 291] width 139 height 19
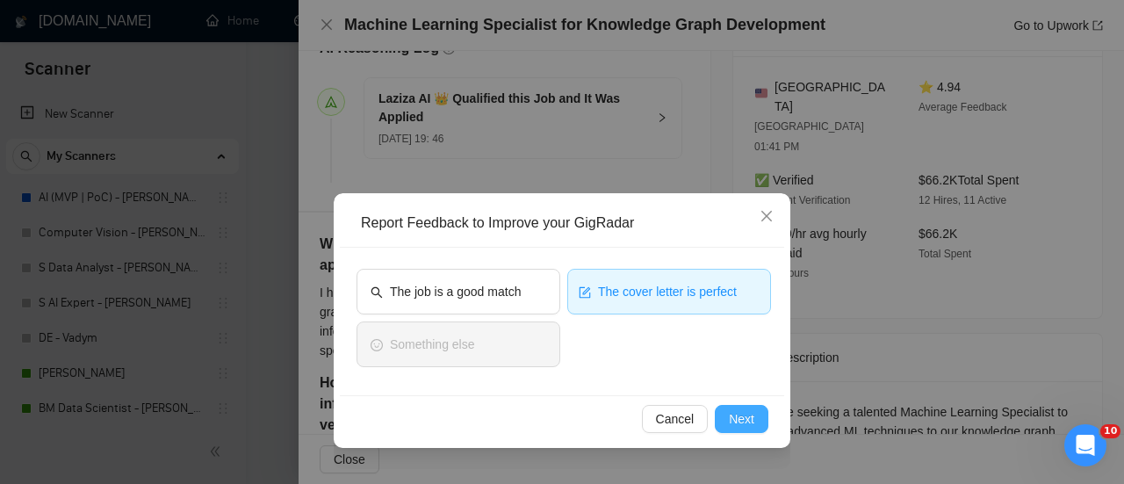
click at [744, 419] on span "Next" at bounding box center [741, 418] width 25 height 19
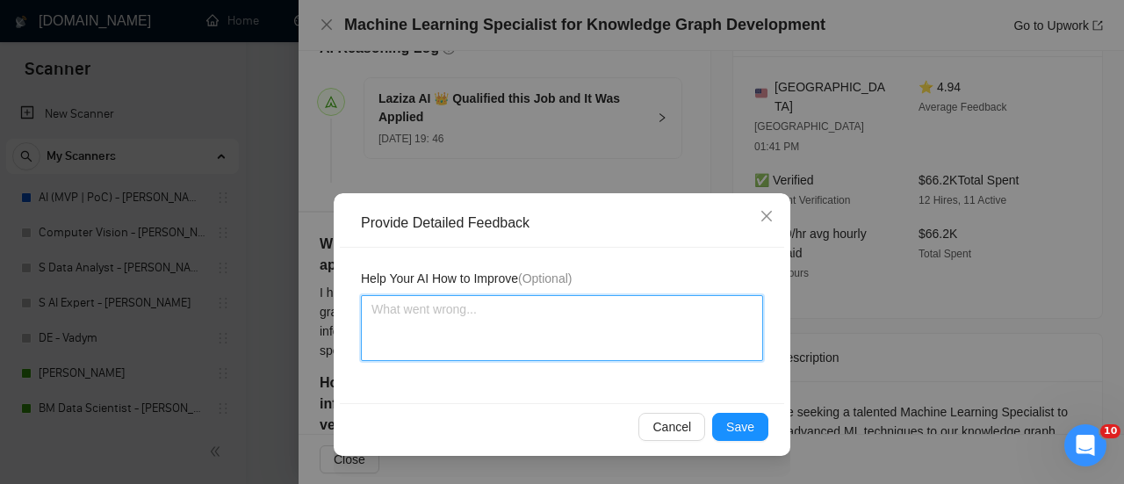
paste textarea "Best match! Hi there, I am ML Engineer with 3+ years of commercial experience i…"
type textarea "Best match! Hi there, I am ML Engineer with 3+ years of commercial experience i…"
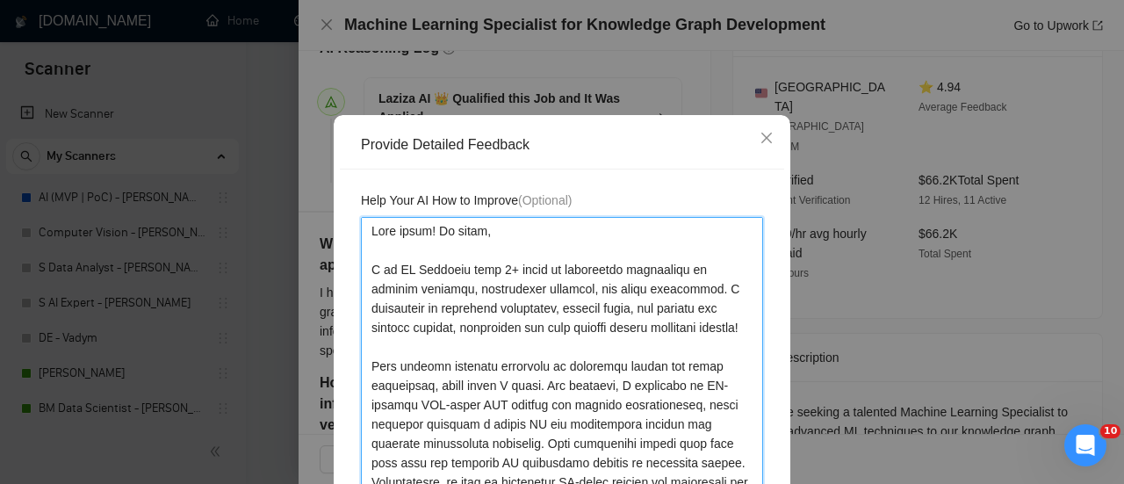
scroll to position [66, 0]
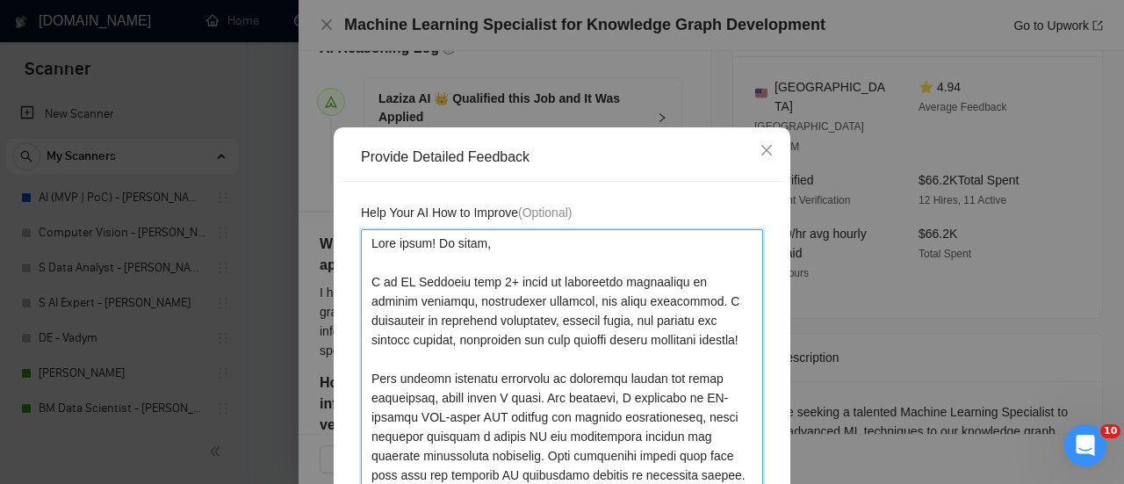
drag, startPoint x: 426, startPoint y: 350, endPoint x: 346, endPoint y: 134, distance: 230.3
click at [346, 134] on div "Provide Detailed Feedback Help Your AI How to Improve (Optional) Cancel Save" at bounding box center [562, 471] width 457 height 688
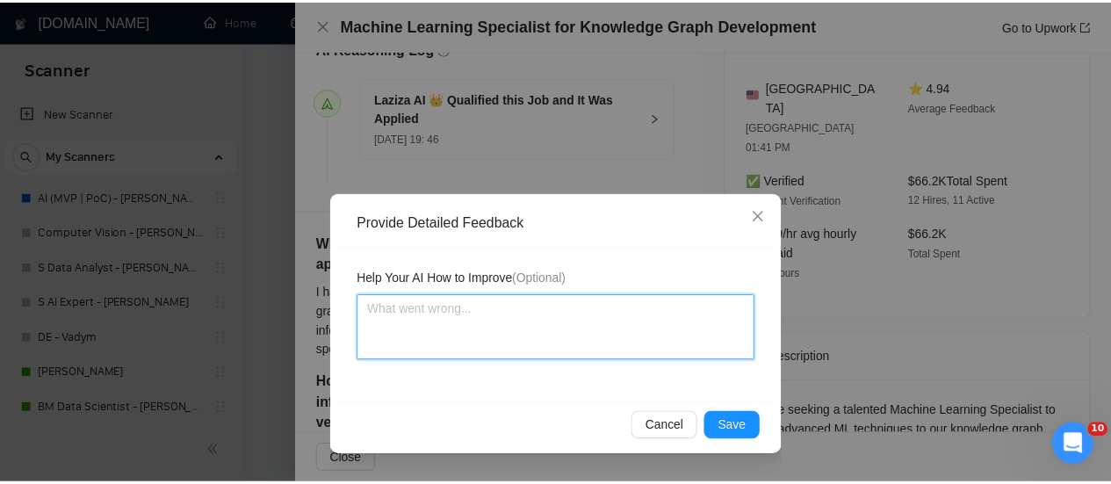
scroll to position [0, 0]
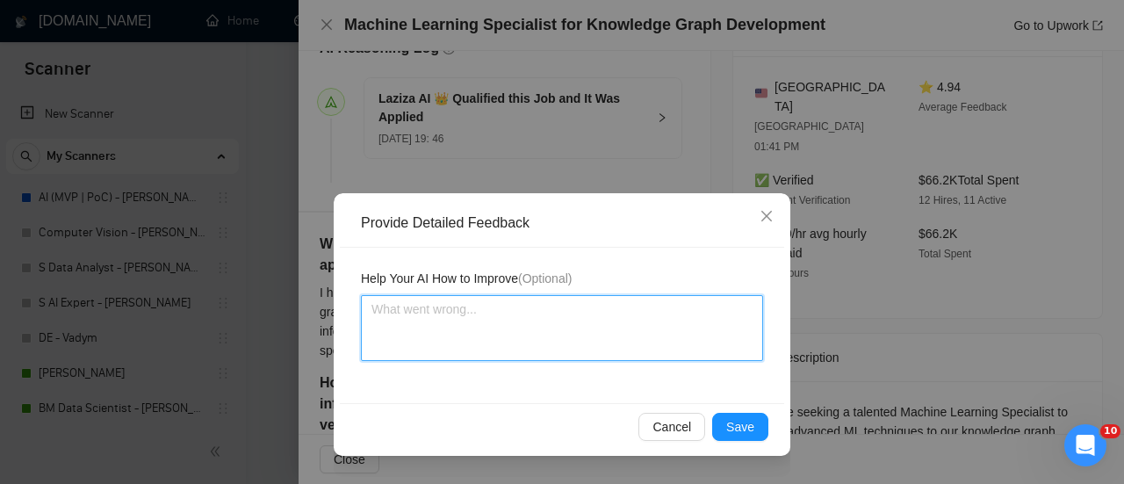
paste textarea "If you are answering a question, you do not need to add the phrase "I would be …"
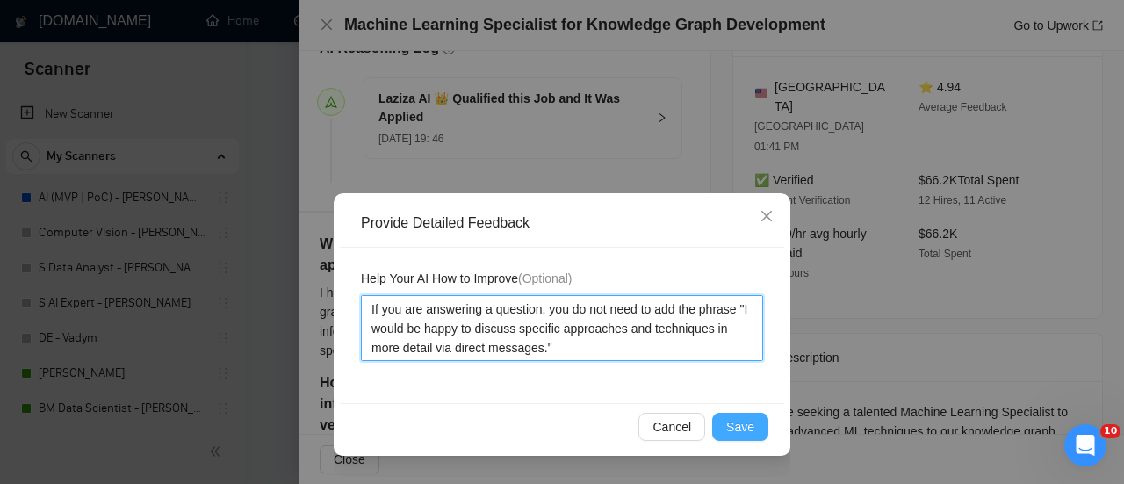
type textarea "If you are answering a question, you do not need to add the phrase "I would be …"
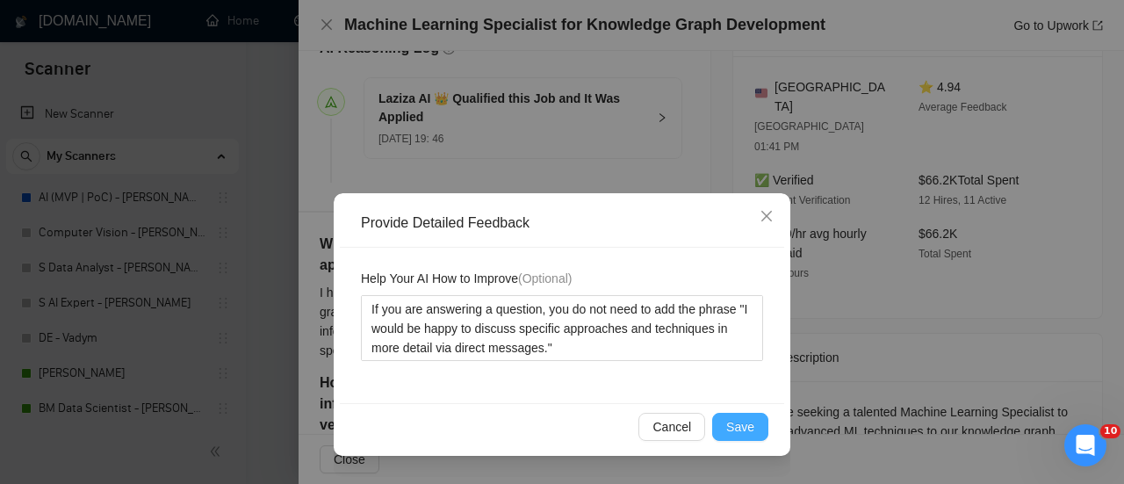
click at [746, 429] on span "Save" at bounding box center [740, 426] width 28 height 19
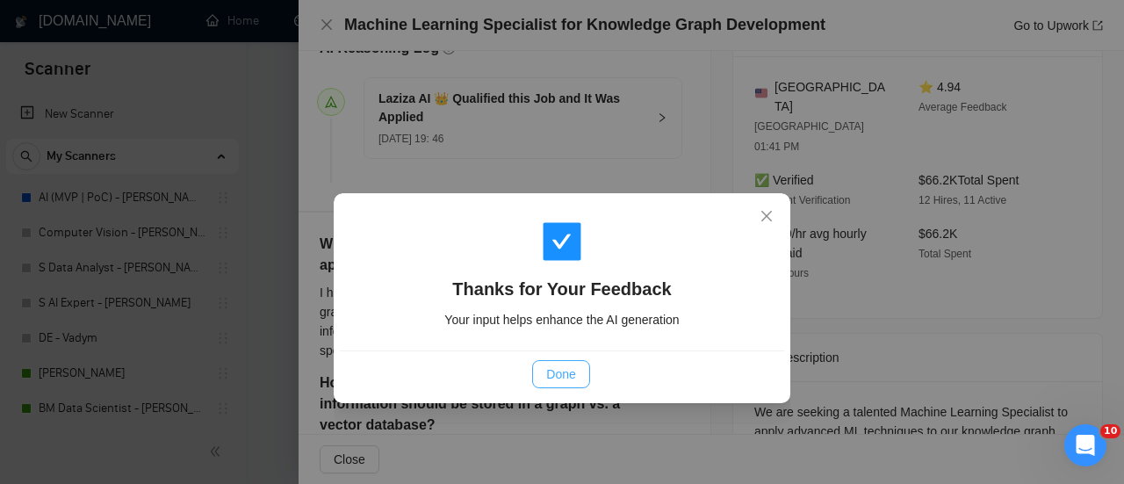
drag, startPoint x: 581, startPoint y: 357, endPoint x: 573, endPoint y: 369, distance: 13.9
click at [580, 358] on div "Done" at bounding box center [562, 373] width 444 height 47
click at [573, 369] on span "Done" at bounding box center [560, 373] width 29 height 19
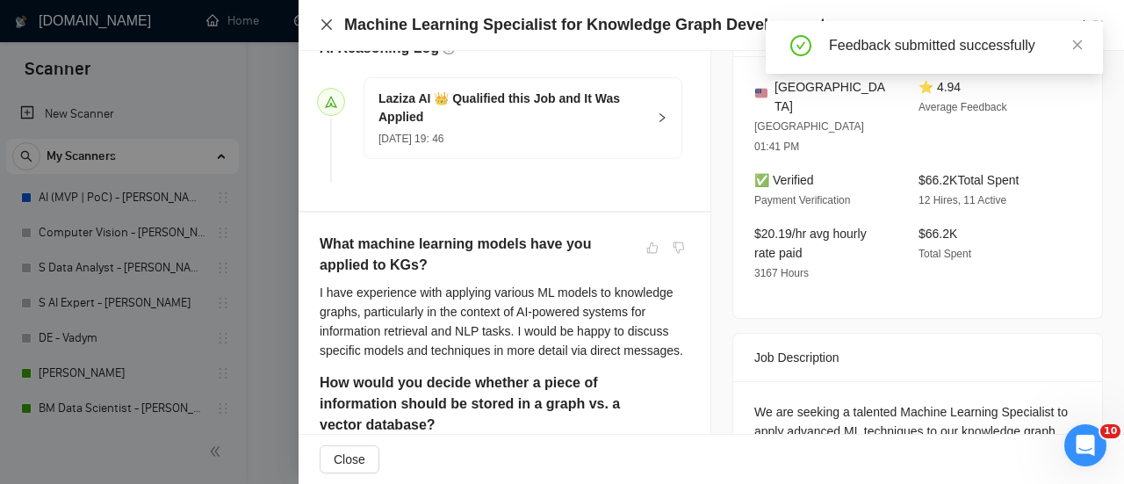
click at [333, 25] on icon "close" at bounding box center [327, 25] width 14 height 14
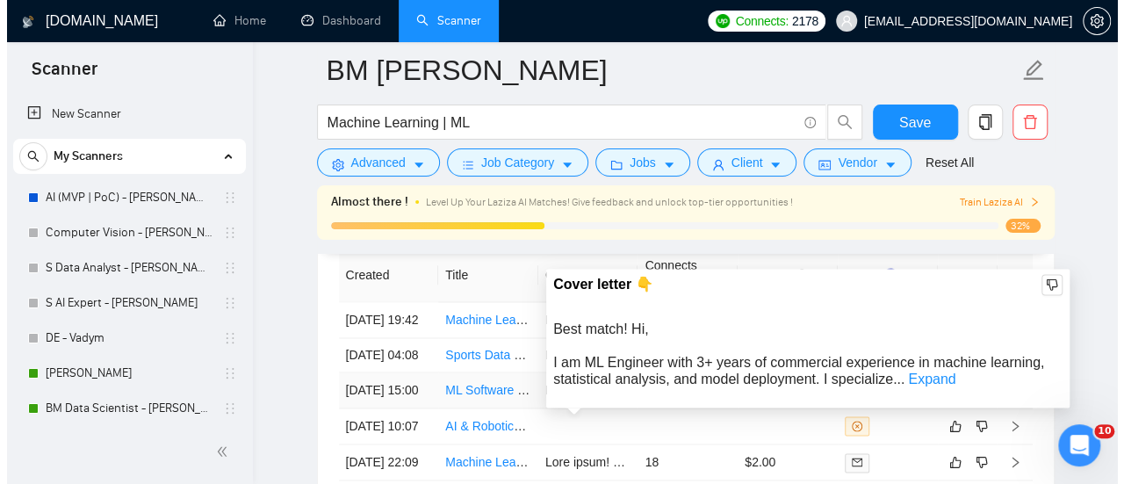
scroll to position [4400, 0]
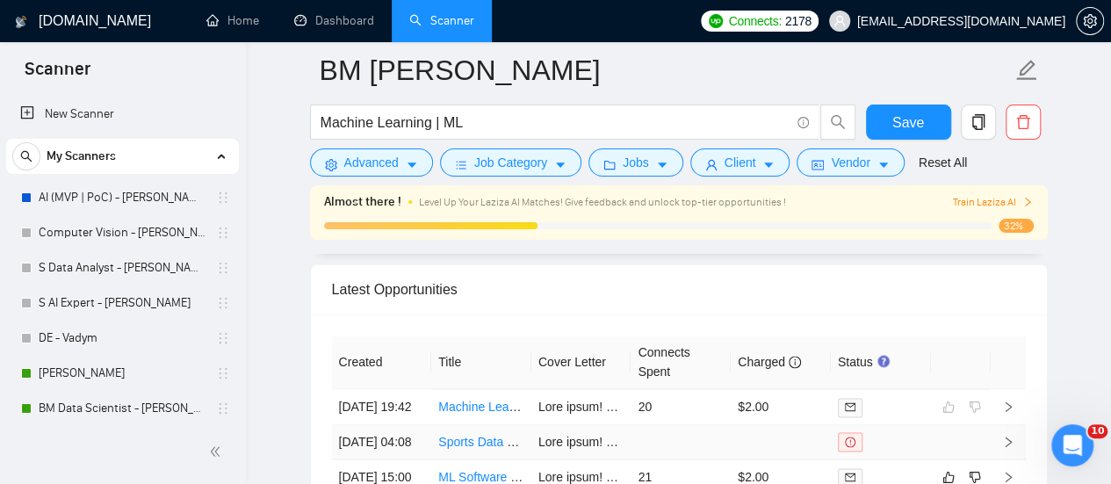
click at [488, 449] on link "Sports Data Scientist / Machine Learning Engineer – Build Predictive Model for …" at bounding box center [704, 442] width 533 height 14
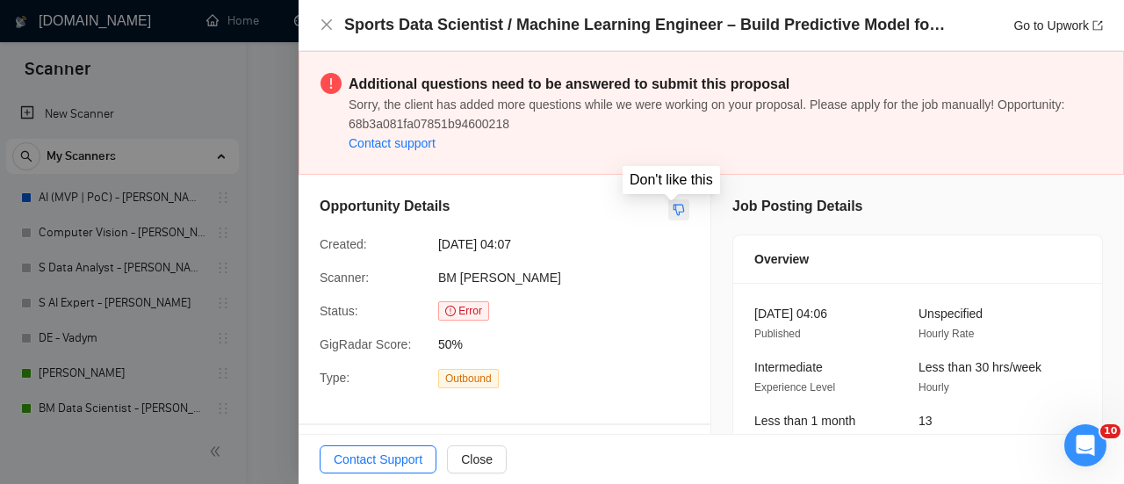
click at [674, 205] on icon "dislike" at bounding box center [679, 210] width 11 height 11
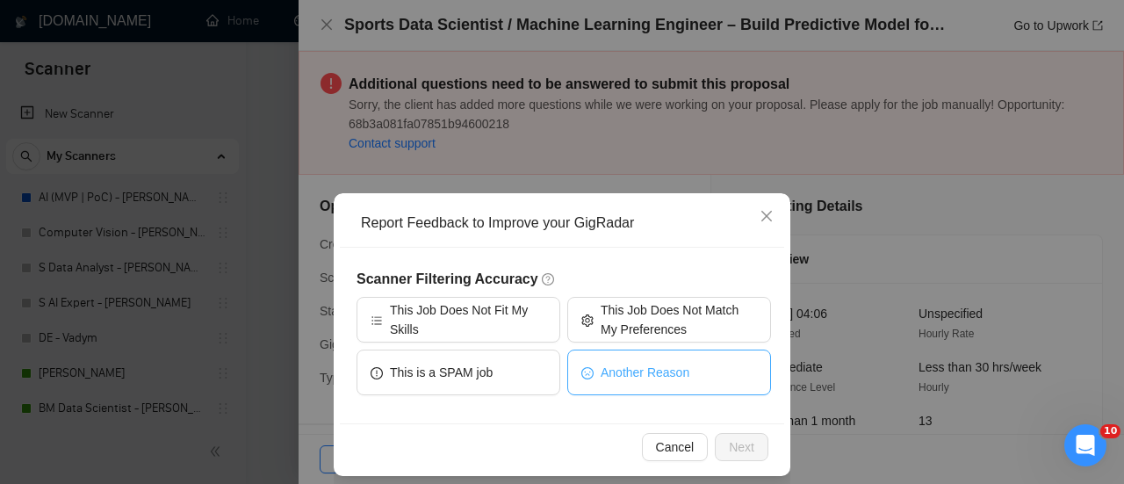
drag, startPoint x: 638, startPoint y: 379, endPoint x: 659, endPoint y: 252, distance: 129.1
click at [659, 252] on div "Scanner Filtering Accuracy This Job Does Not Fit My Skills This Job Does Not Ma…" at bounding box center [562, 336] width 444 height 176
click at [771, 210] on span "Close" at bounding box center [766, 216] width 47 height 47
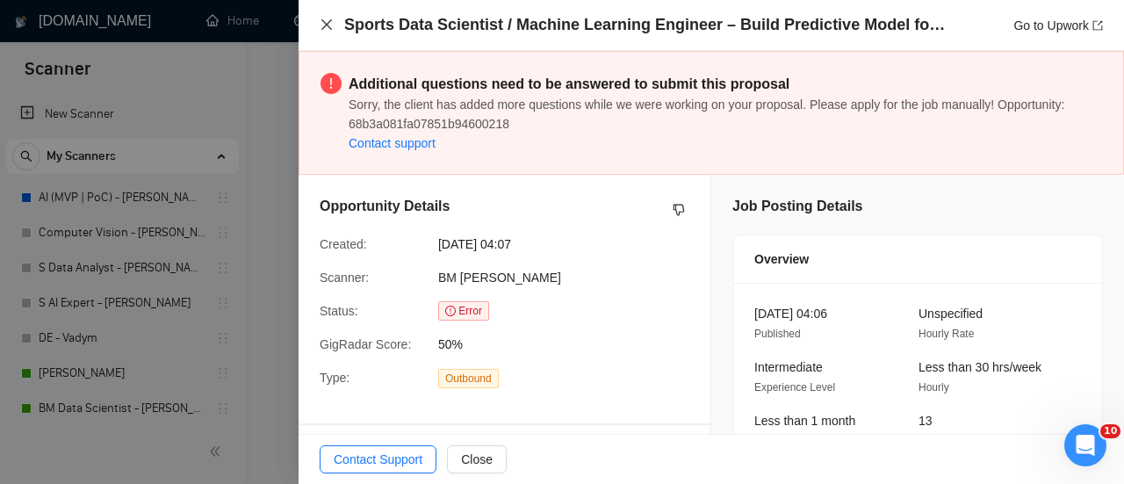
click at [324, 26] on icon "close" at bounding box center [327, 25] width 14 height 14
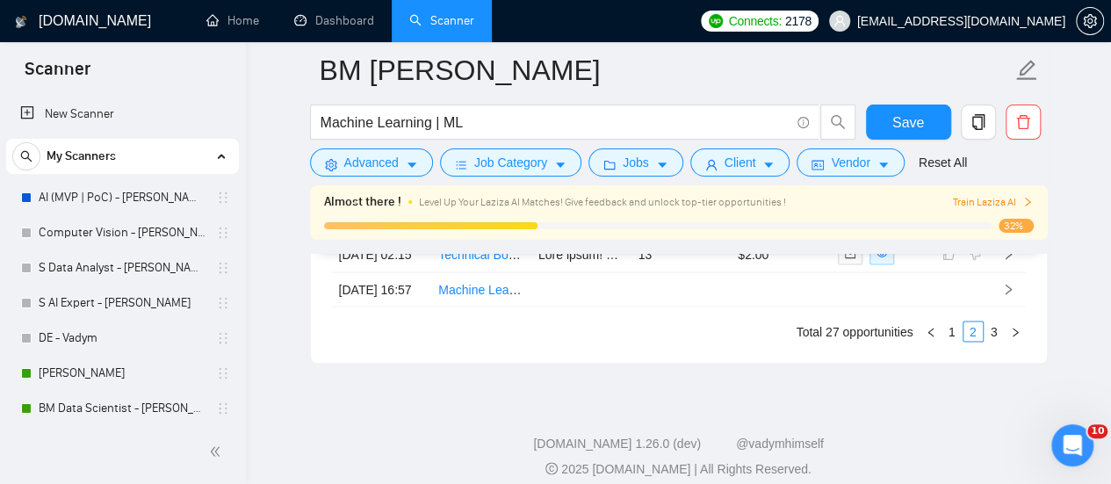
scroll to position [5015, 0]
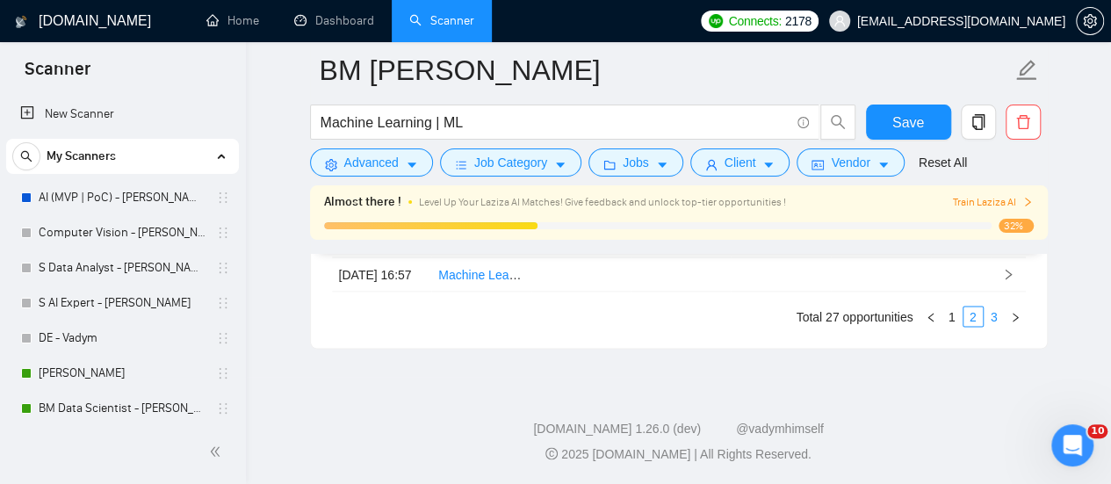
click at [988, 321] on link "3" at bounding box center [993, 315] width 19 height 19
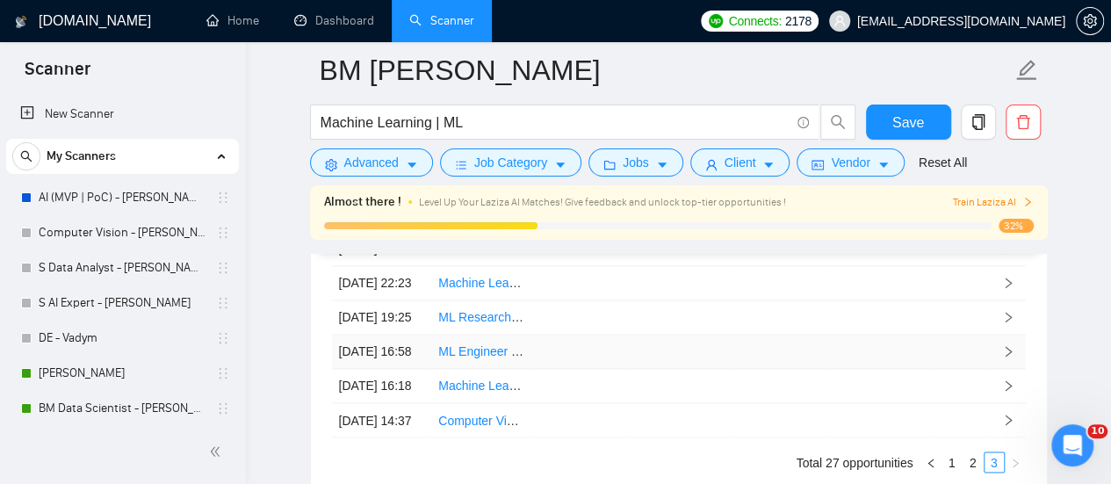
scroll to position [4855, 0]
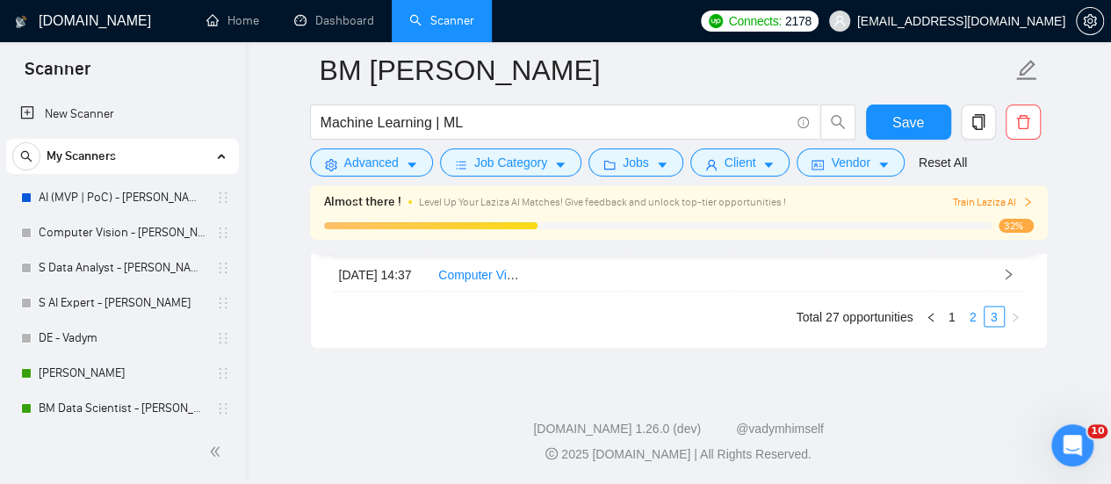
click at [968, 316] on link "2" at bounding box center [972, 315] width 19 height 19
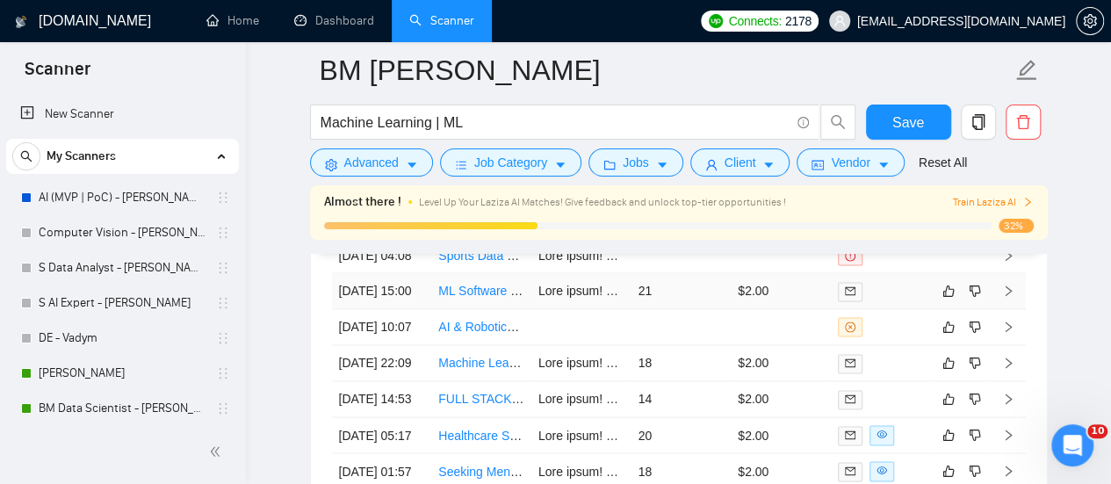
scroll to position [4592, 0]
